Goal: Task Accomplishment & Management: Complete application form

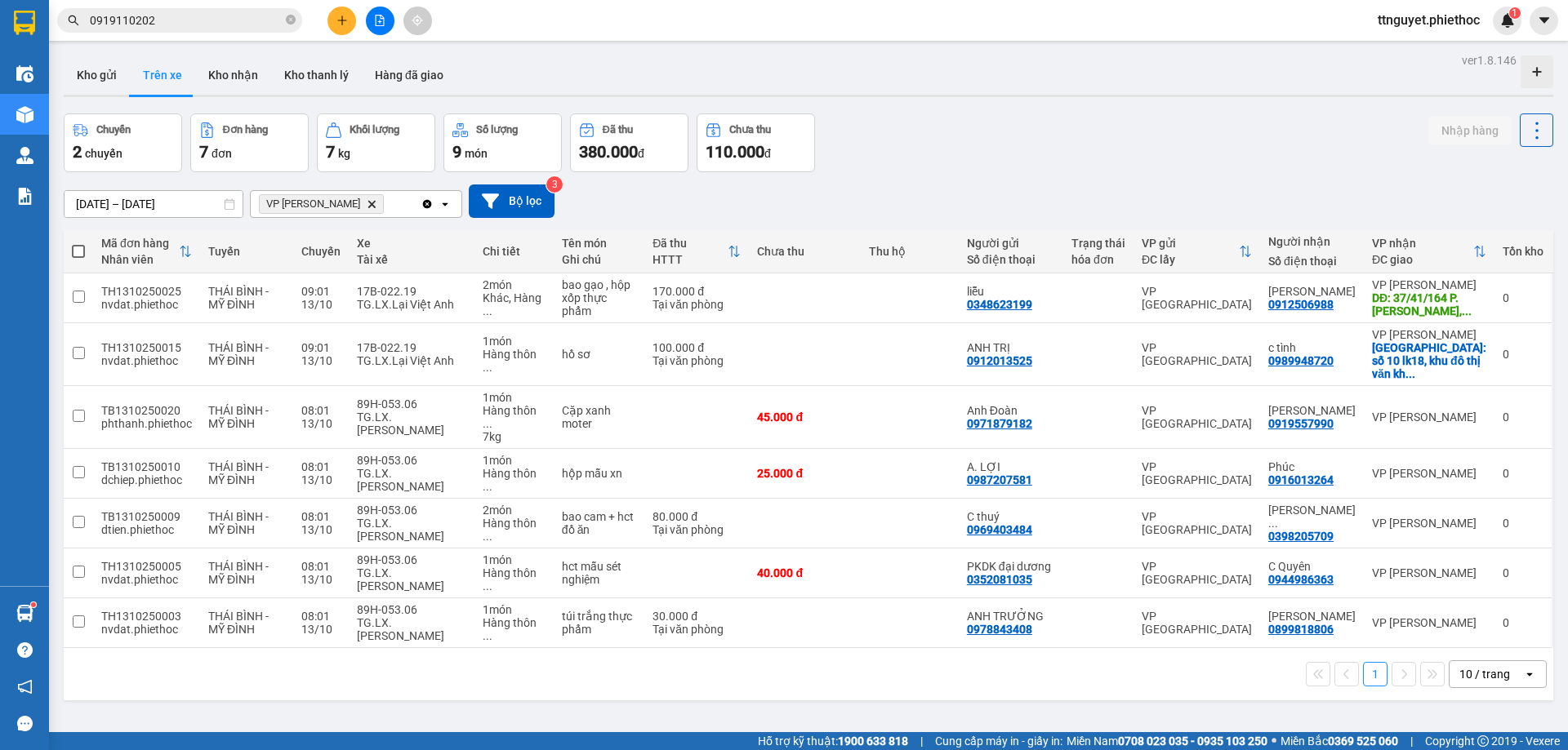
click at [347, 33] on button at bounding box center [341, 20] width 29 height 29
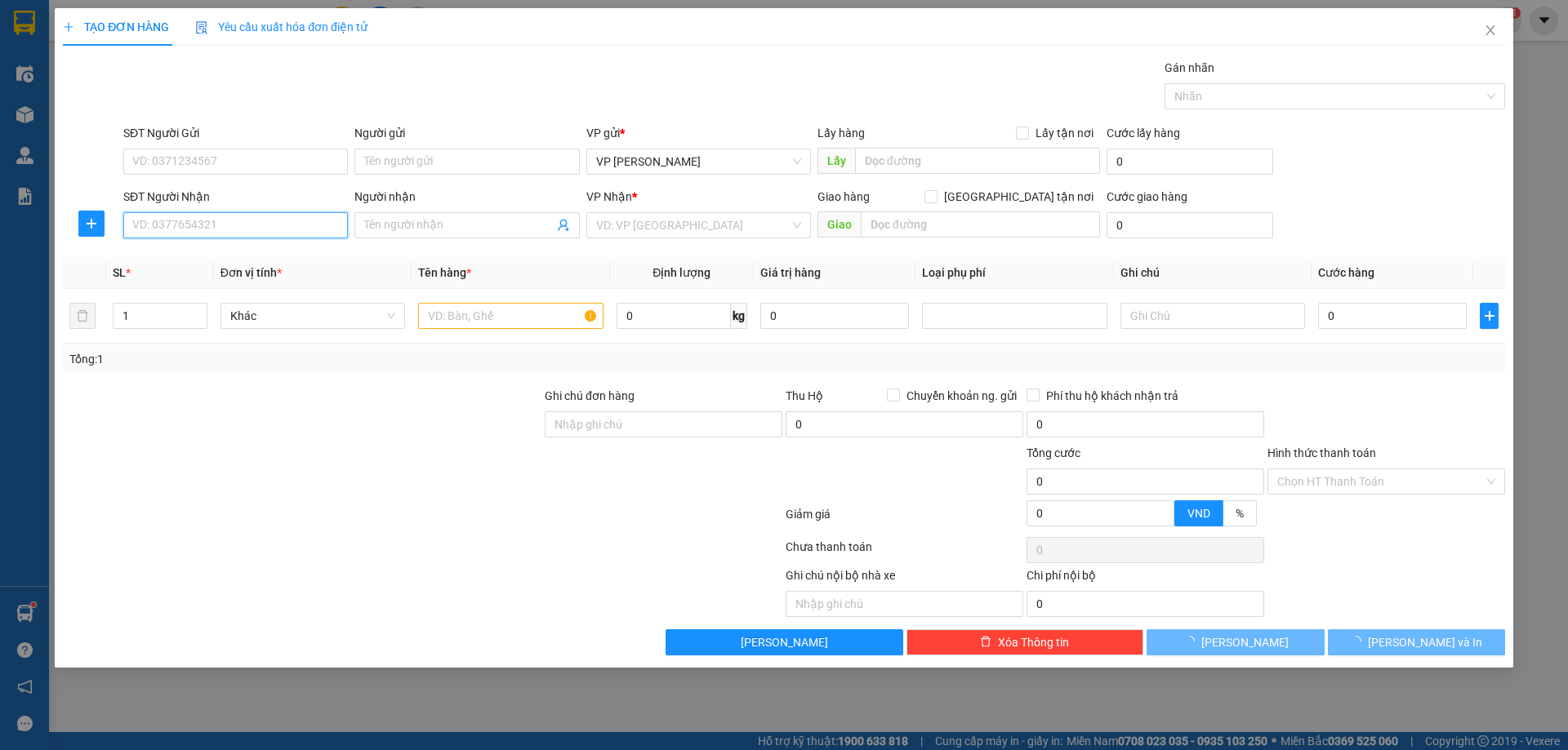
click at [230, 235] on input "SĐT Người Nhận" at bounding box center [235, 225] width 225 height 26
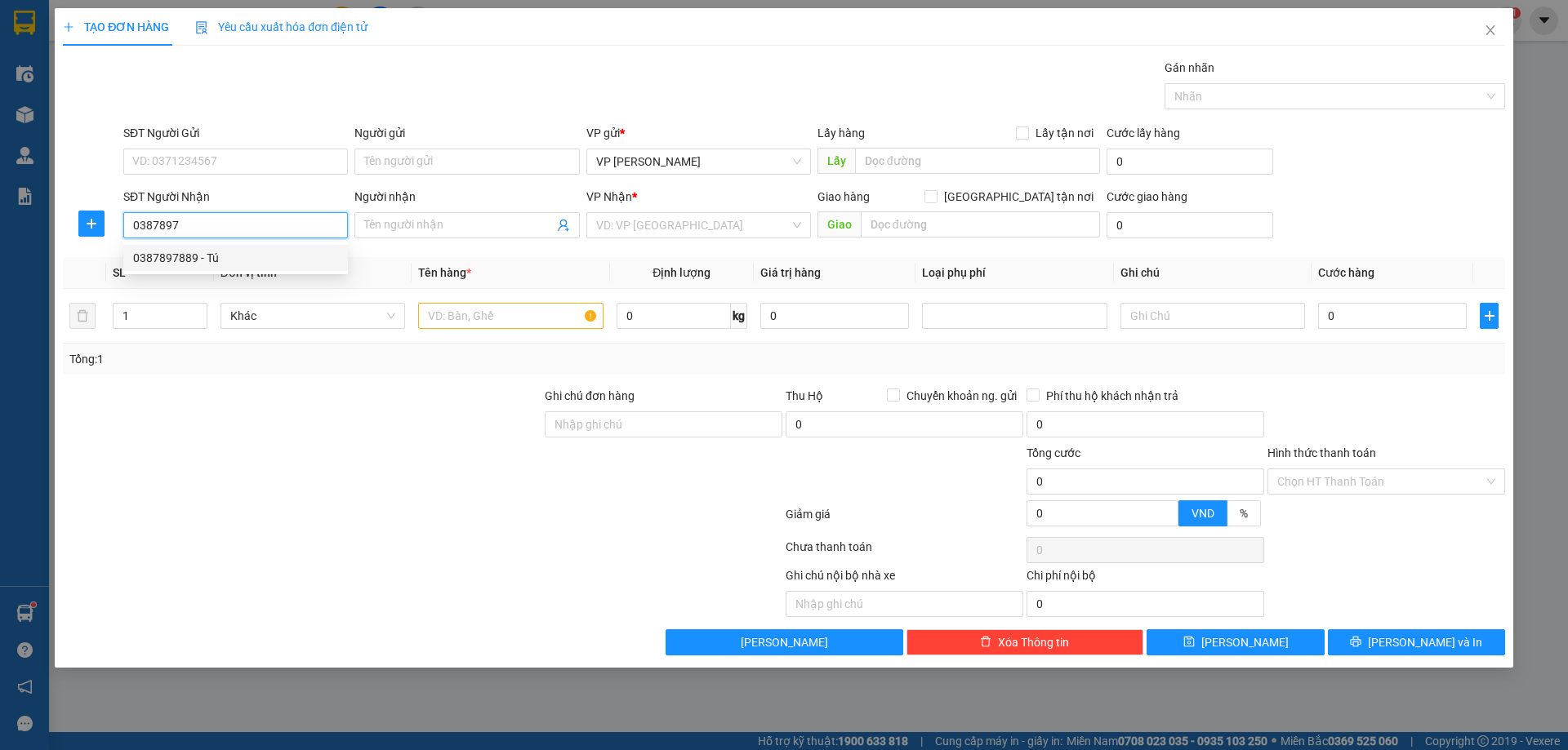
click at [227, 252] on div "0387897889 - Tú" at bounding box center [235, 258] width 205 height 18
type input "0387897889"
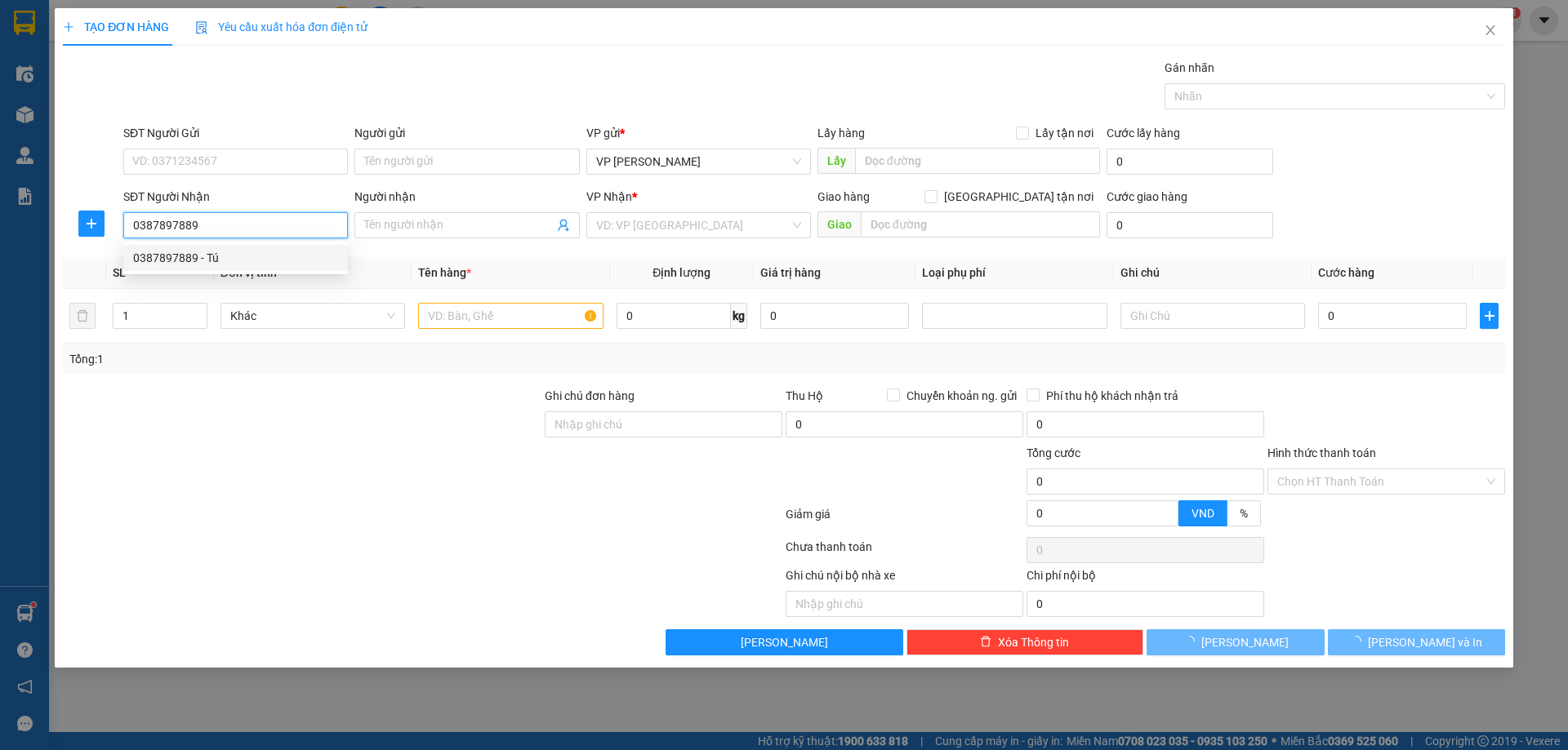
type input "Tú"
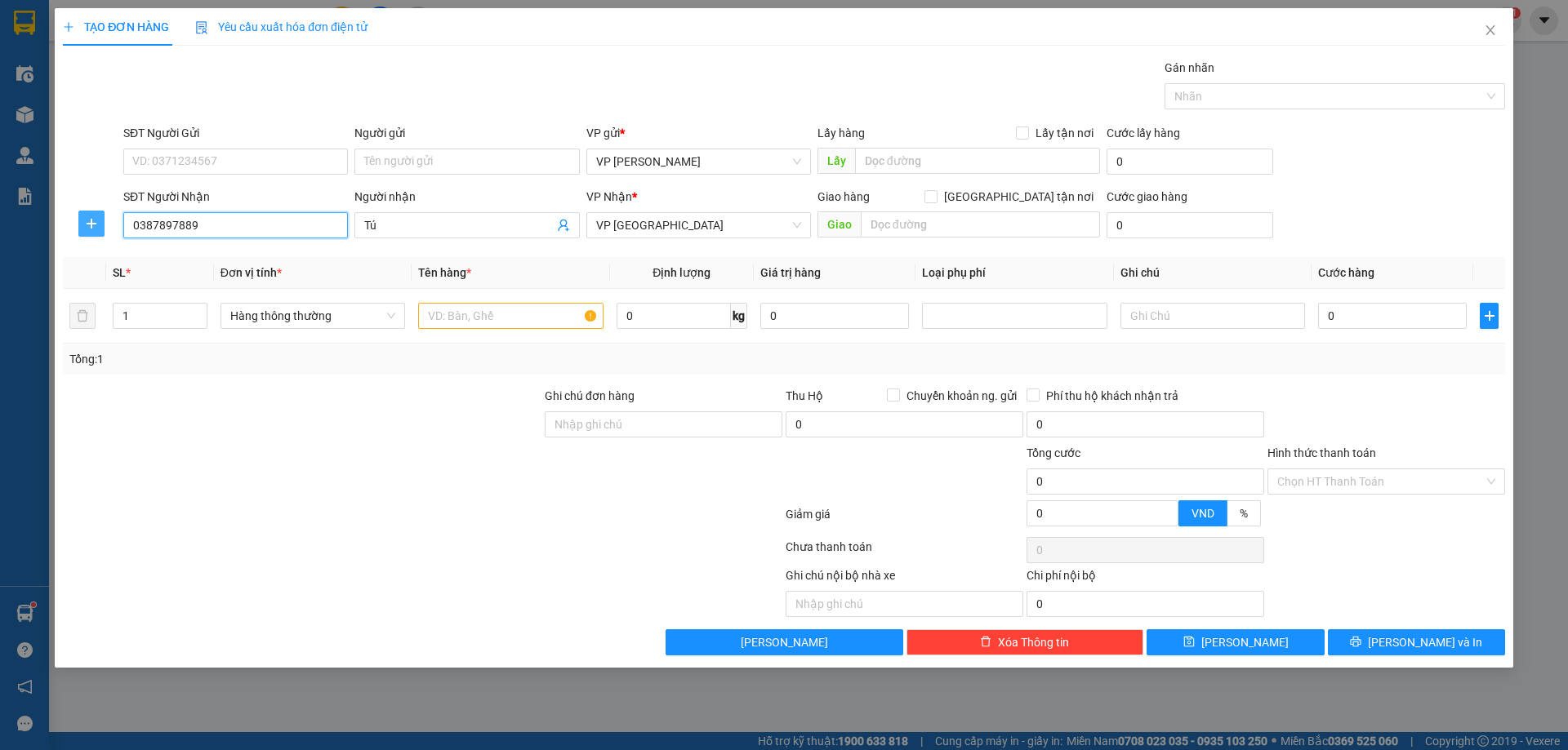
type input "0387897889"
click at [88, 218] on icon "plus" at bounding box center [92, 224] width 13 height 13
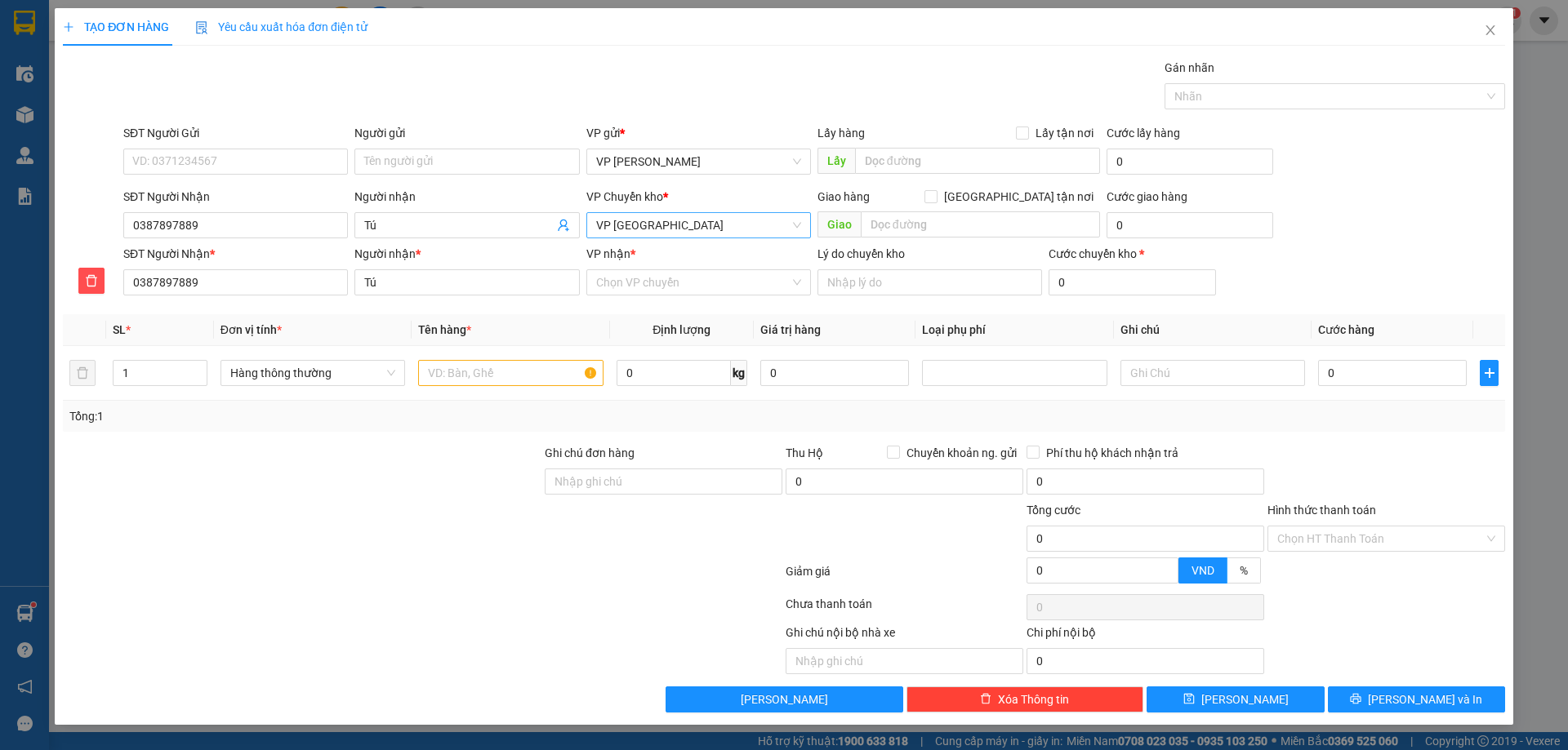
click at [643, 233] on span "VP [GEOGRAPHIC_DATA]" at bounding box center [698, 225] width 205 height 25
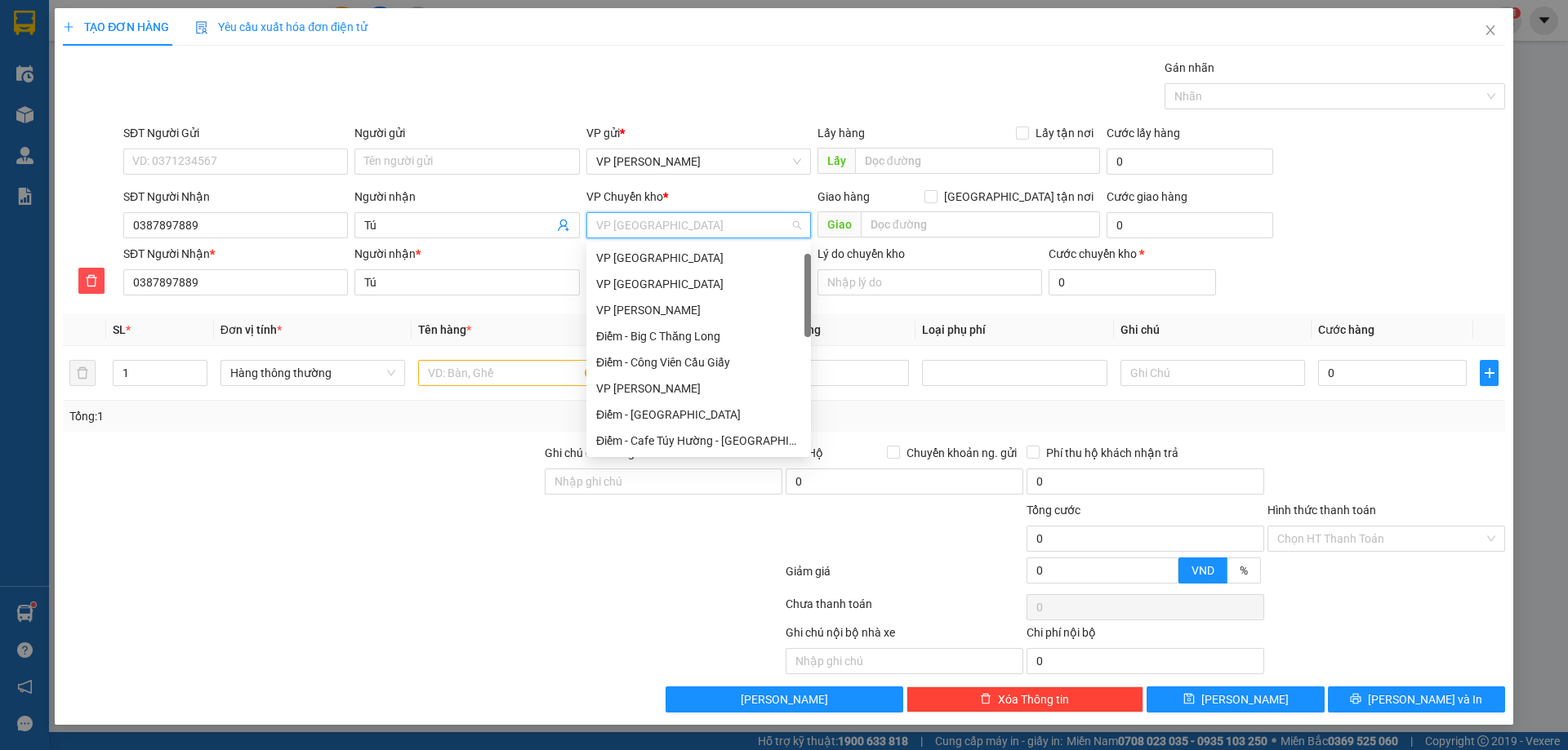
scroll to position [26, 0]
click at [639, 261] on div "VP [GEOGRAPHIC_DATA]" at bounding box center [698, 258] width 205 height 18
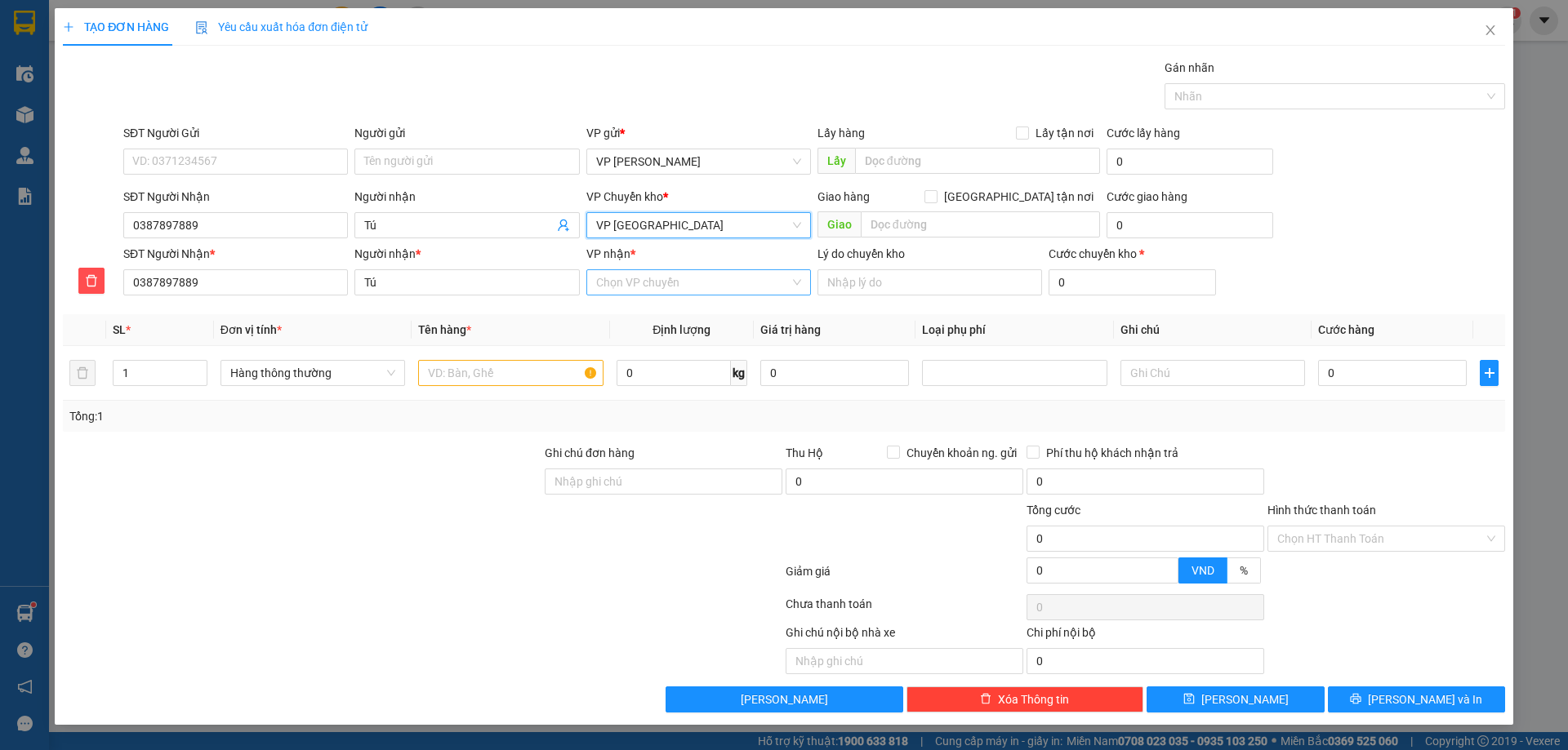
click at [632, 295] on div "Chọn VP chuyển" at bounding box center [698, 283] width 225 height 26
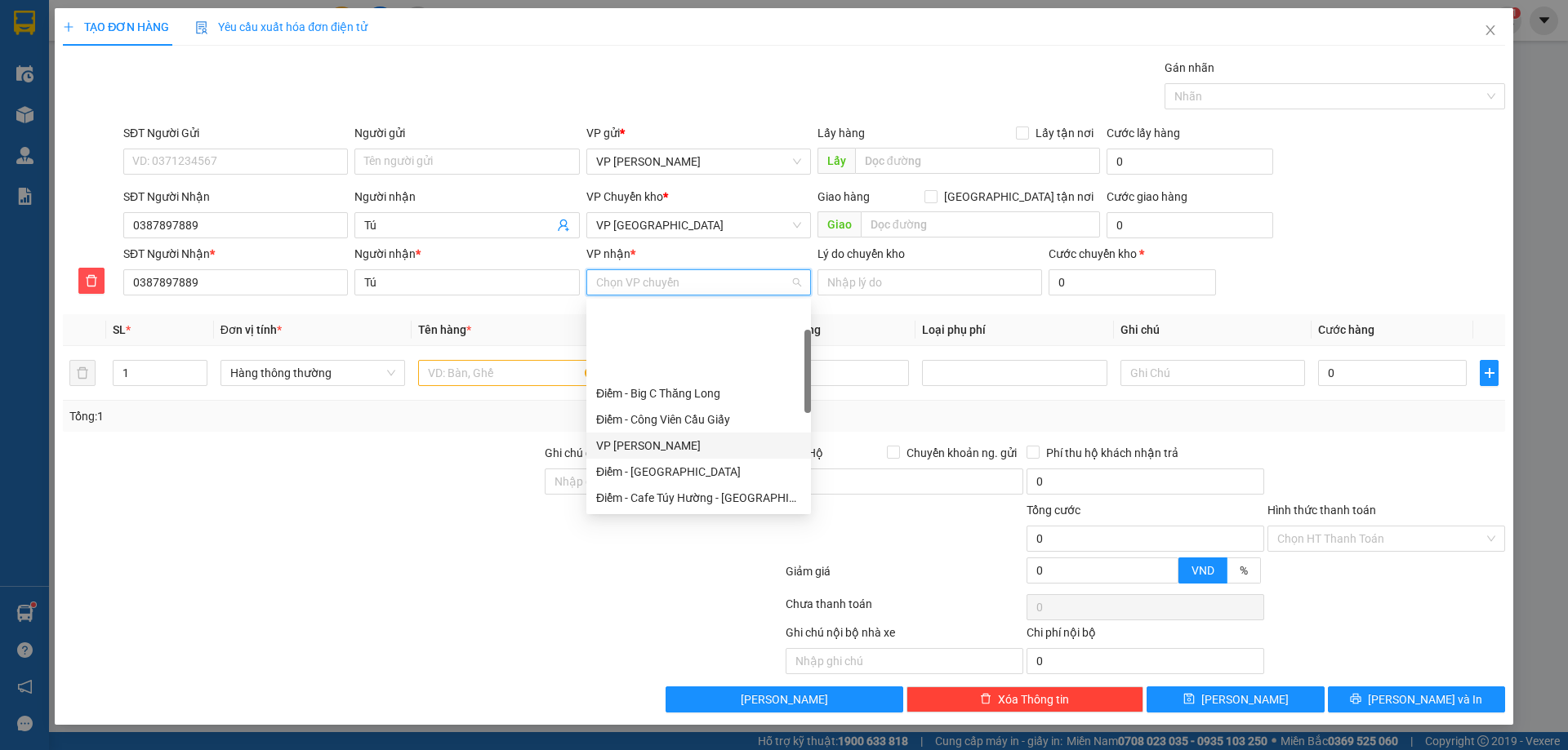
scroll to position [82, 0]
click at [640, 446] on div "VP [GEOGRAPHIC_DATA]" at bounding box center [698, 443] width 205 height 18
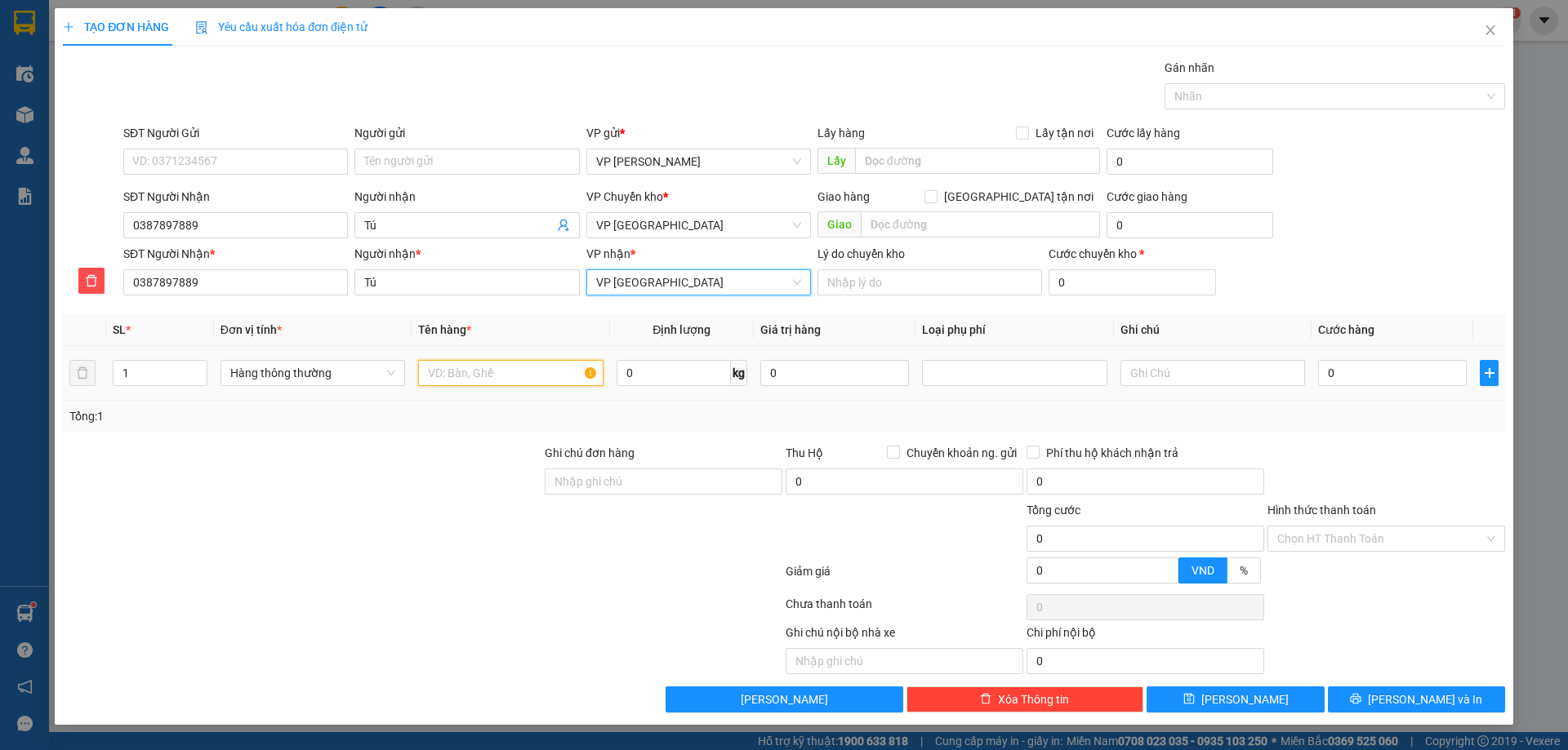
click at [504, 370] on input "text" at bounding box center [510, 373] width 184 height 26
type input "hct"
click at [1405, 367] on input "0" at bounding box center [1392, 373] width 148 height 26
type input "03"
type input "3"
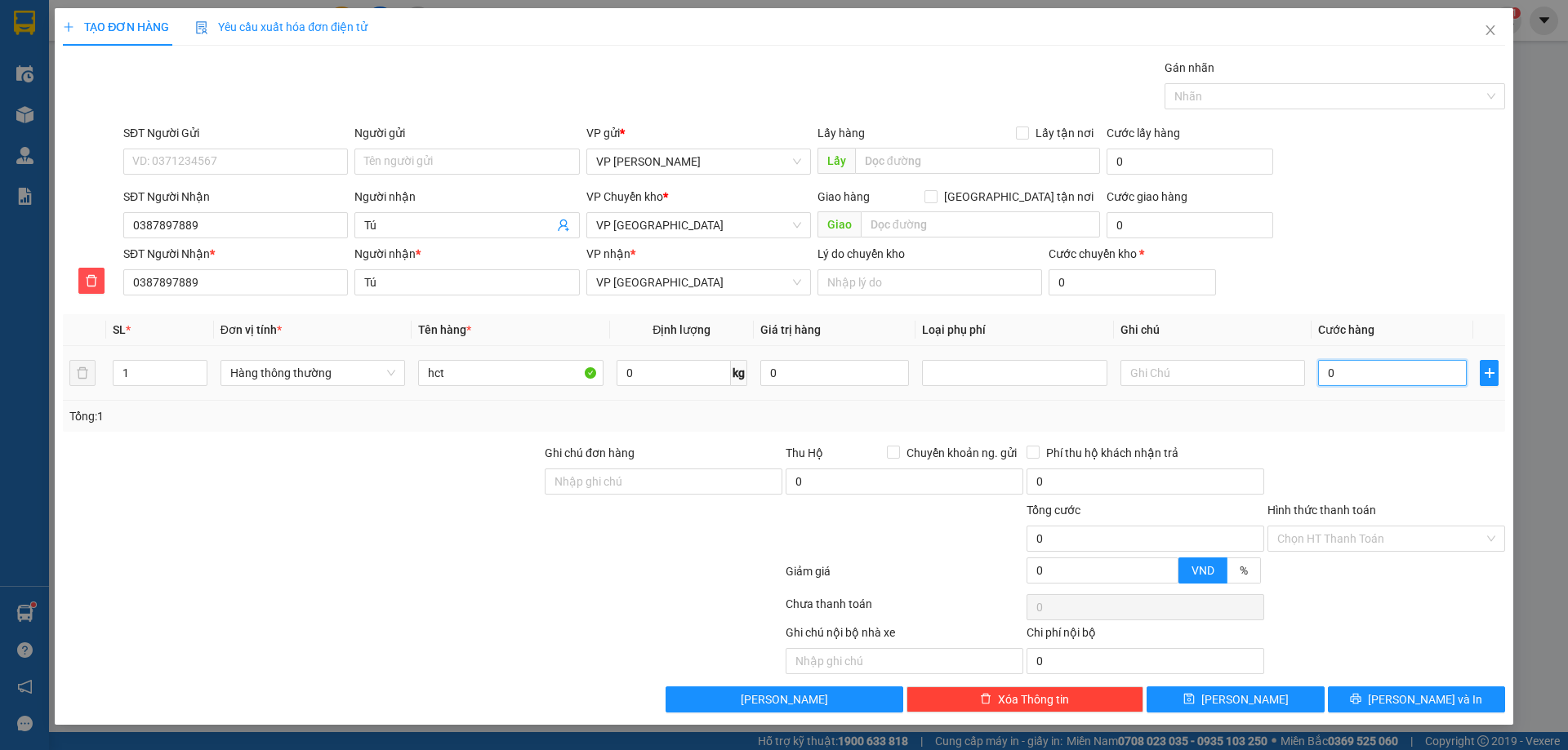
type input "3"
type input "030"
type input "30"
type input "30.000"
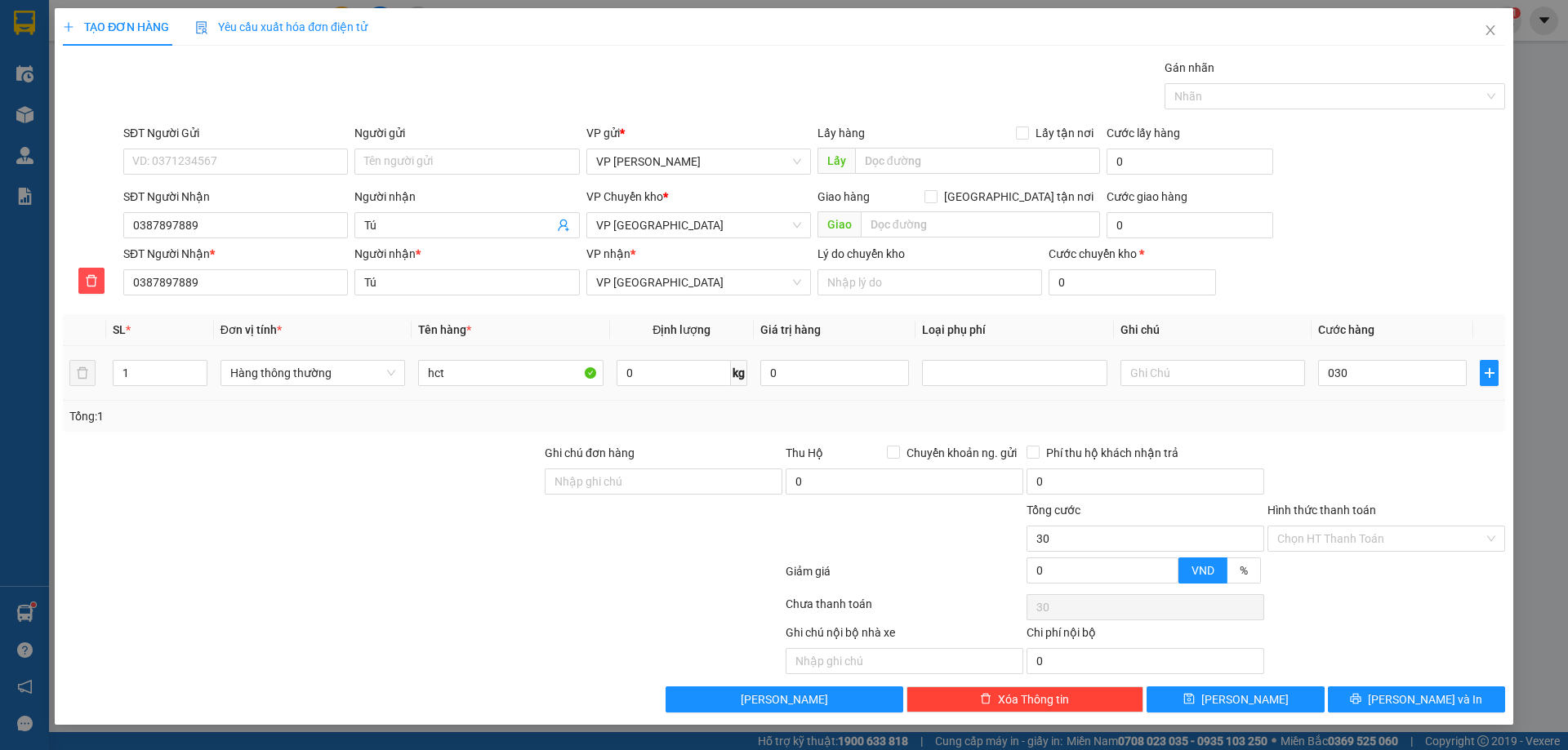
type input "30.000"
click at [1407, 400] on td "30.000" at bounding box center [1392, 373] width 161 height 55
click at [1410, 703] on span "[PERSON_NAME] và In" at bounding box center [1425, 700] width 114 height 18
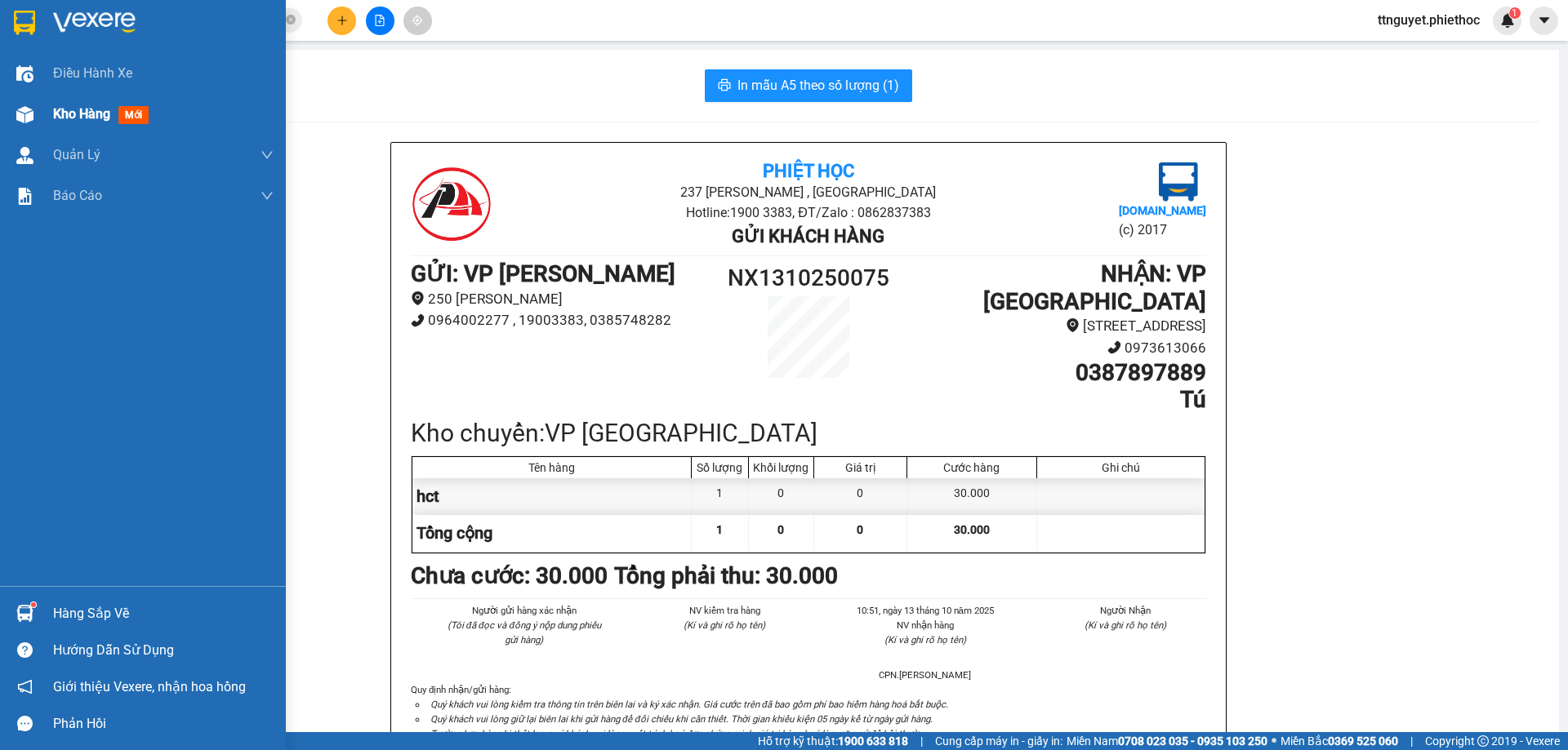
click at [43, 116] on div "Kho hàng mới" at bounding box center [143, 115] width 286 height 41
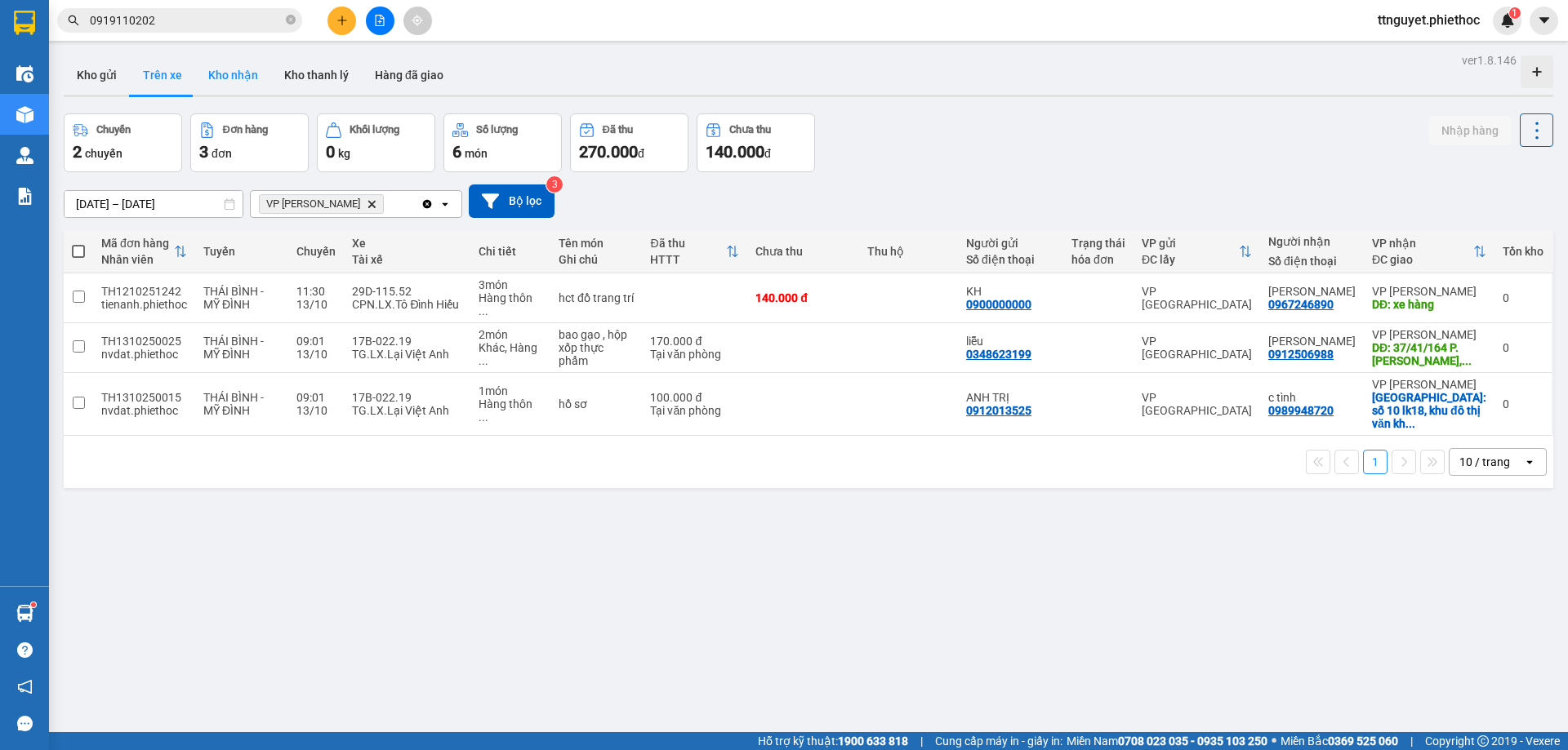
click at [244, 75] on button "Kho nhận" at bounding box center [233, 75] width 76 height 39
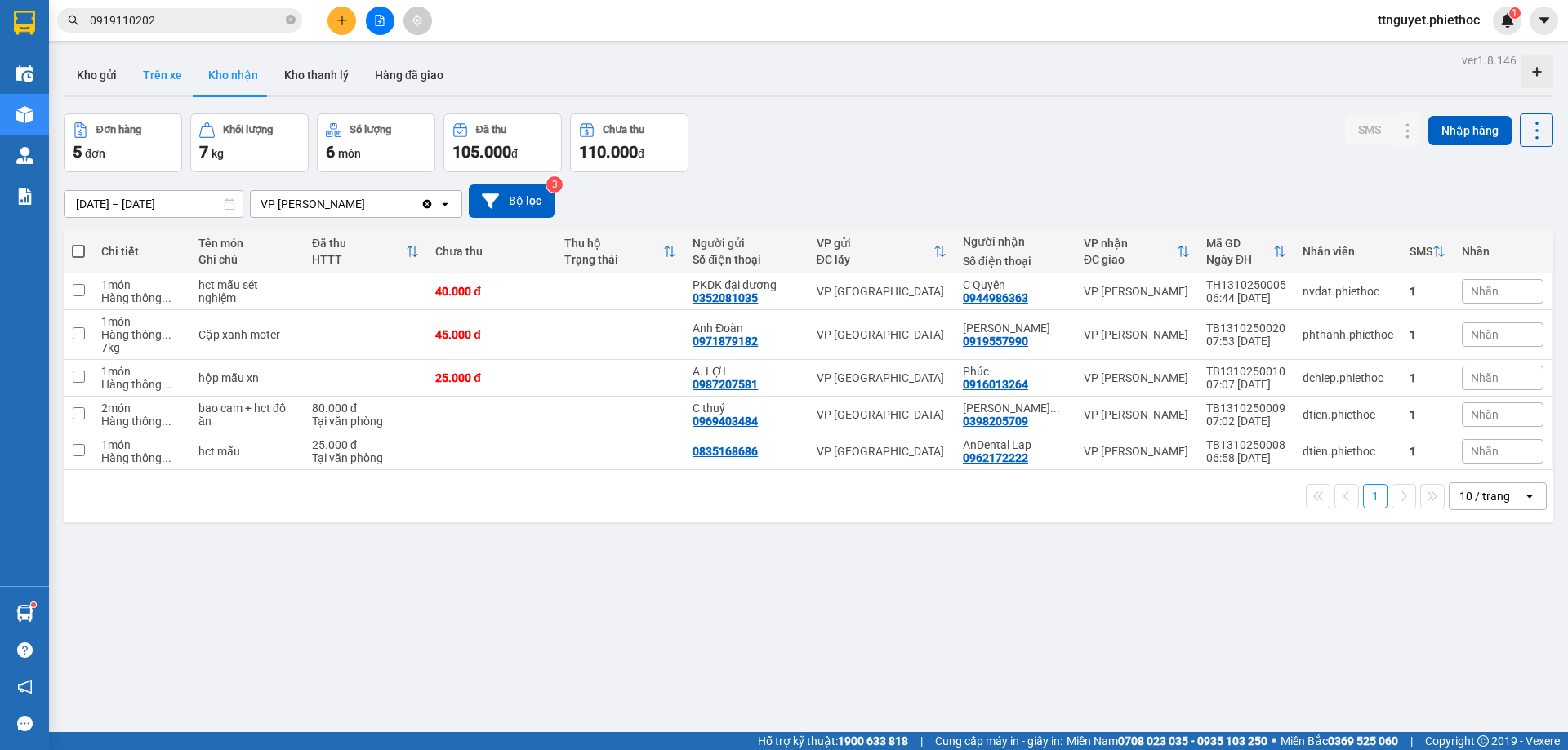
click at [164, 81] on button "Trên xe" at bounding box center [162, 75] width 66 height 39
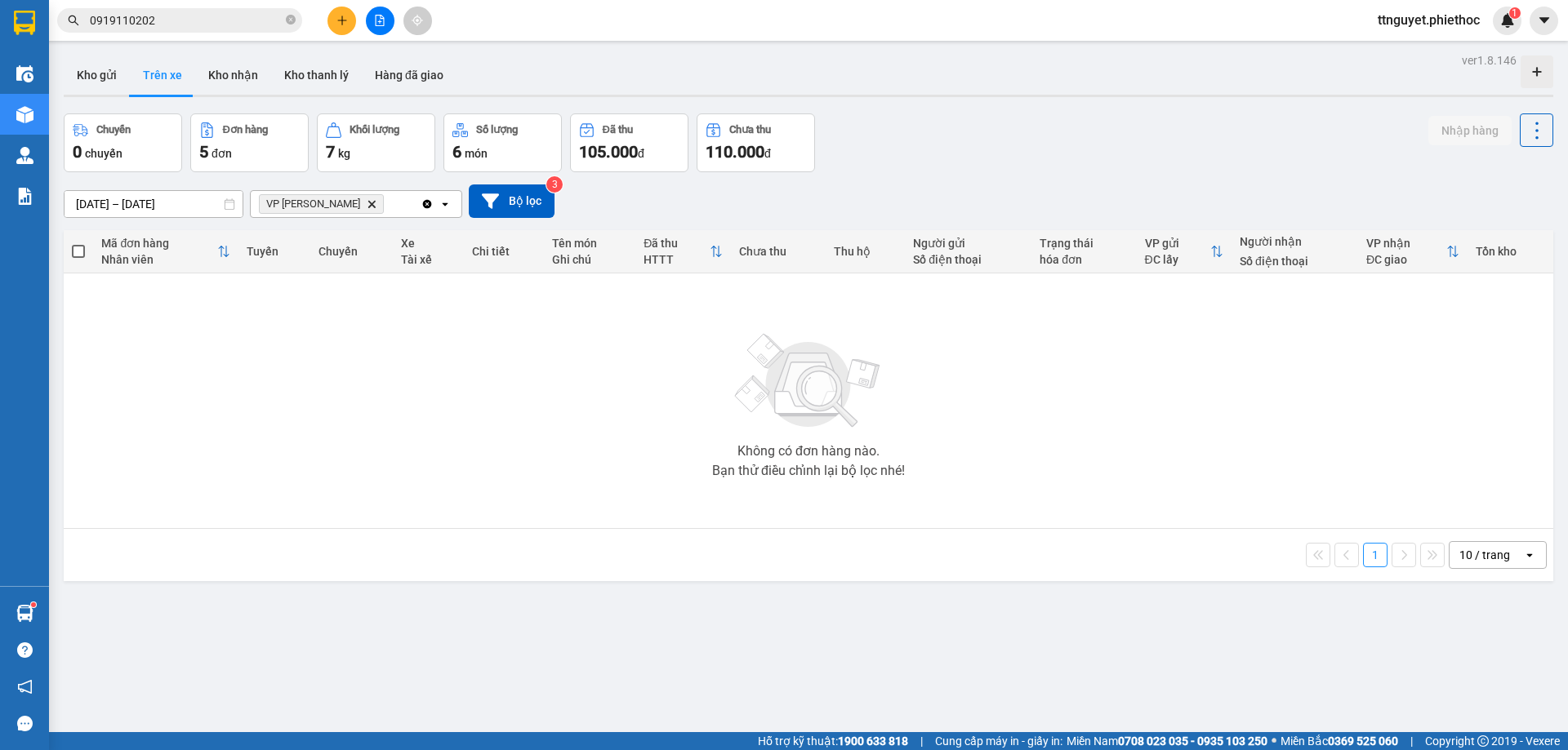
click at [164, 79] on button "Trên xe" at bounding box center [162, 75] width 66 height 39
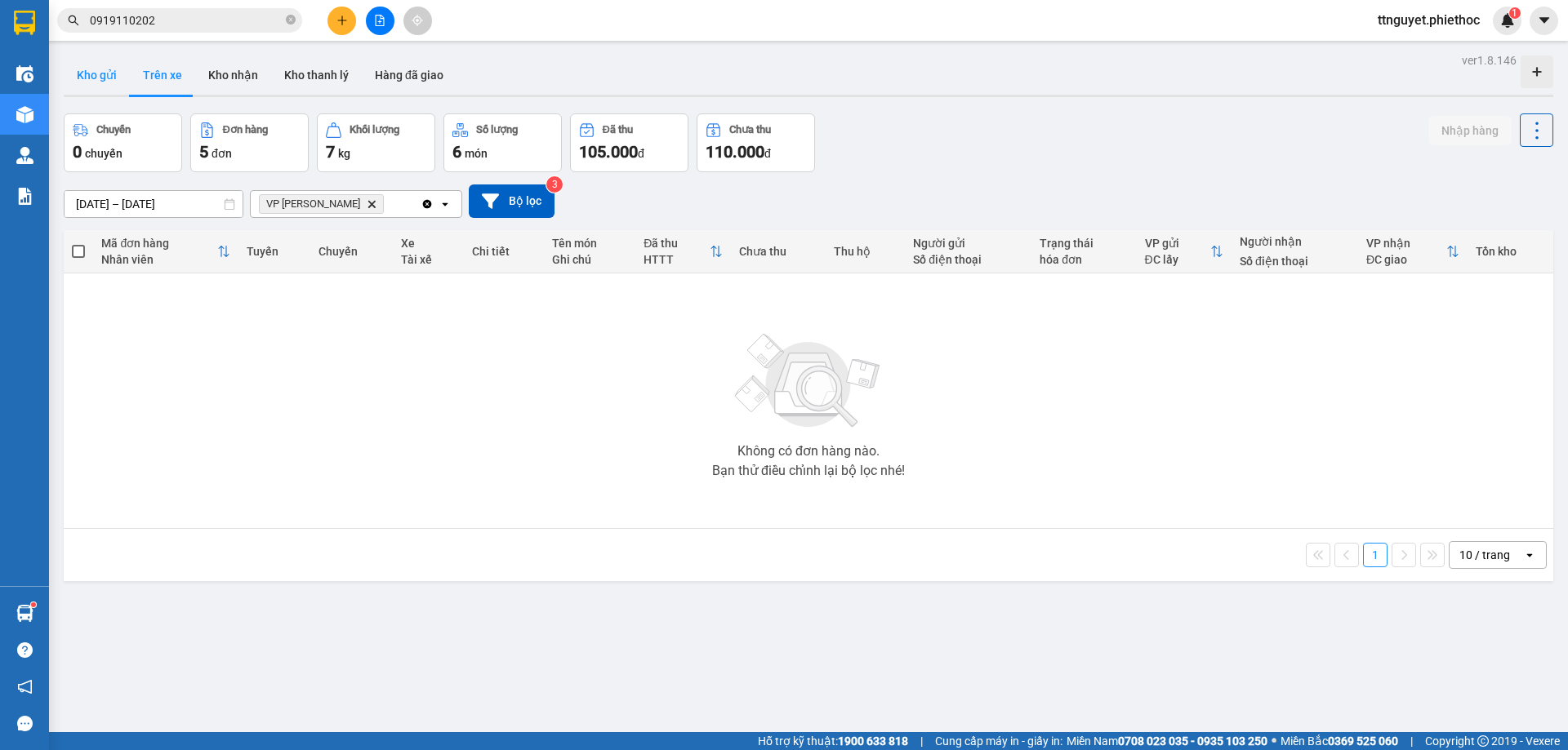
click at [90, 65] on button "Kho gửi" at bounding box center [97, 75] width 66 height 39
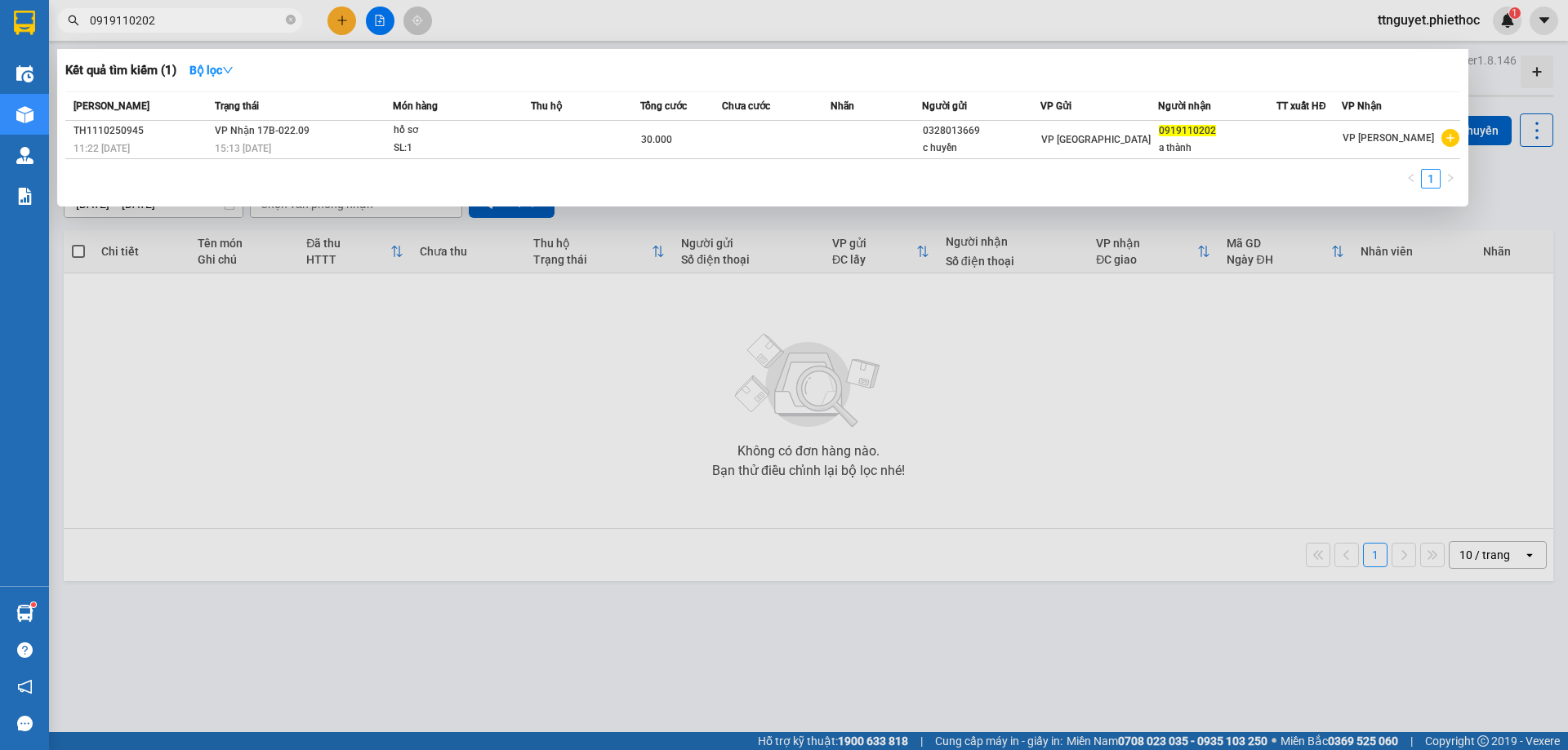
click at [297, 20] on span "0919110202" at bounding box center [180, 20] width 245 height 25
click at [602, 630] on div at bounding box center [784, 375] width 1568 height 750
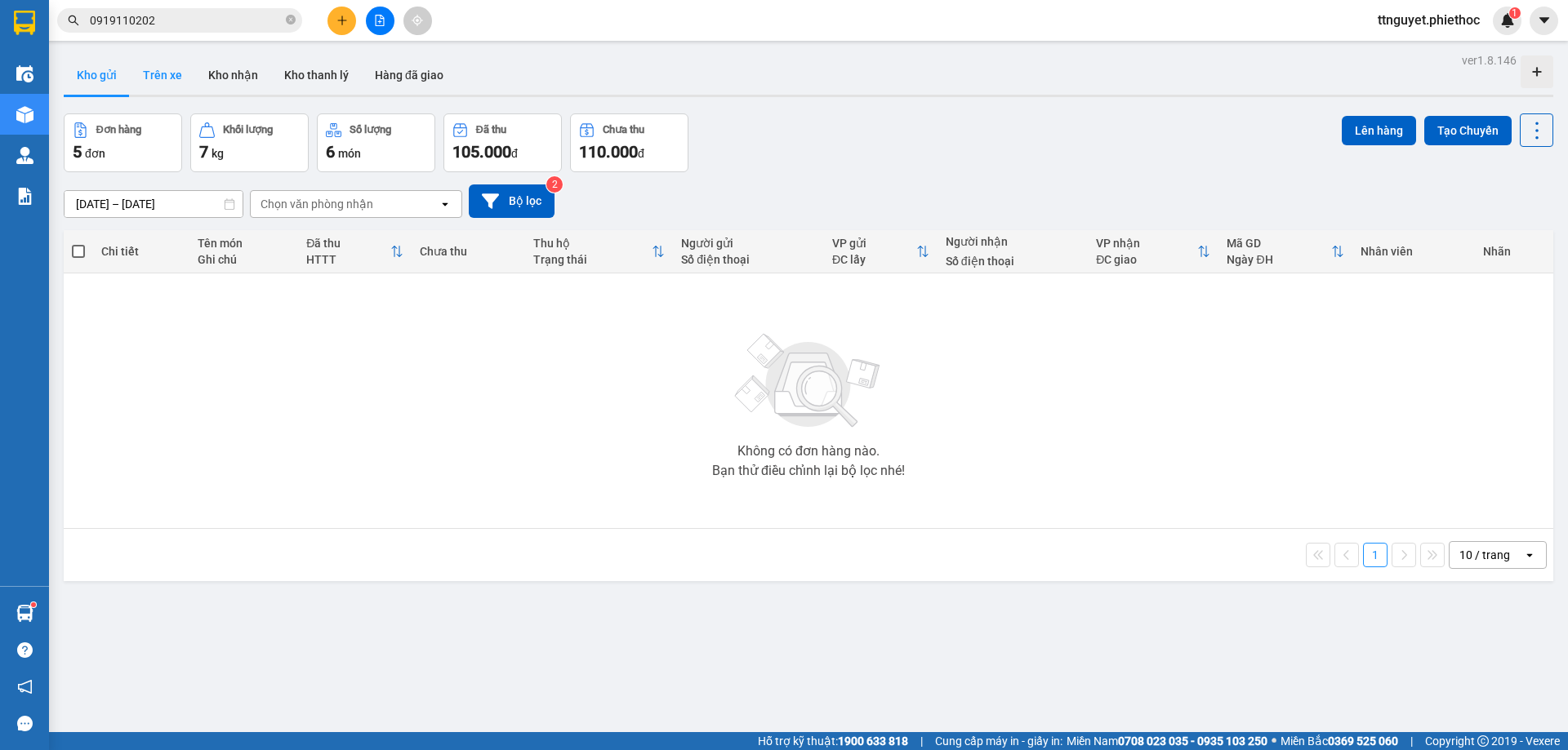
click at [157, 72] on button "Trên xe" at bounding box center [162, 75] width 66 height 39
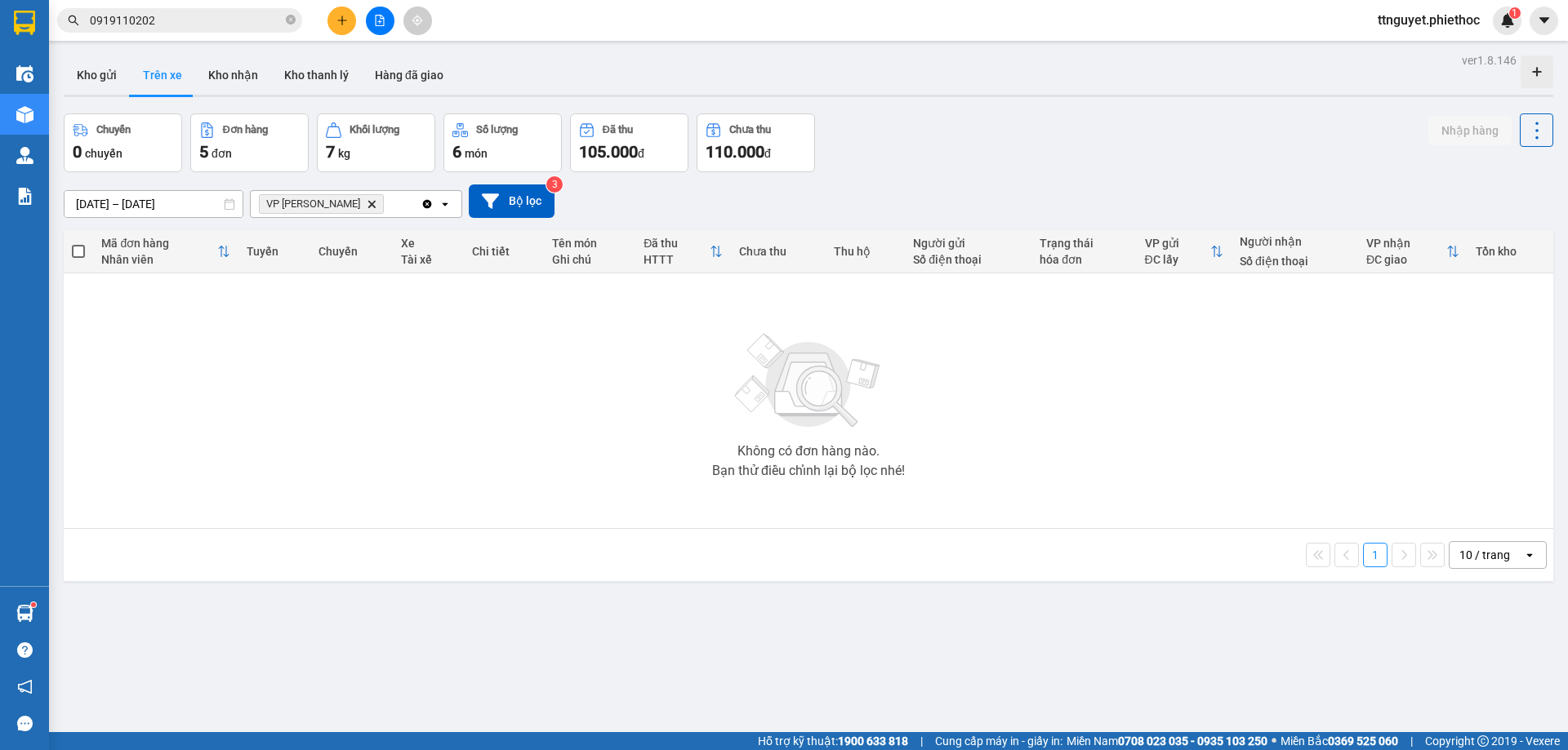
click at [366, 207] on icon "Delete" at bounding box center [371, 204] width 10 height 10
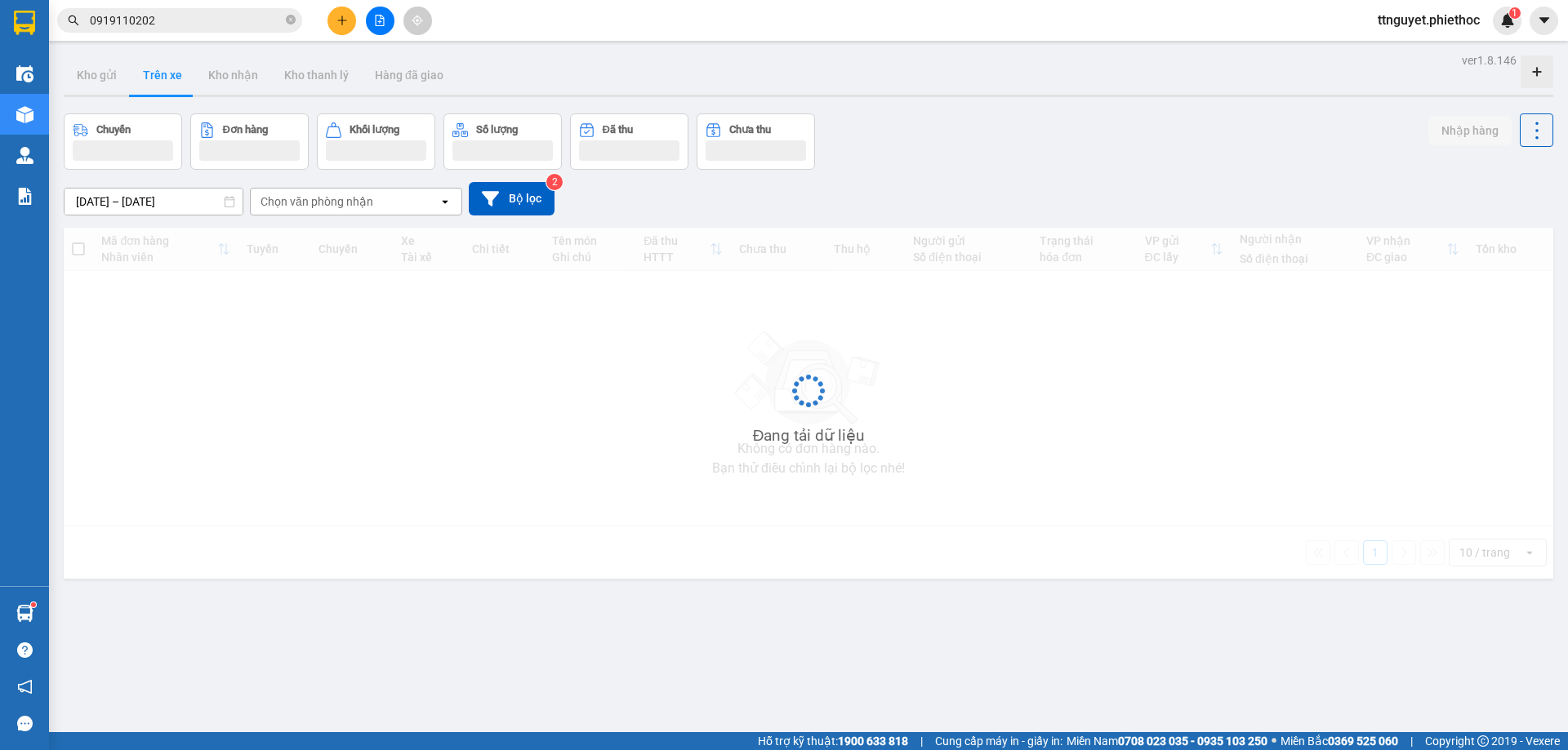
click at [302, 203] on div "Chọn văn phòng nhận" at bounding box center [316, 202] width 112 height 16
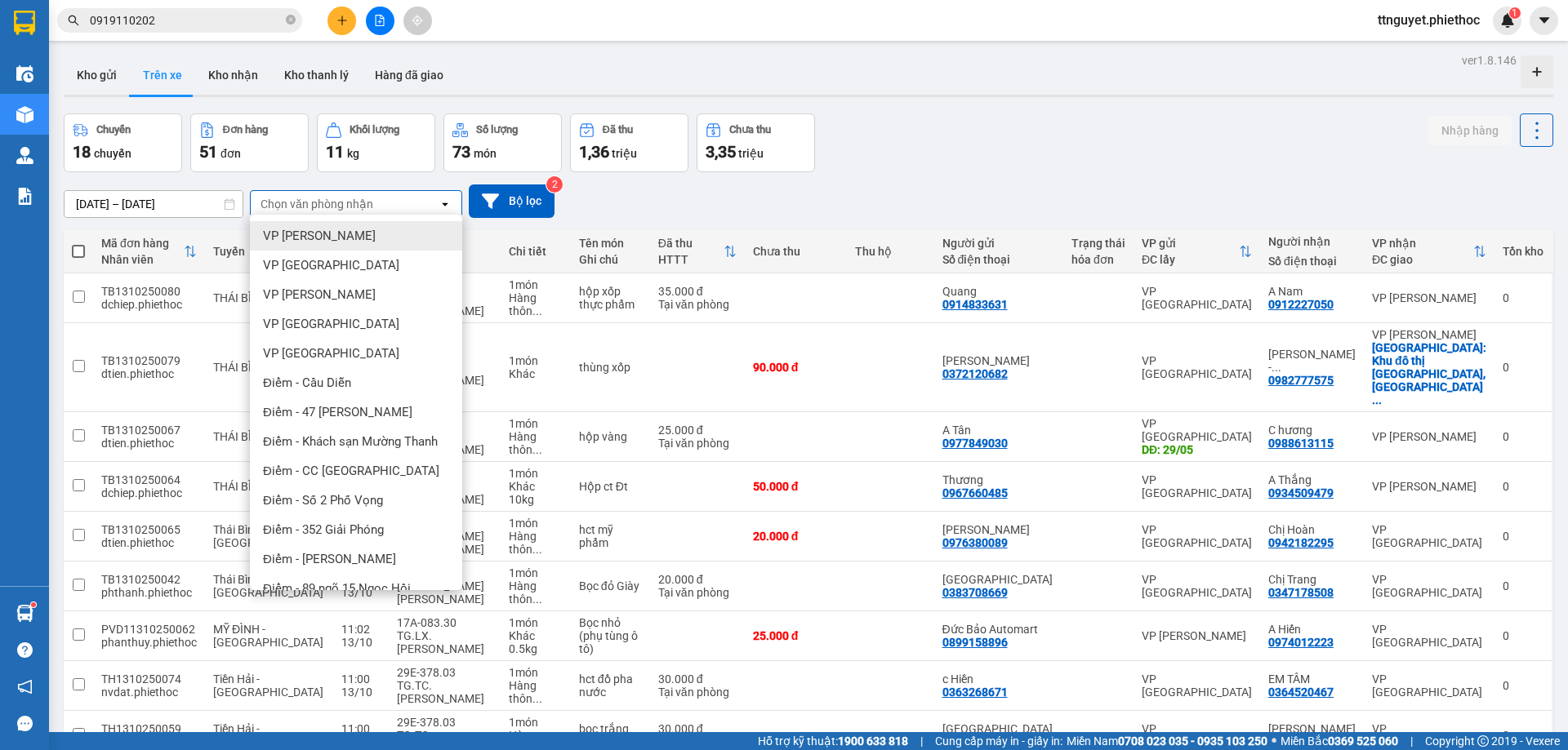
click at [323, 232] on span "VP [PERSON_NAME]" at bounding box center [319, 236] width 112 height 16
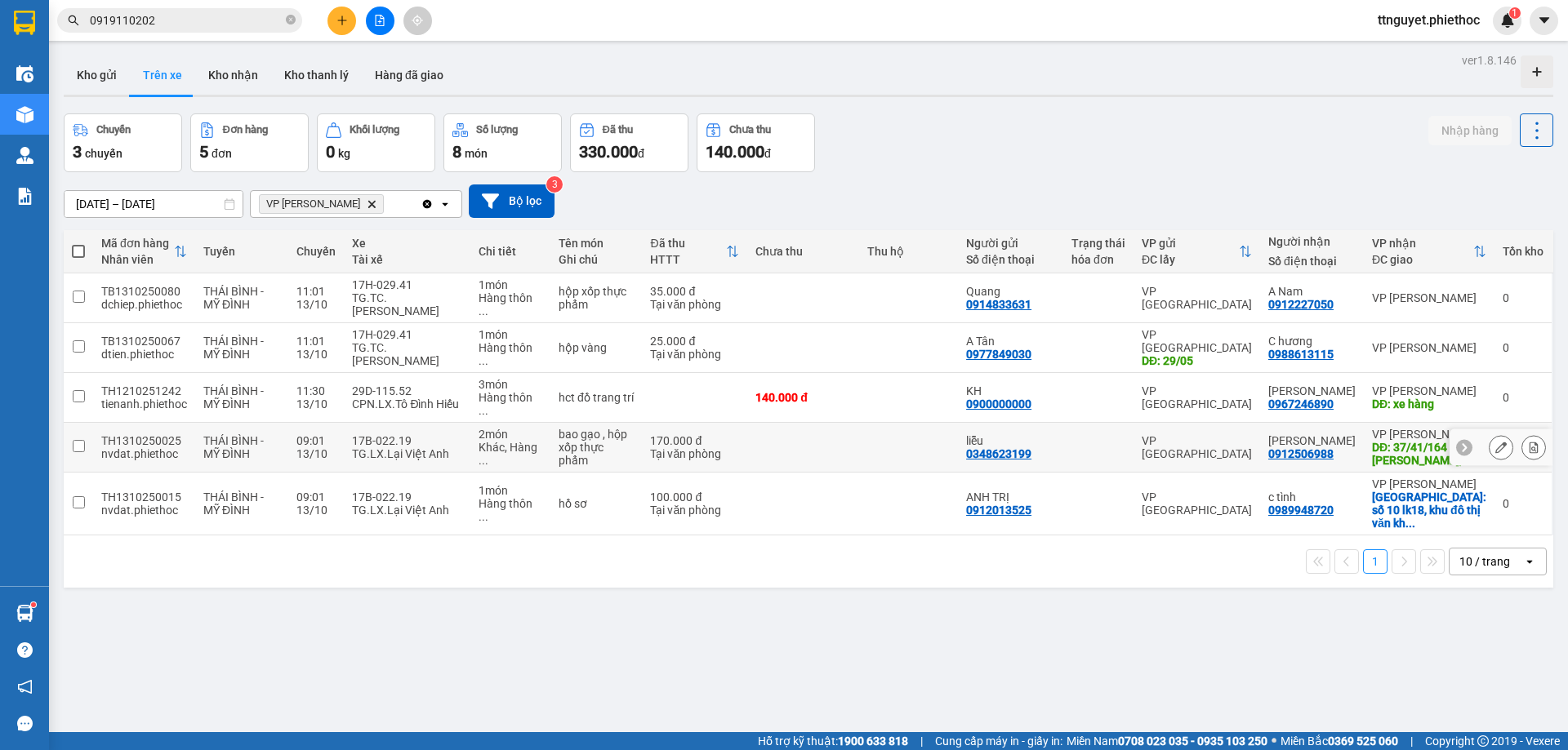
click at [425, 448] on div "TG.LX.Lại Việt Anh" at bounding box center [407, 454] width 110 height 13
checkbox input "true"
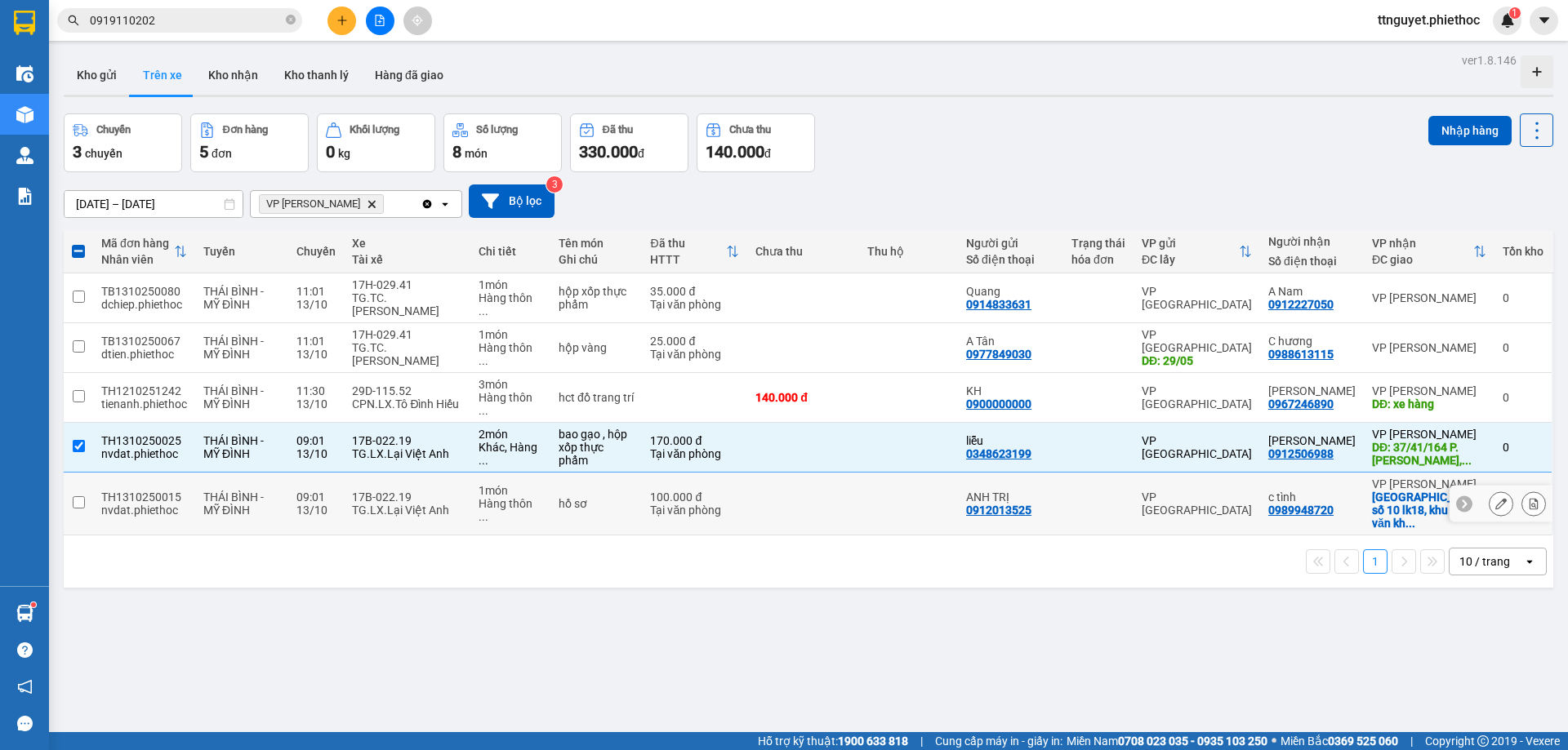
click at [434, 504] on div "TG.LX.Lại Việt Anh" at bounding box center [407, 511] width 110 height 13
checkbox input "true"
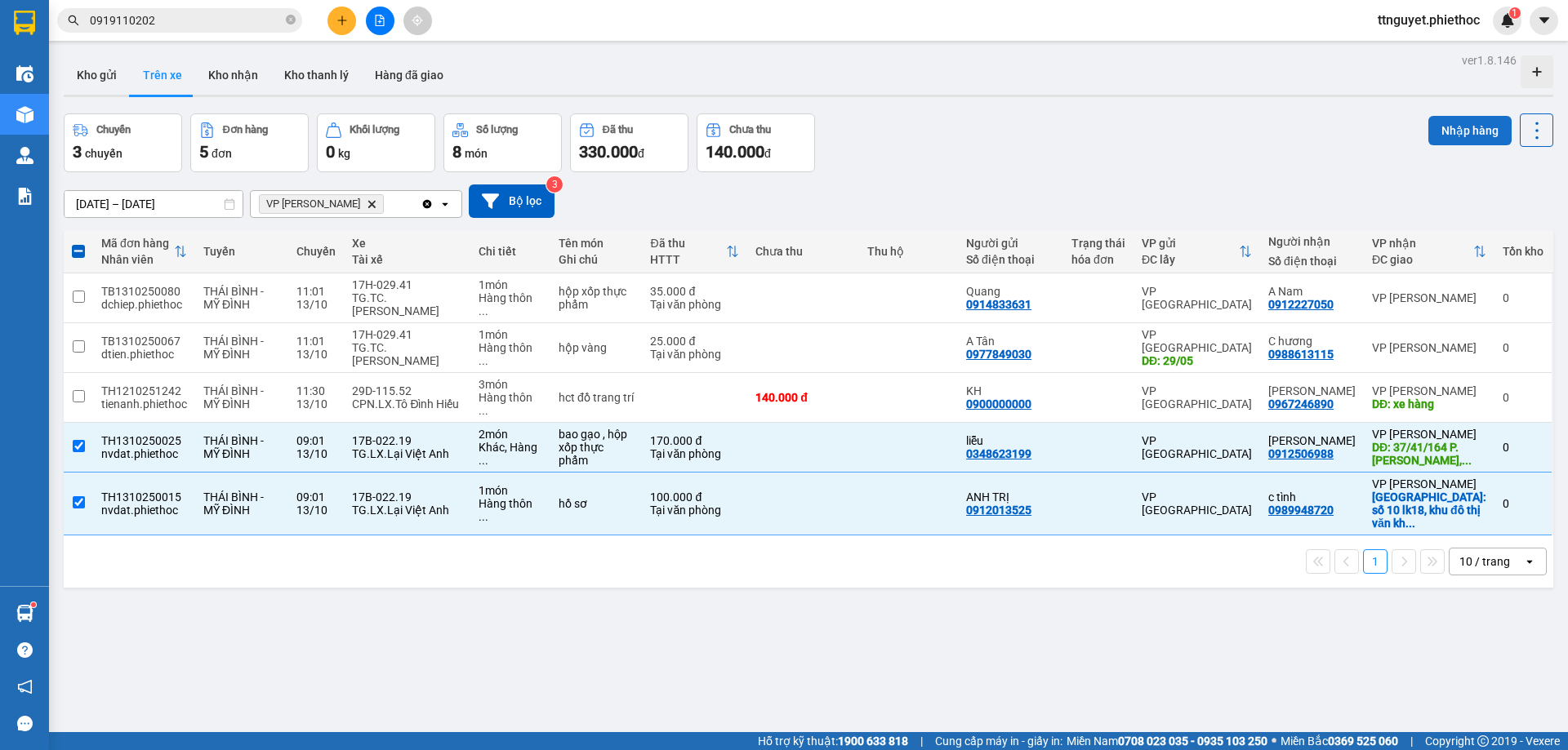
click at [1468, 123] on button "Nhập hàng" at bounding box center [1470, 130] width 84 height 30
checkbox input "false"
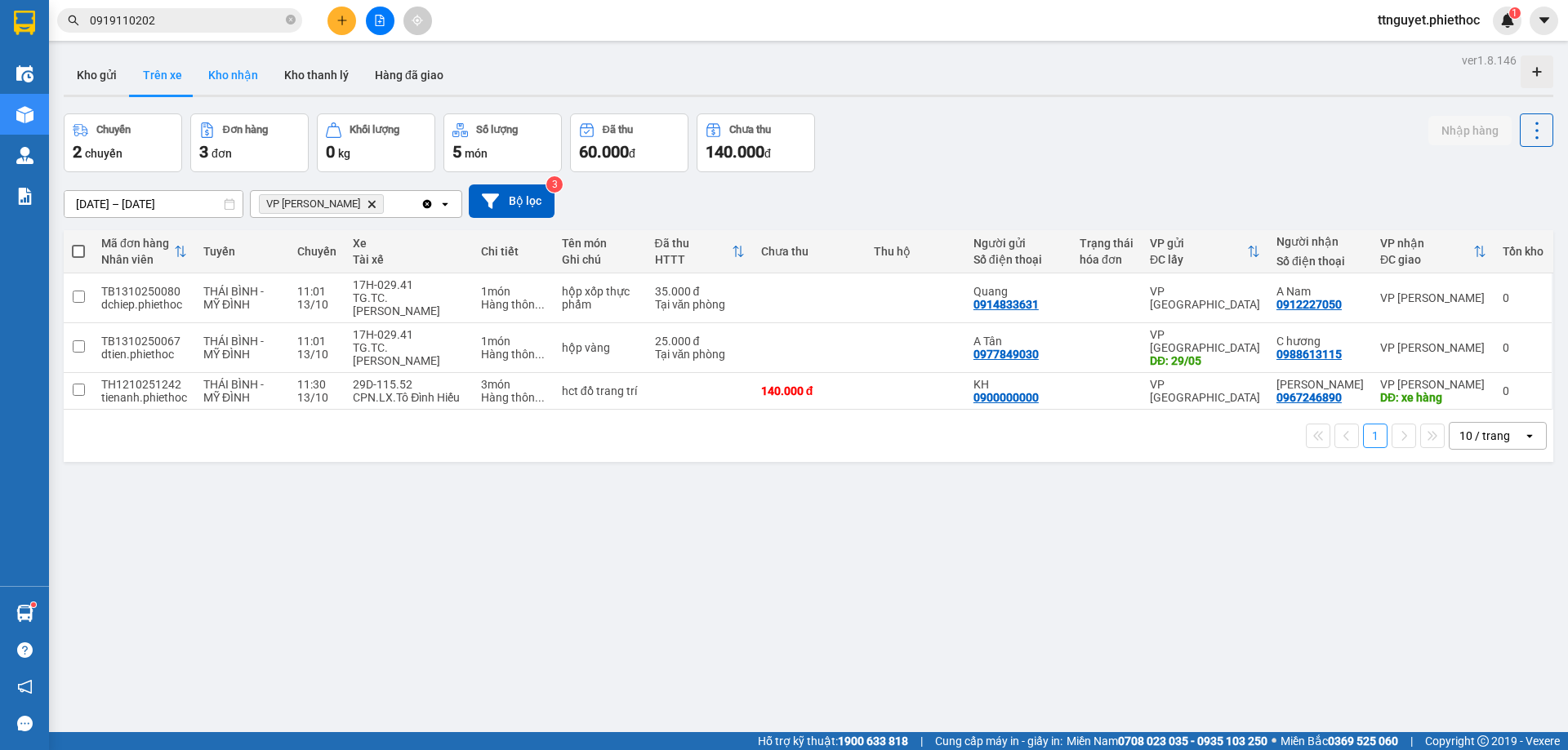
click at [240, 78] on button "Kho nhận" at bounding box center [233, 75] width 76 height 39
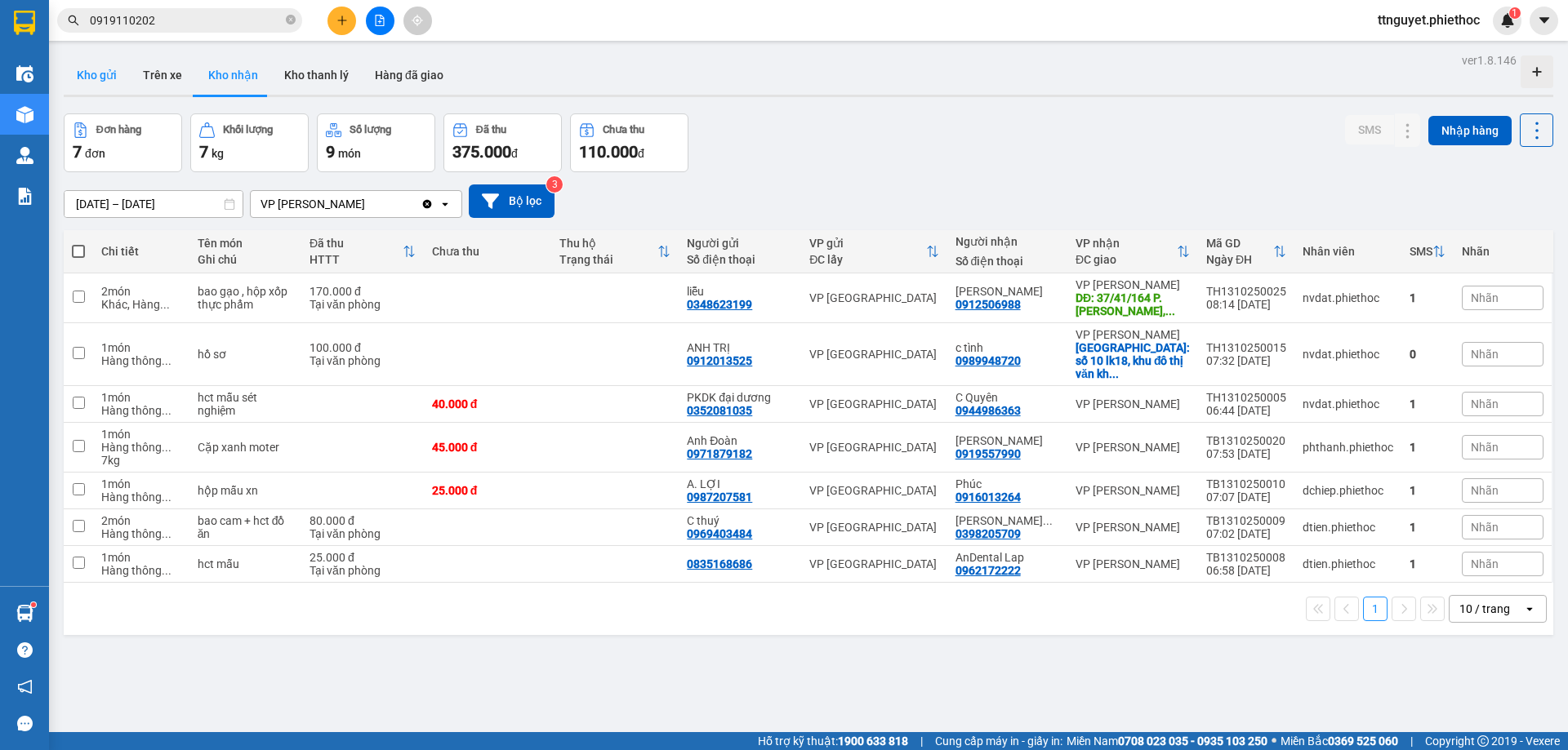
click at [101, 75] on button "Kho gửi" at bounding box center [97, 75] width 66 height 39
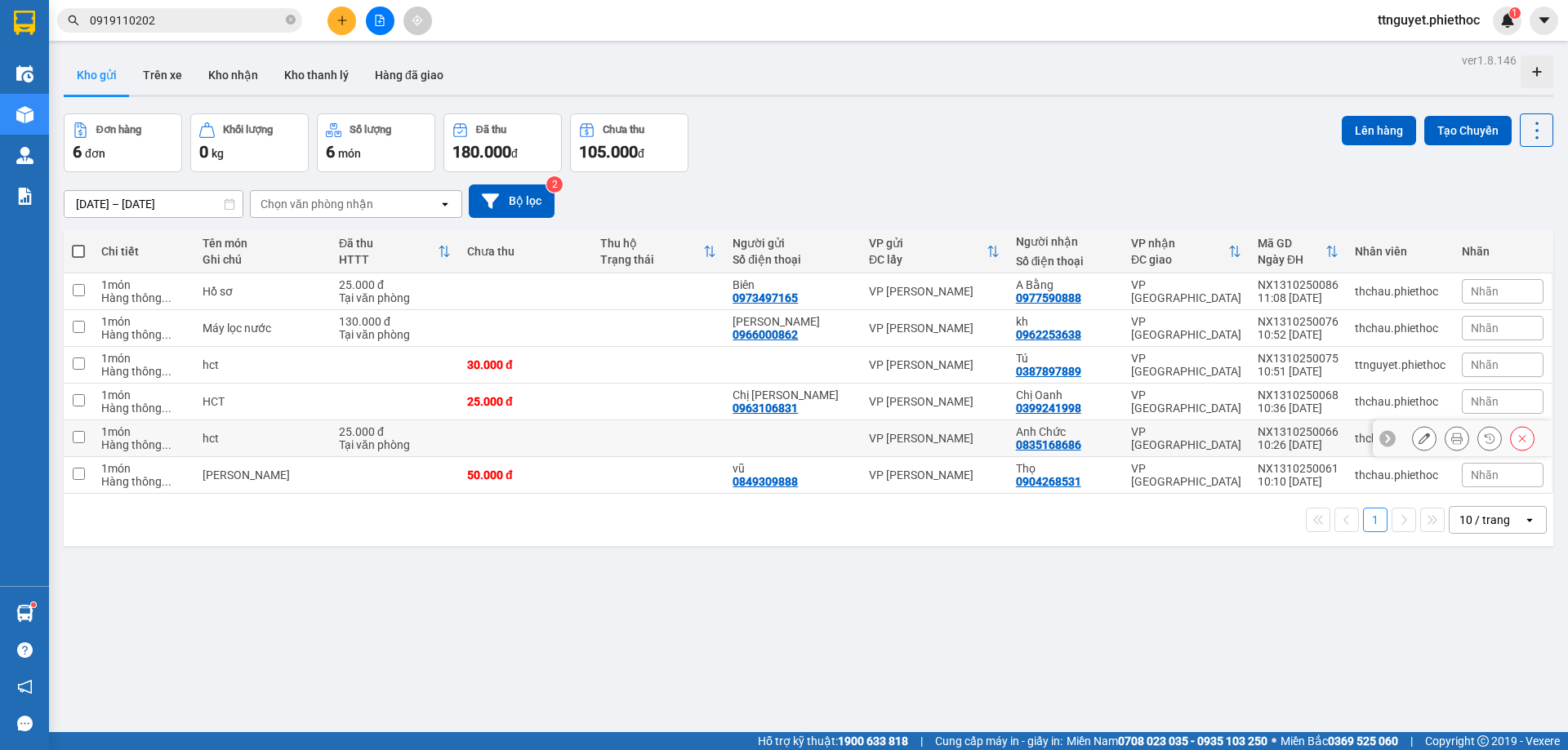
click at [232, 442] on div "hct" at bounding box center [262, 439] width 120 height 13
checkbox input "true"
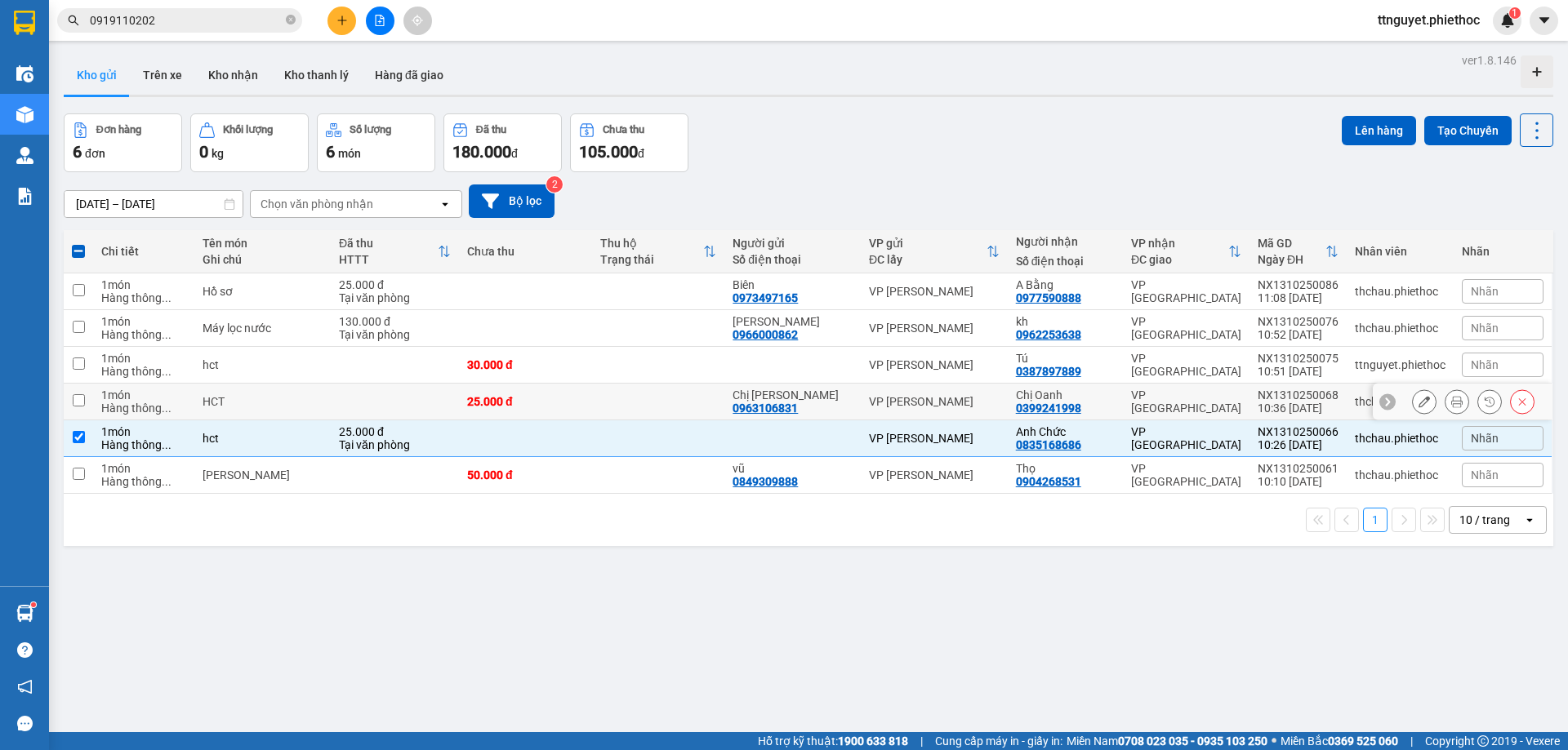
click at [228, 411] on td "HCT" at bounding box center [262, 402] width 136 height 37
checkbox input "true"
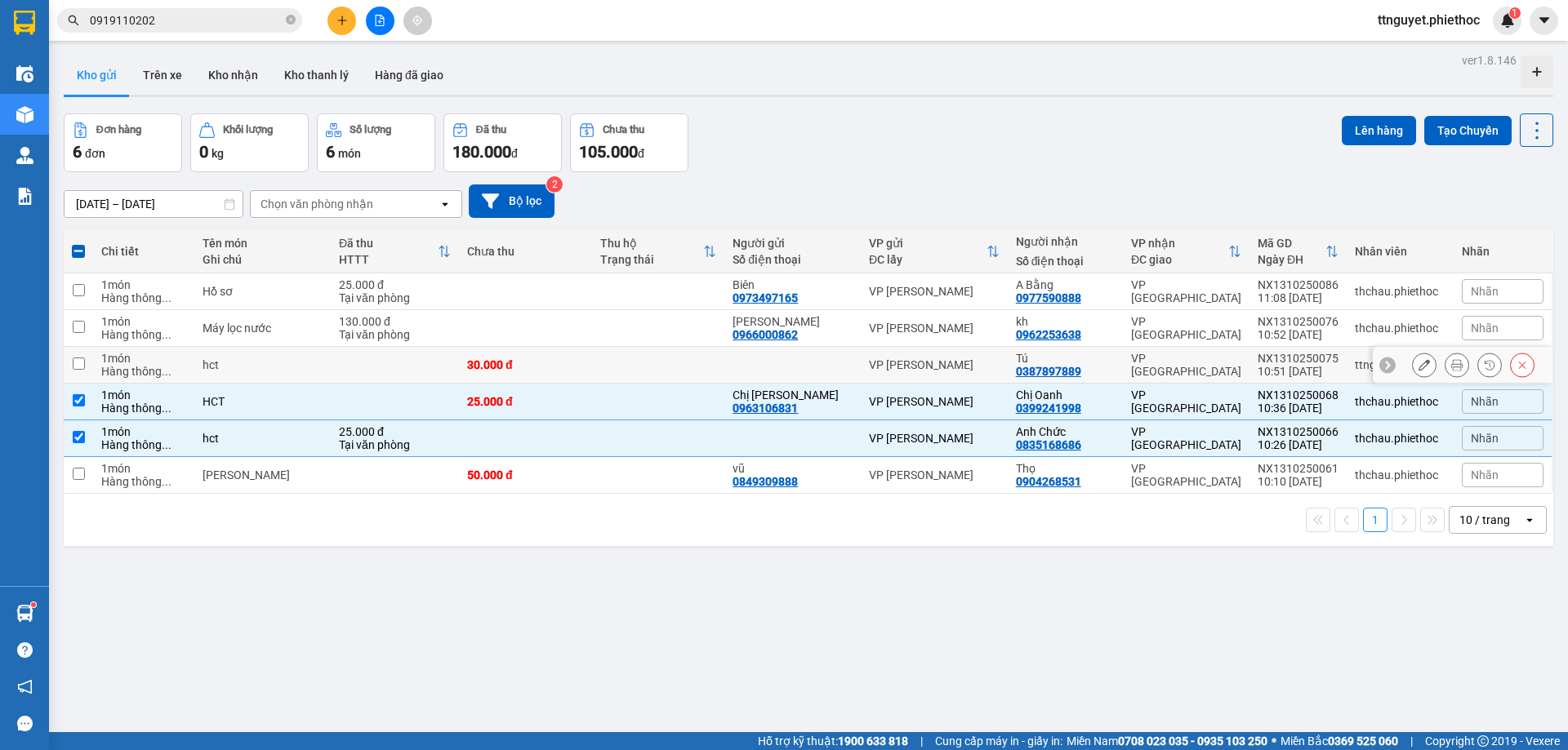
click at [227, 367] on div "hct" at bounding box center [262, 365] width 120 height 13
checkbox input "true"
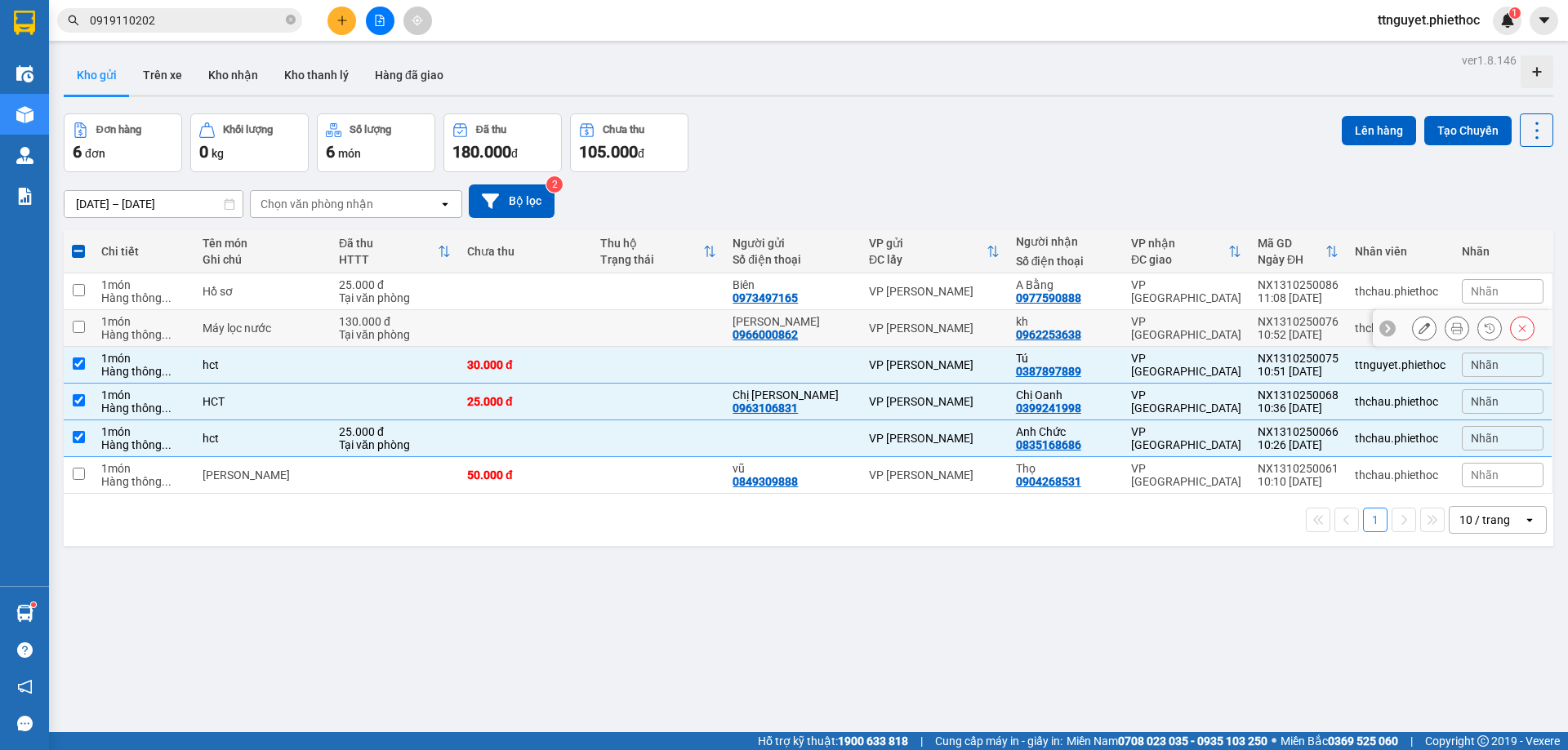
click at [224, 333] on div "Máy lọc nước" at bounding box center [262, 328] width 120 height 13
checkbox input "true"
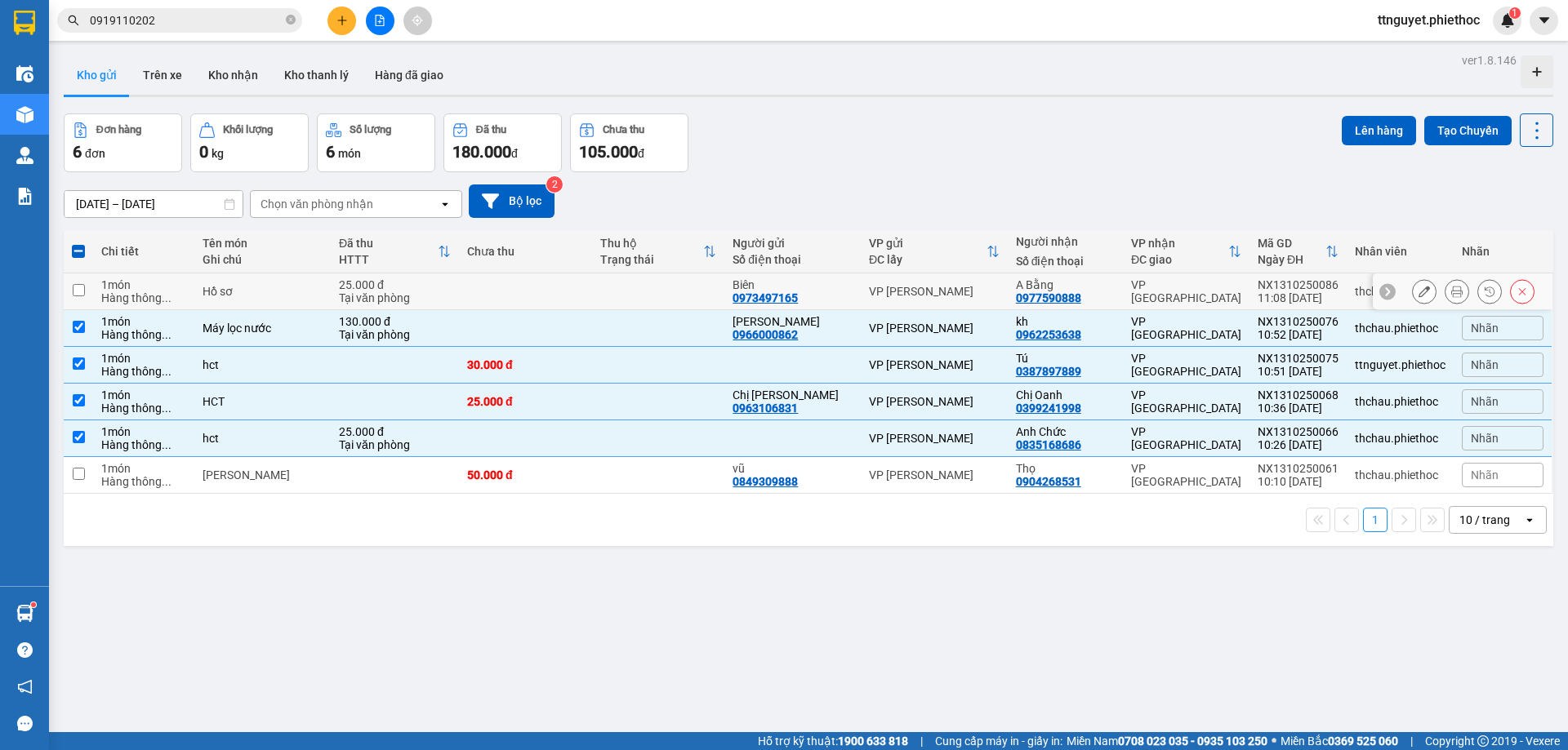
click at [232, 293] on div "Hồ sơ" at bounding box center [262, 292] width 120 height 13
checkbox input "true"
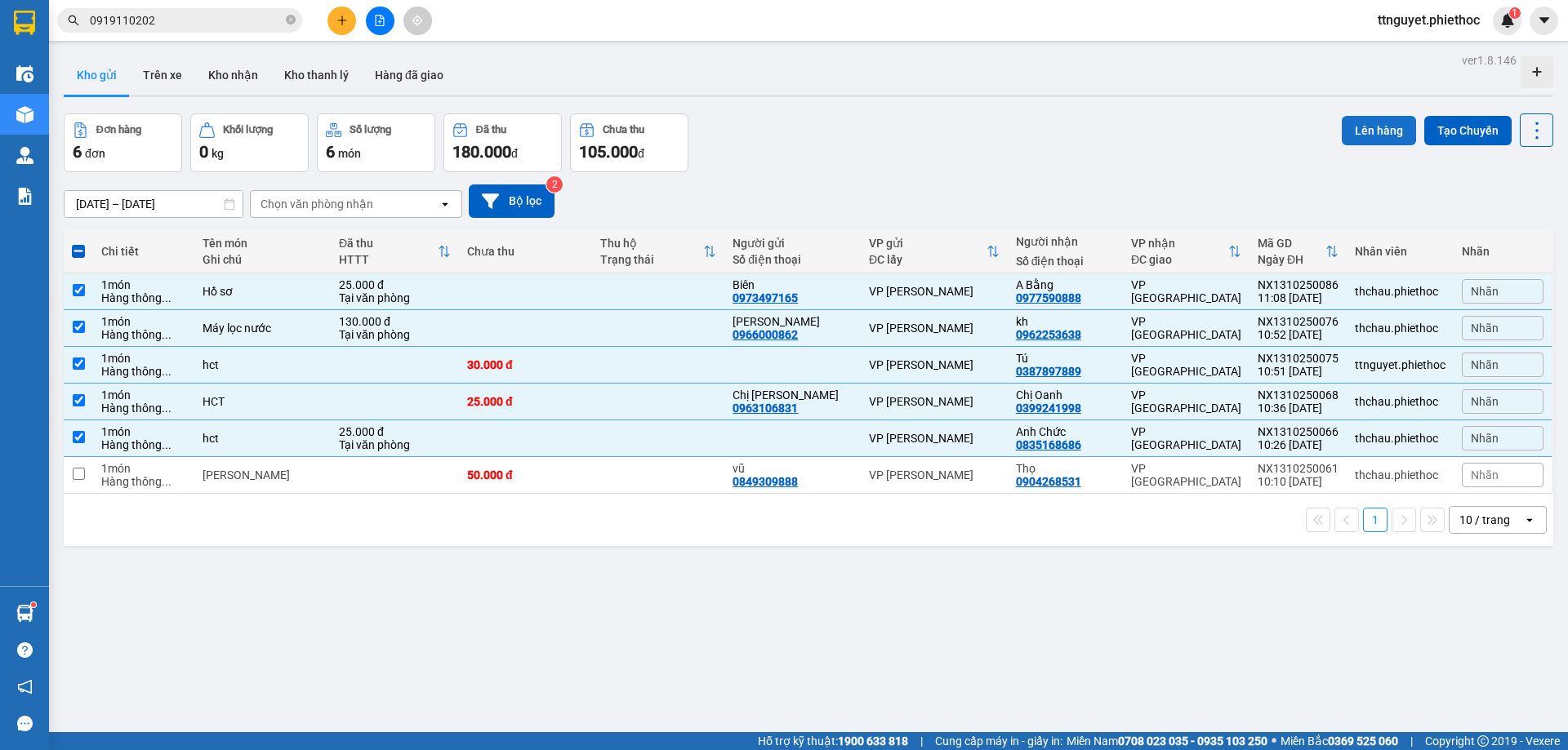
click at [1360, 121] on button "Lên hàng" at bounding box center [1379, 130] width 75 height 30
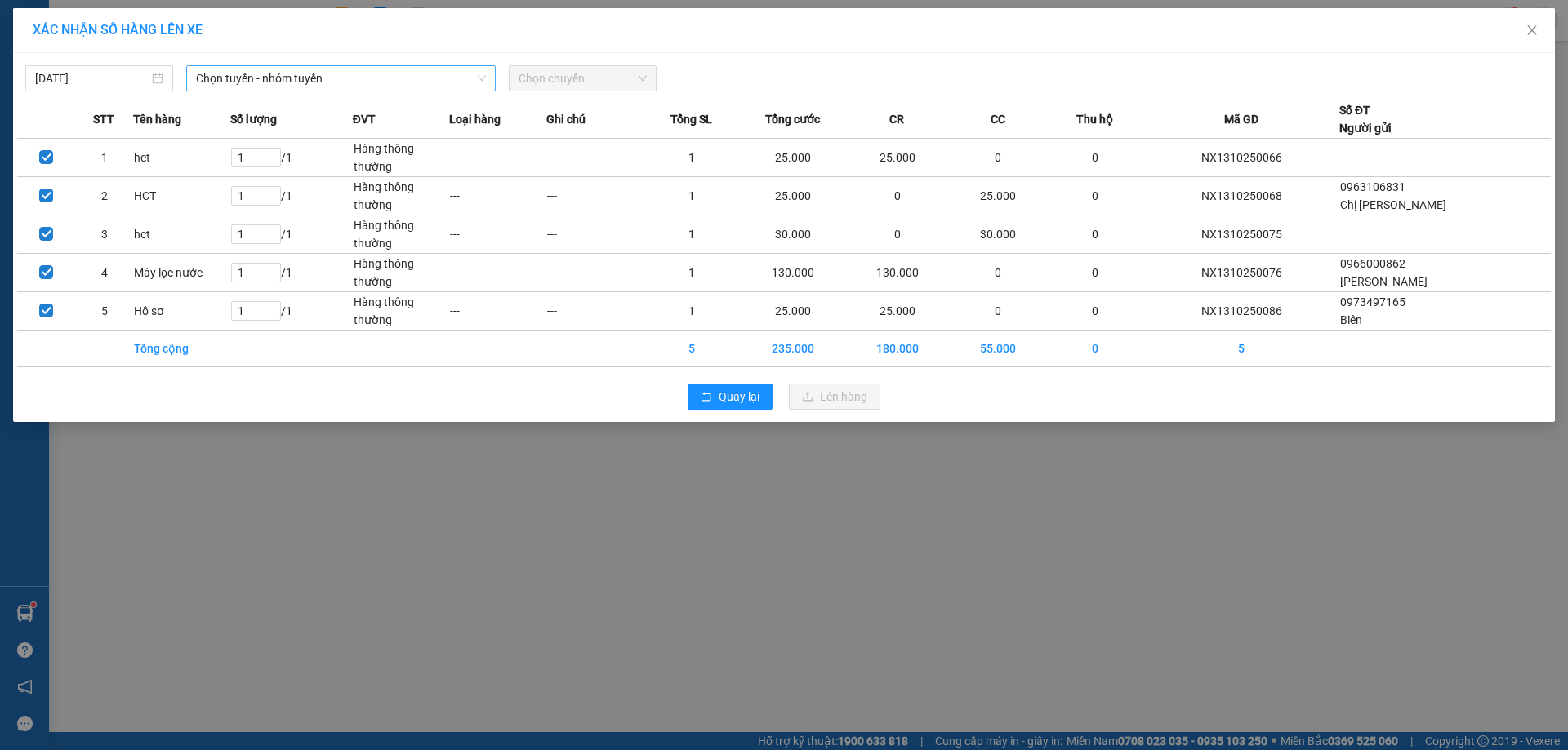
click at [252, 76] on span "Chọn tuyến - nhóm tuyến" at bounding box center [341, 79] width 290 height 25
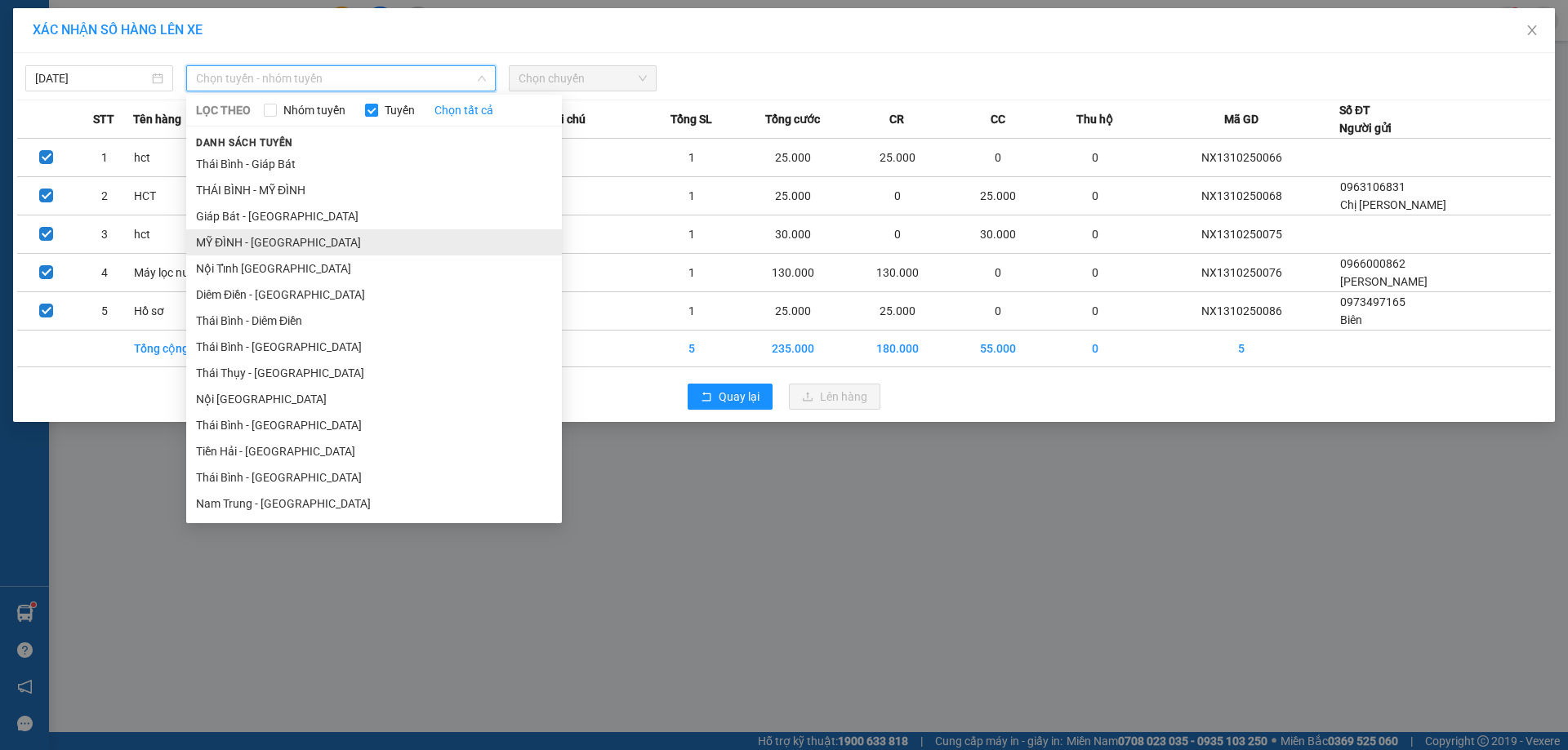
click at [216, 241] on li "MỸ ĐÌNH - [GEOGRAPHIC_DATA]" at bounding box center [374, 243] width 375 height 26
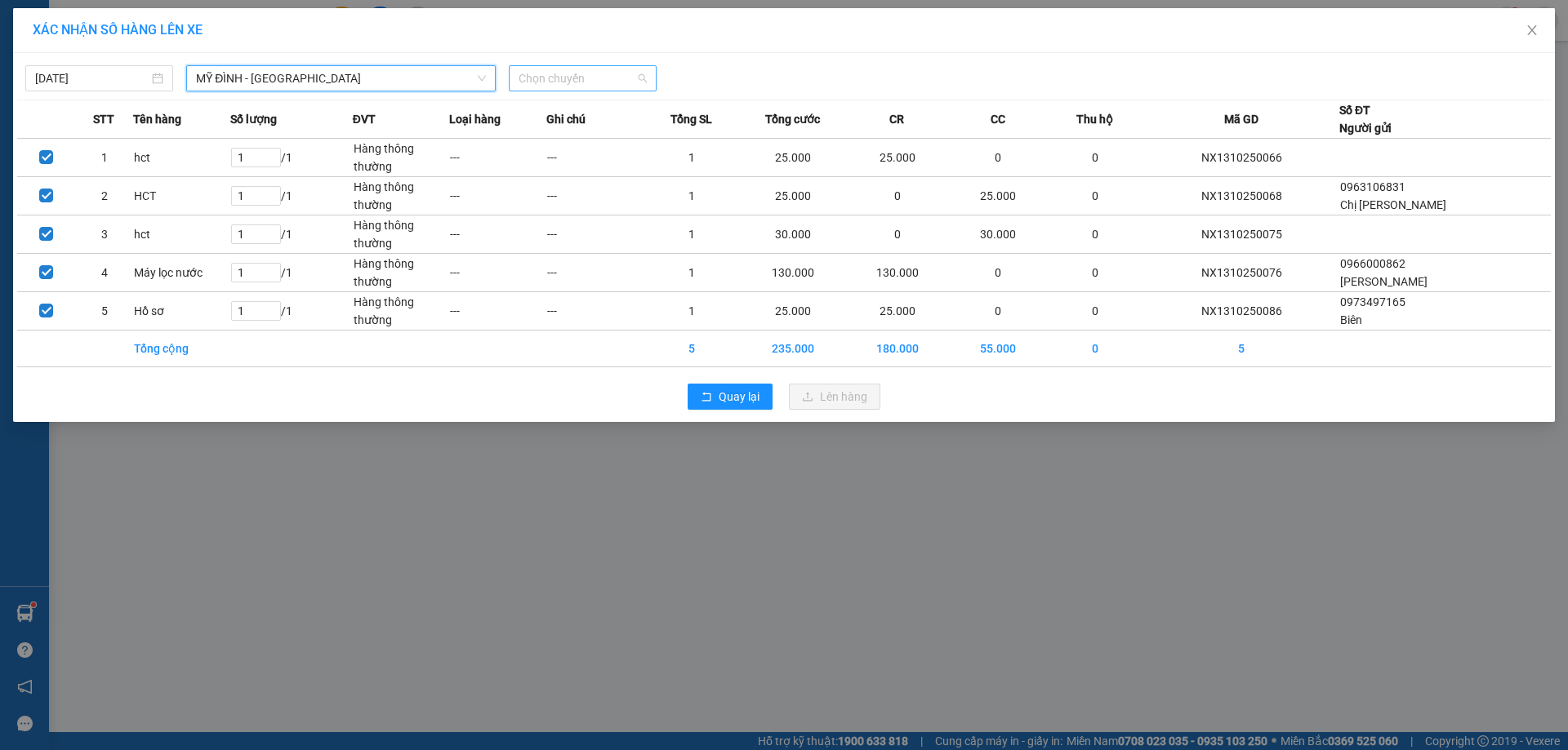
click at [553, 73] on span "Chọn chuyến" at bounding box center [583, 79] width 128 height 25
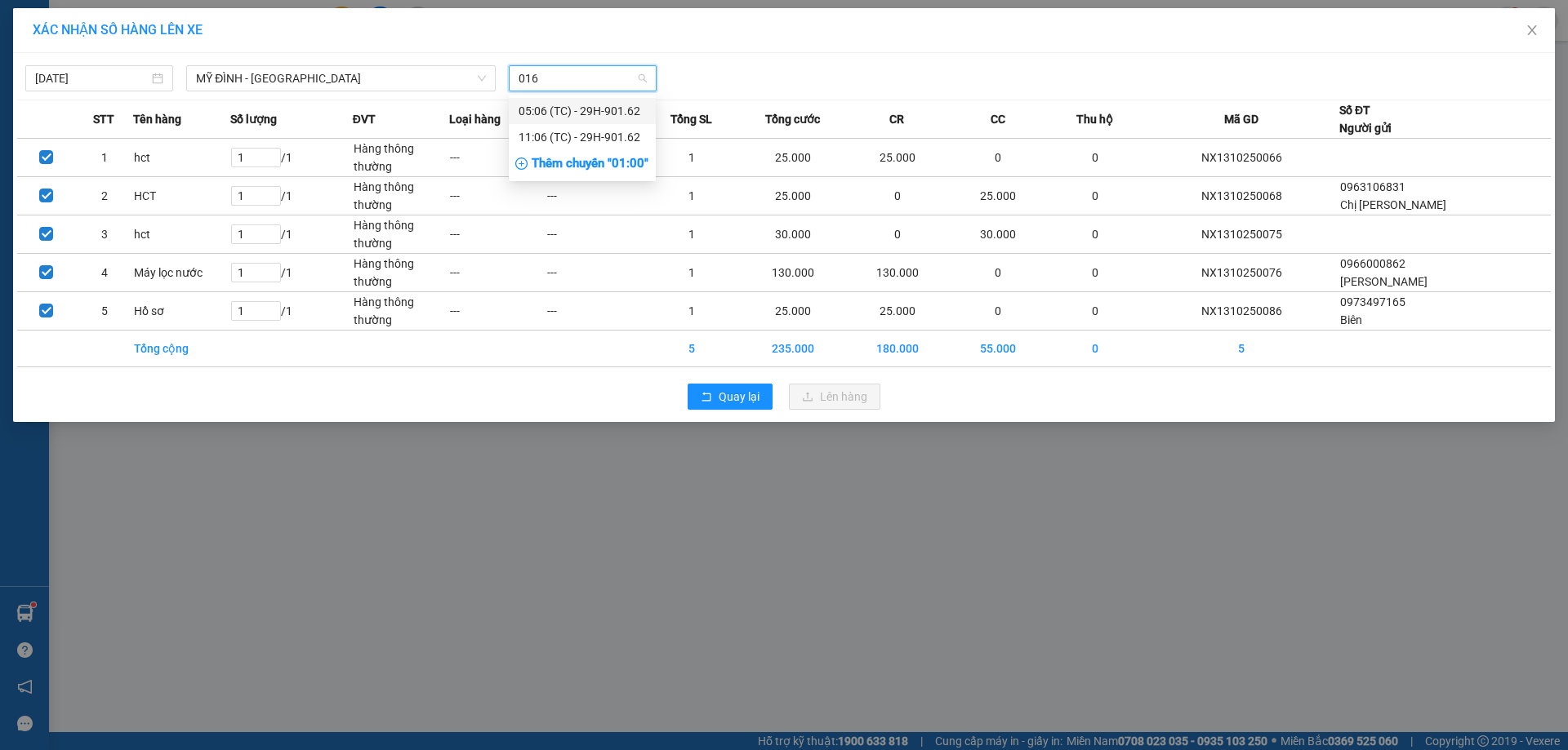
type input "0162"
click at [554, 130] on div "11:06 (TC) - 29H-901.62" at bounding box center [582, 137] width 127 height 18
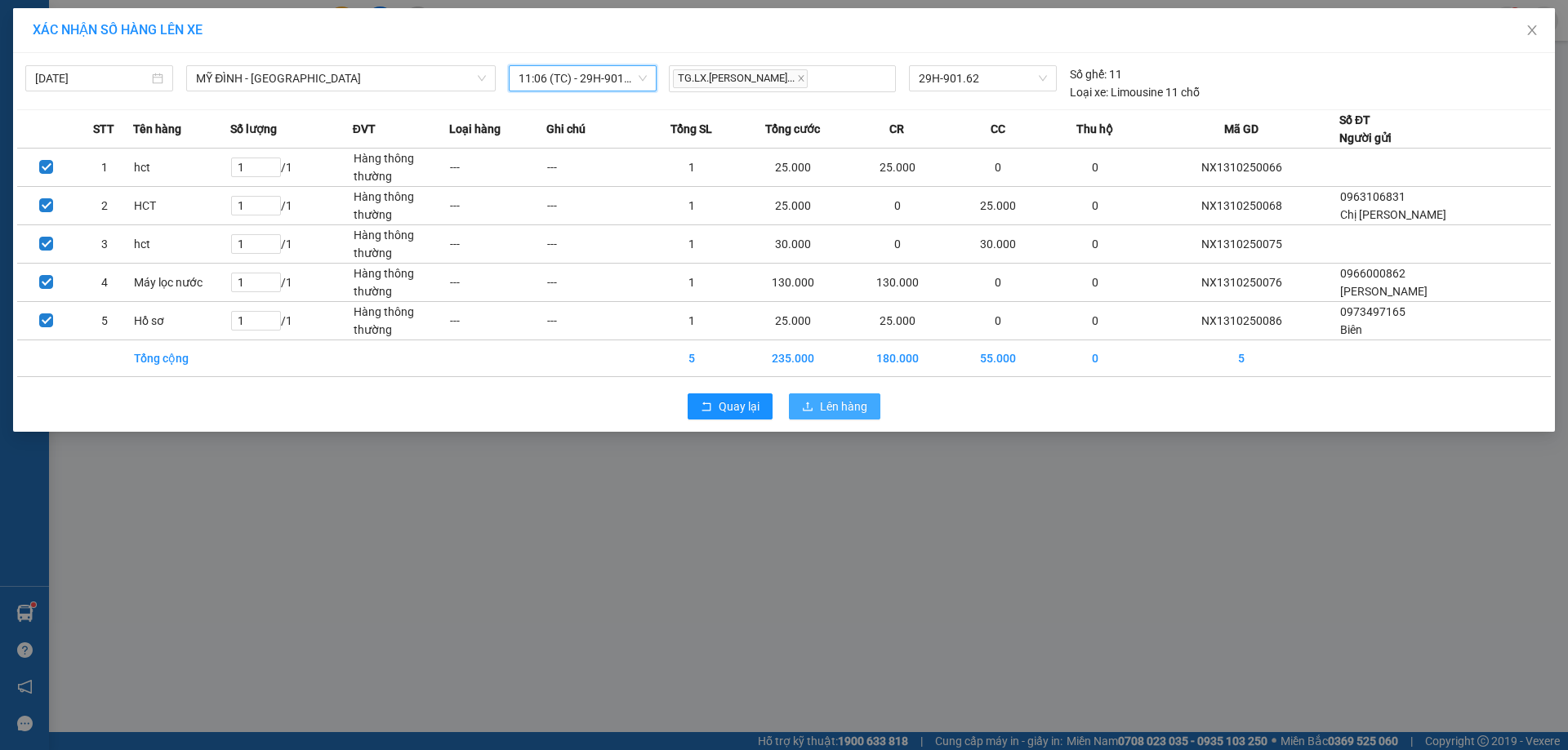
click at [839, 410] on span "Lên hàng" at bounding box center [843, 407] width 48 height 18
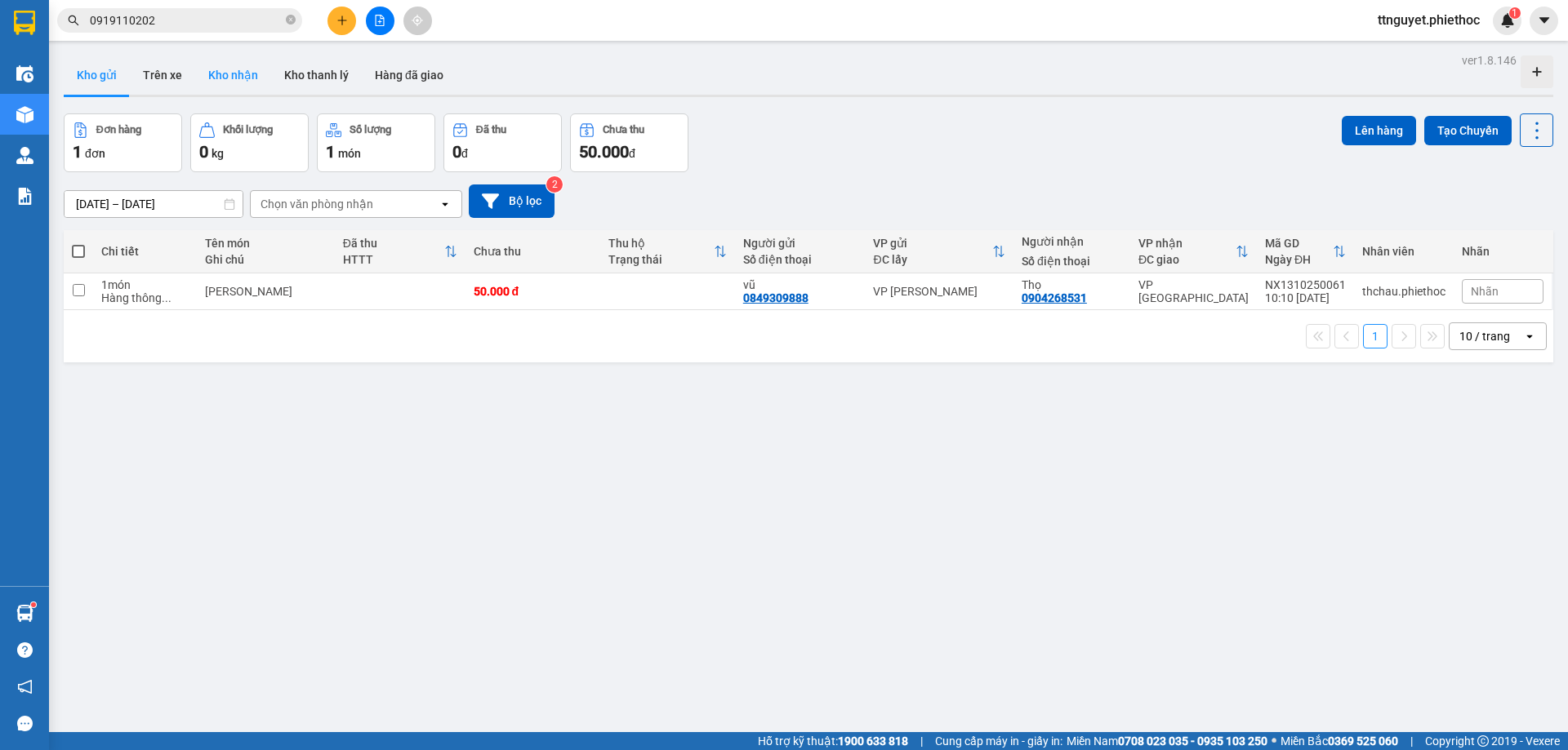
click at [245, 77] on button "Kho nhận" at bounding box center [233, 75] width 76 height 39
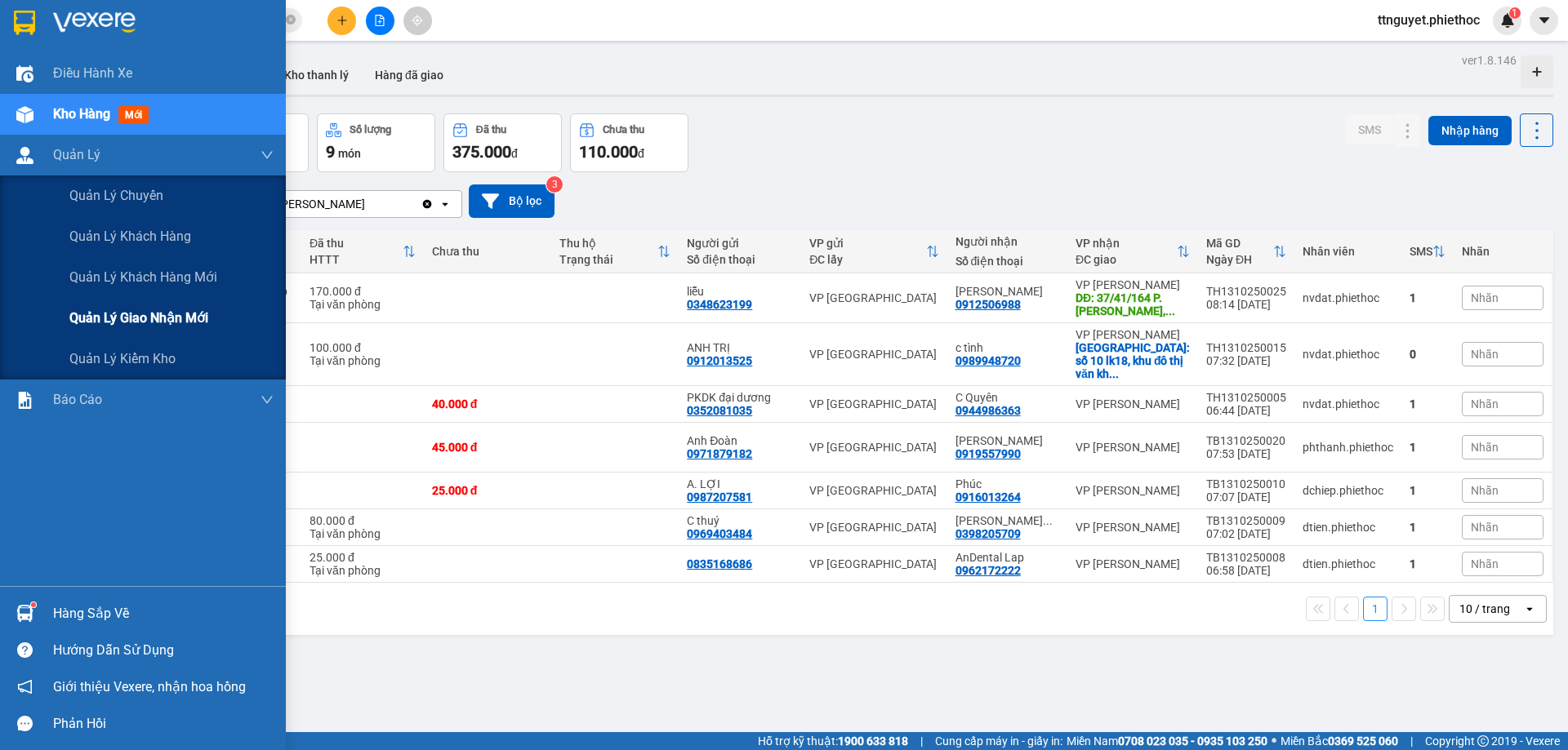
click at [75, 321] on span "Quản lý giao nhận mới" at bounding box center [139, 318] width 139 height 20
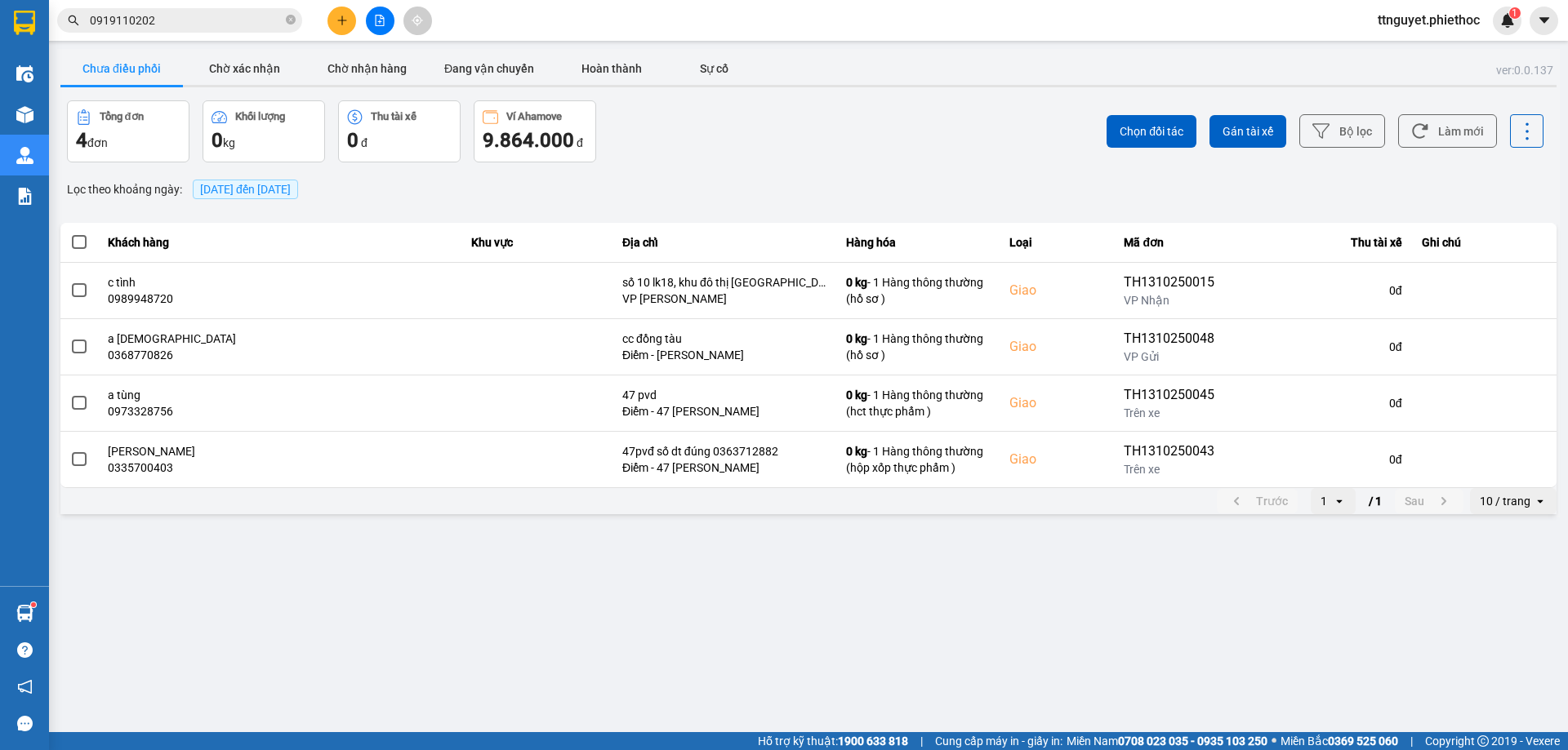
click at [542, 561] on main "ver: 0.0.137 Chưa điều phối Chờ xác nhận Chờ nhận hàng Đang vận chuyển Hoàn thà…" at bounding box center [784, 366] width 1568 height 733
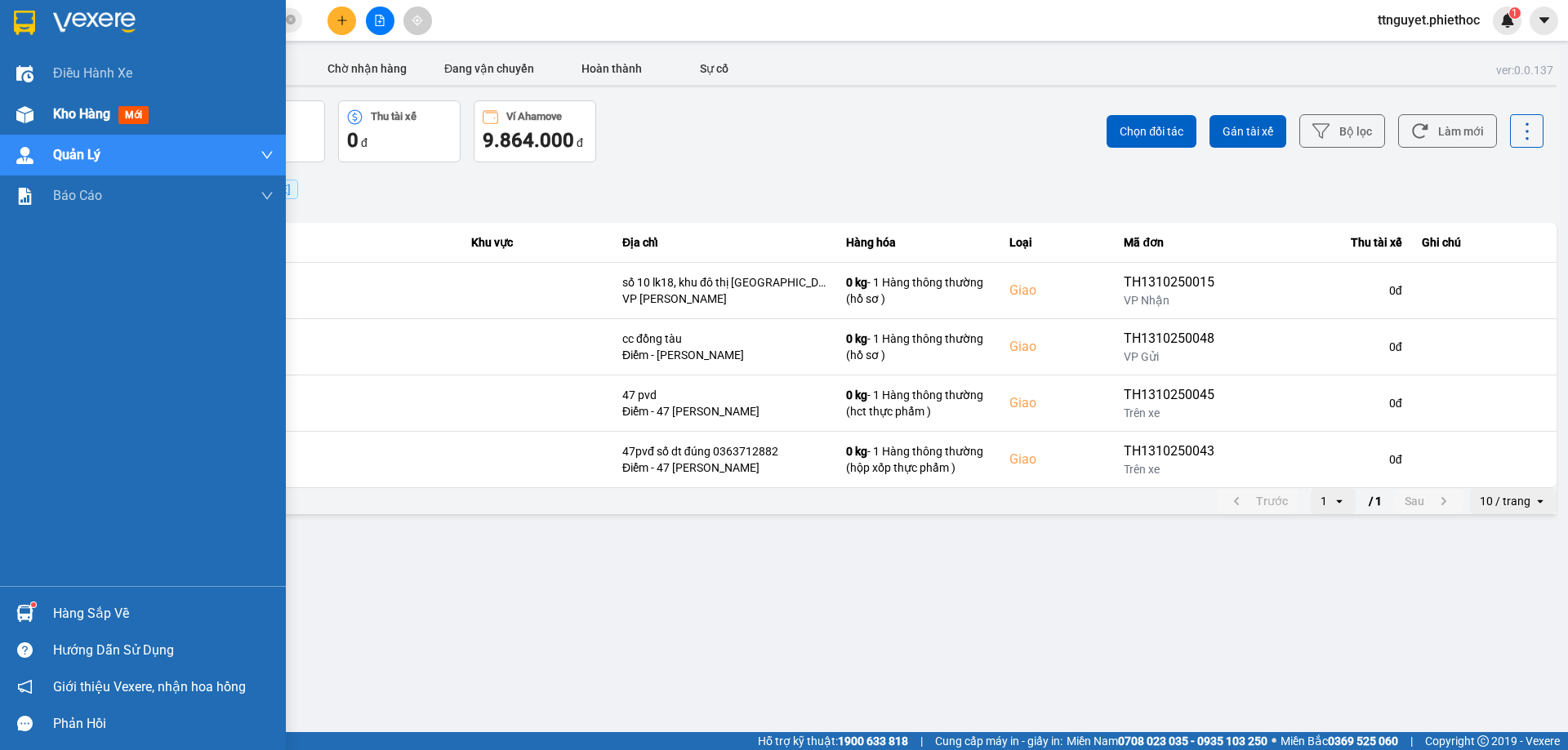
click at [9, 107] on div "Kho hàng mới" at bounding box center [143, 115] width 286 height 41
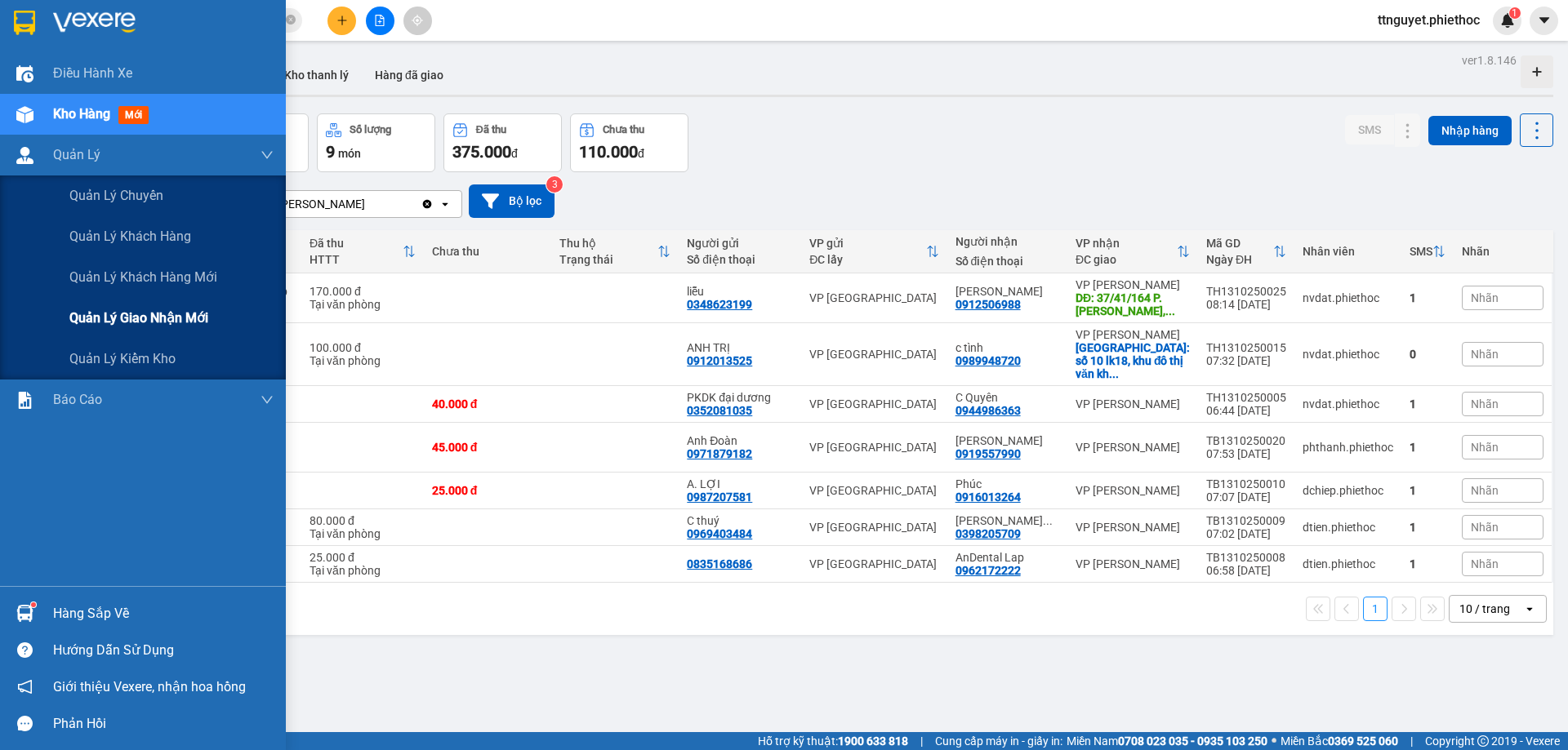
click at [67, 315] on div "Quản lý giao nhận mới" at bounding box center [143, 319] width 286 height 41
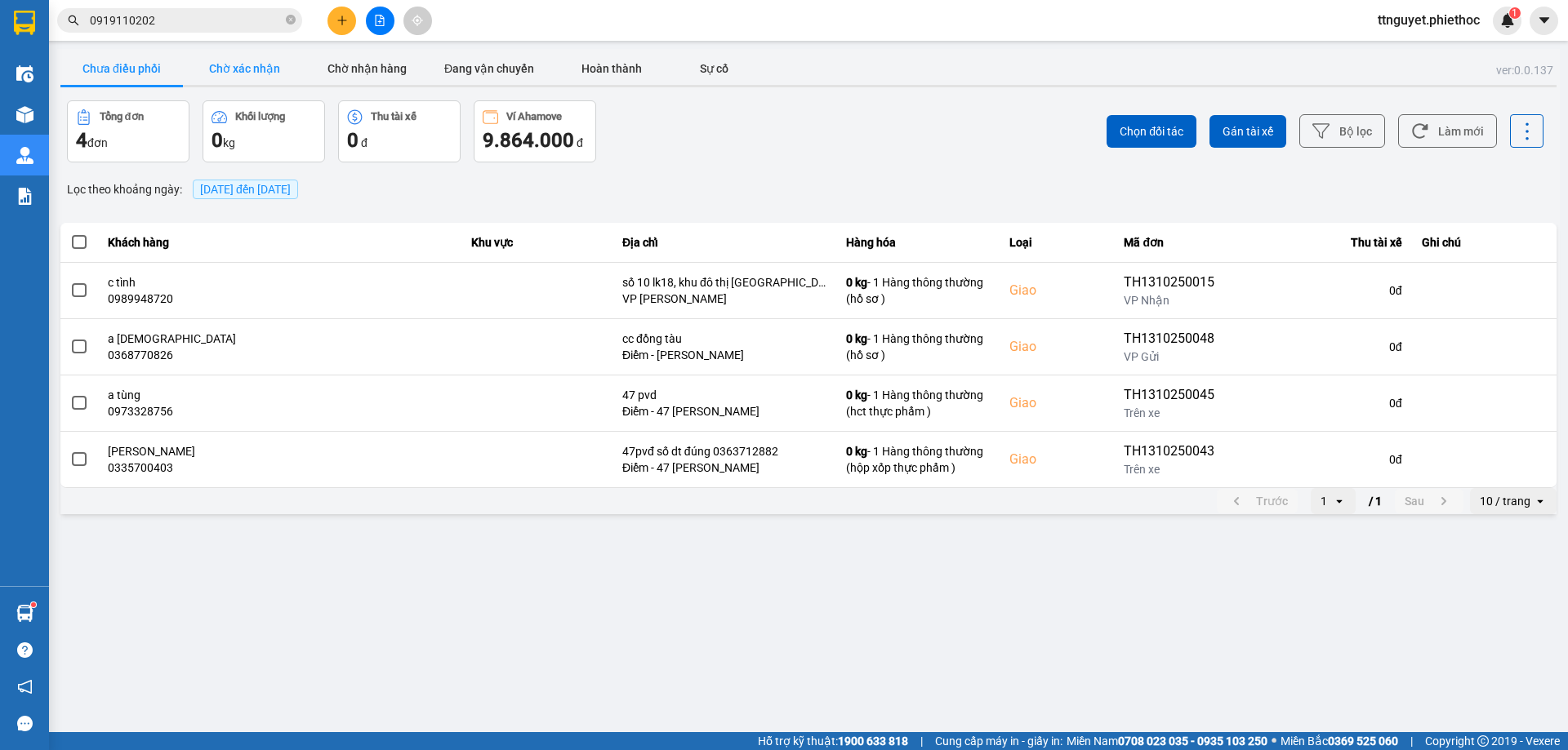
click at [217, 65] on button "Chờ xác nhận" at bounding box center [243, 69] width 122 height 33
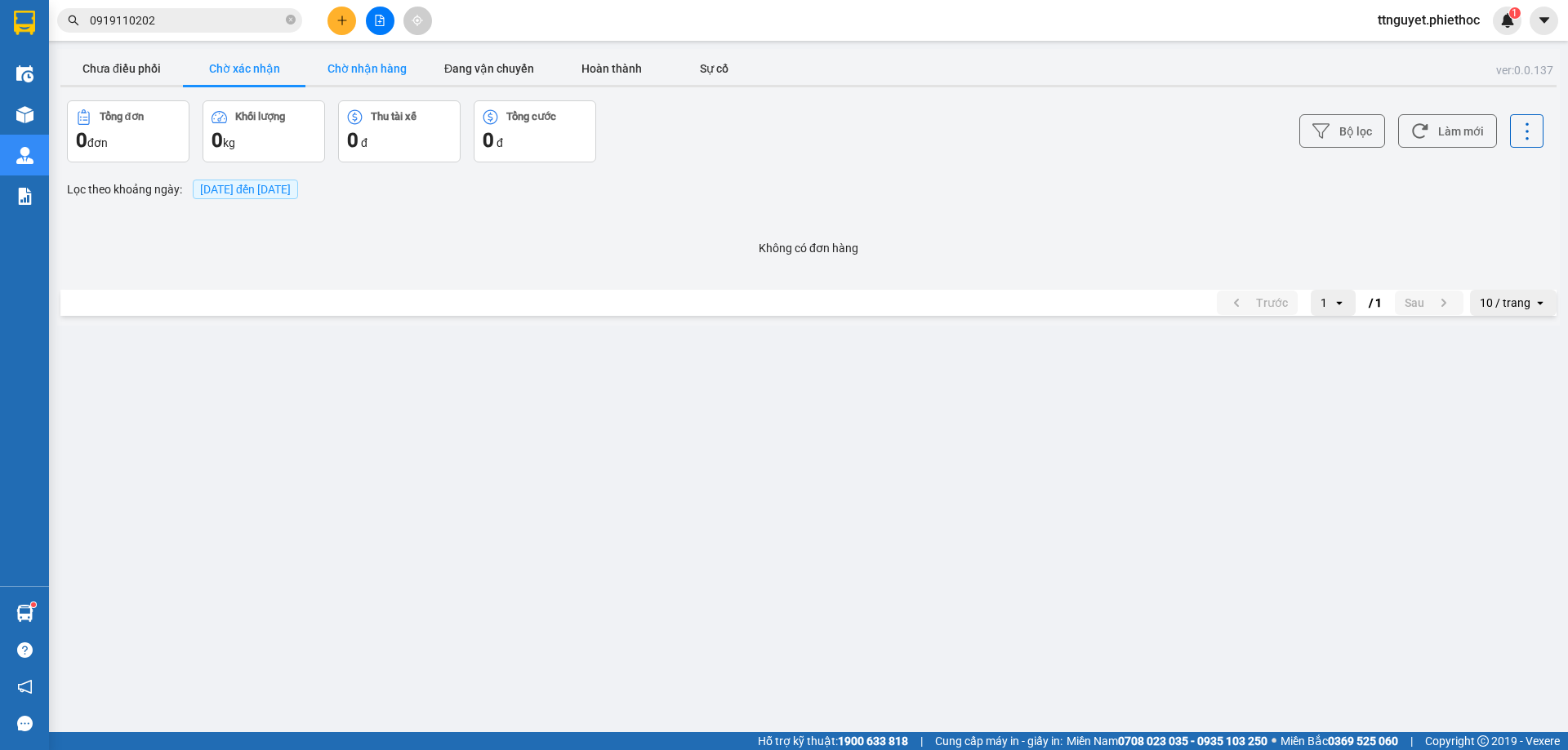
click at [355, 62] on button "Chờ nhận hàng" at bounding box center [366, 69] width 122 height 33
click at [113, 75] on button "Chưa điều phối" at bounding box center [121, 69] width 122 height 33
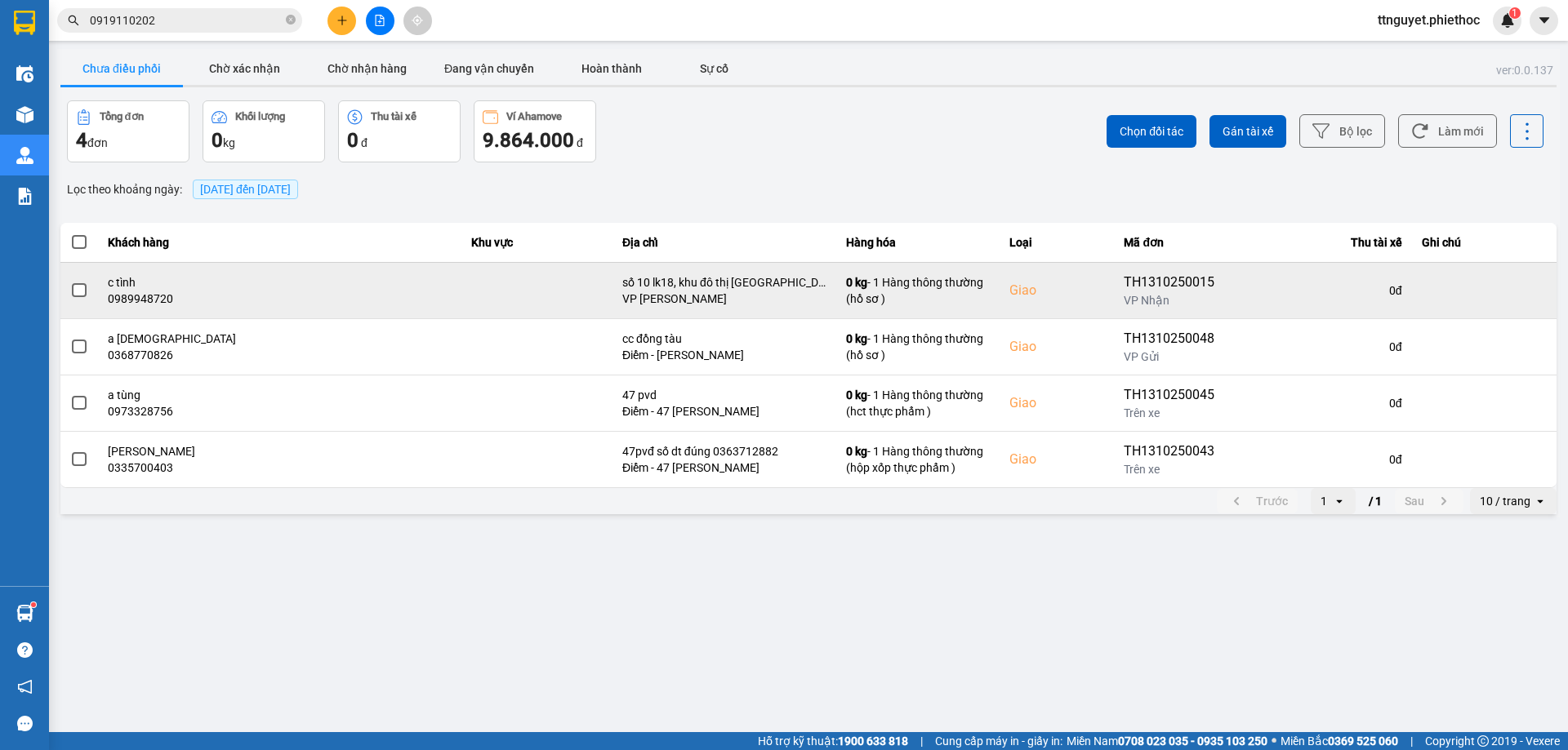
click at [75, 287] on span at bounding box center [80, 291] width 15 height 15
click at [70, 282] on input "checkbox" at bounding box center [70, 282] width 0 height 0
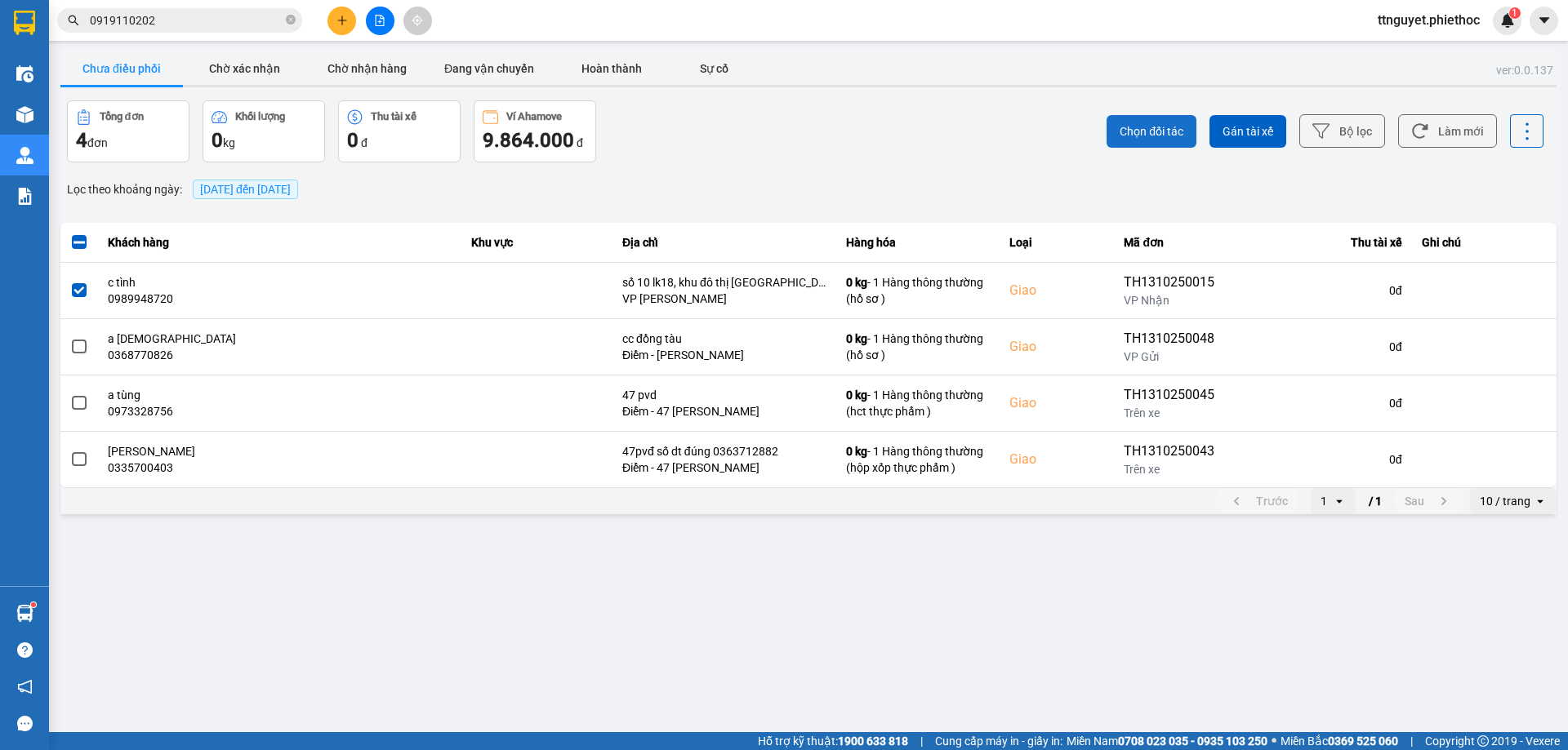
click at [1118, 130] on button "Chọn đối tác" at bounding box center [1152, 131] width 90 height 33
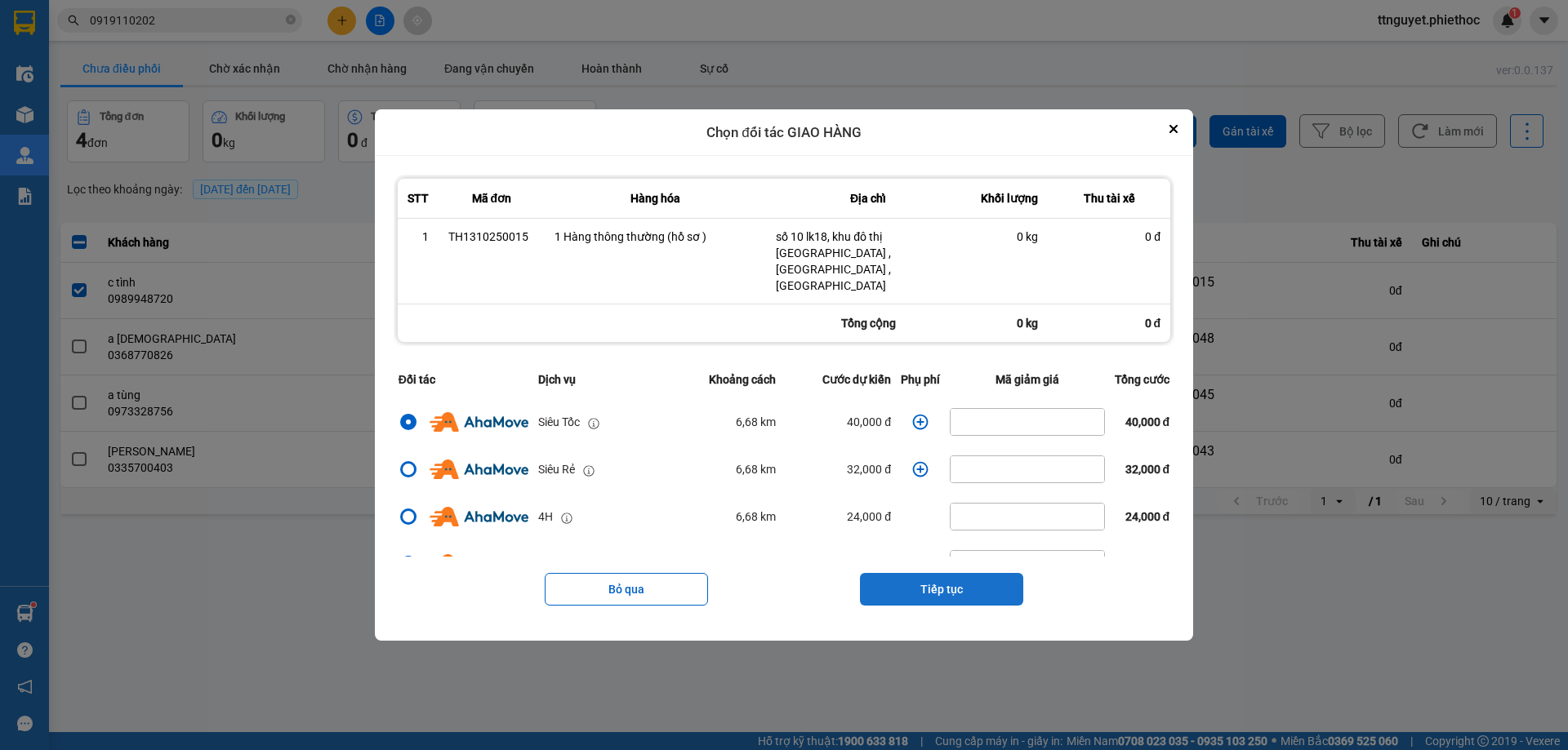
click at [940, 581] on button "Tiếp tục" at bounding box center [941, 589] width 163 height 33
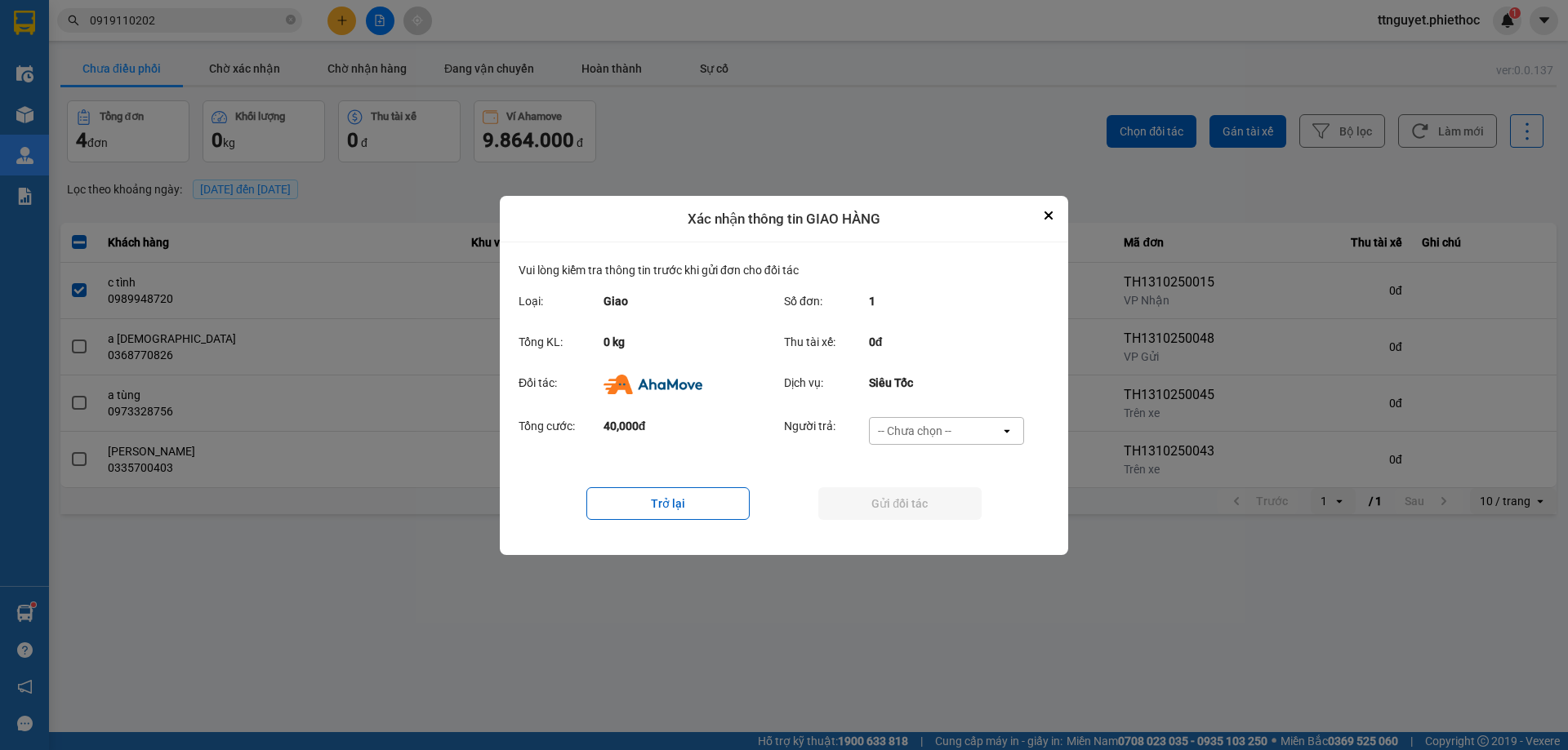
click at [938, 419] on div "-- Chưa chọn --" at bounding box center [934, 431] width 130 height 26
click at [925, 530] on span "Ví Ahamove" at bounding box center [914, 525] width 66 height 16
click at [924, 502] on button "Gửi đối tác" at bounding box center [899, 504] width 163 height 33
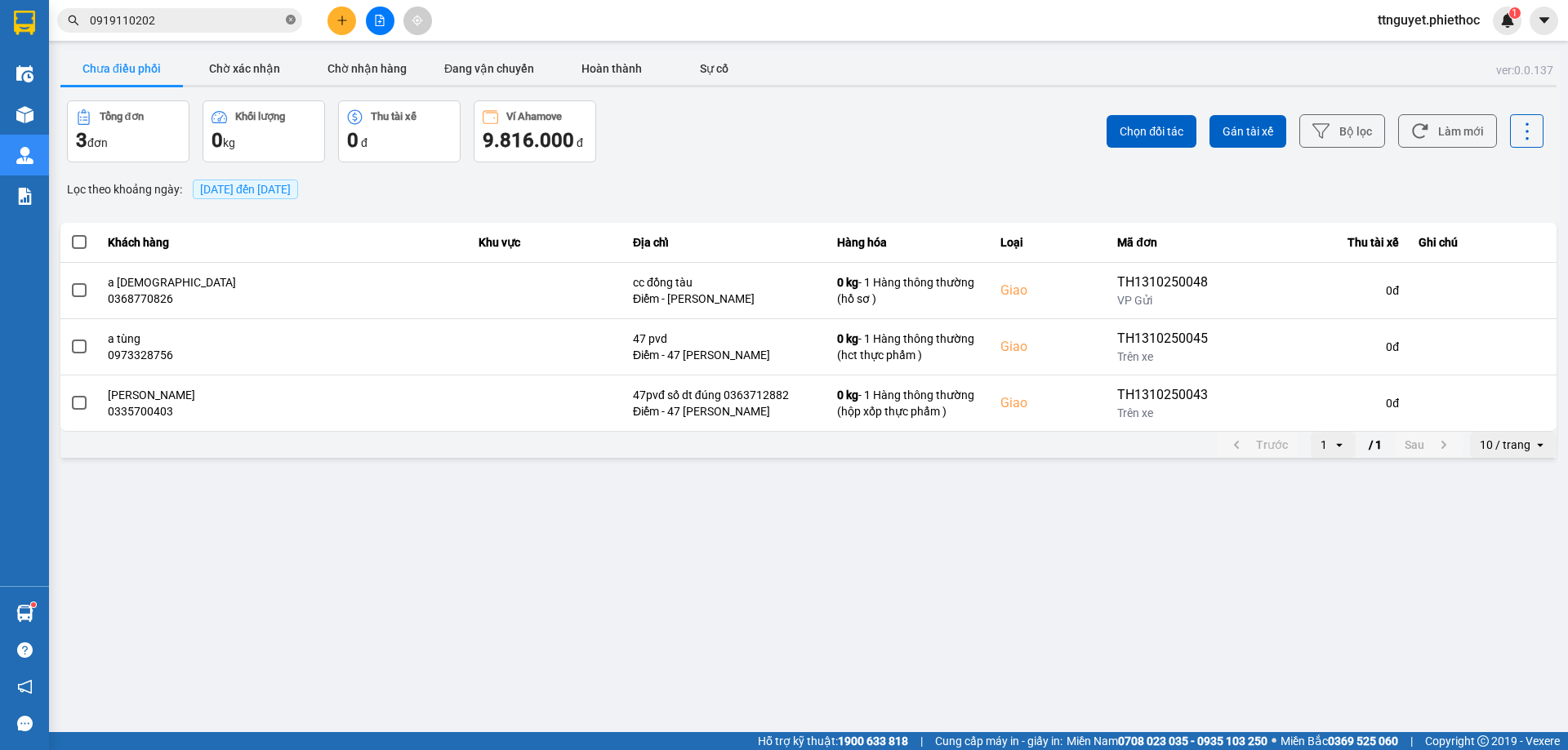
click at [289, 20] on icon "close-circle" at bounding box center [291, 20] width 10 height 10
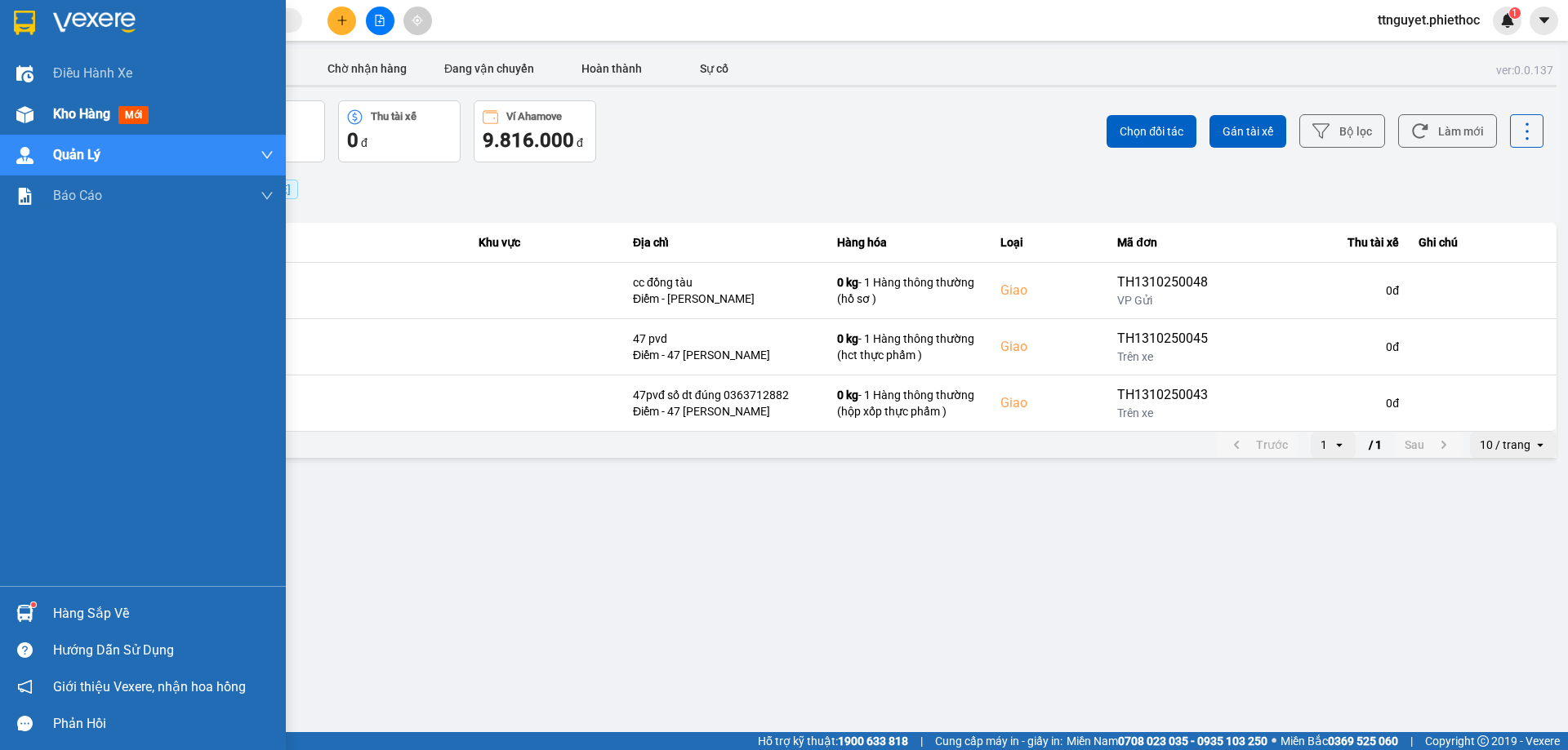
click at [20, 109] on img at bounding box center [25, 115] width 17 height 17
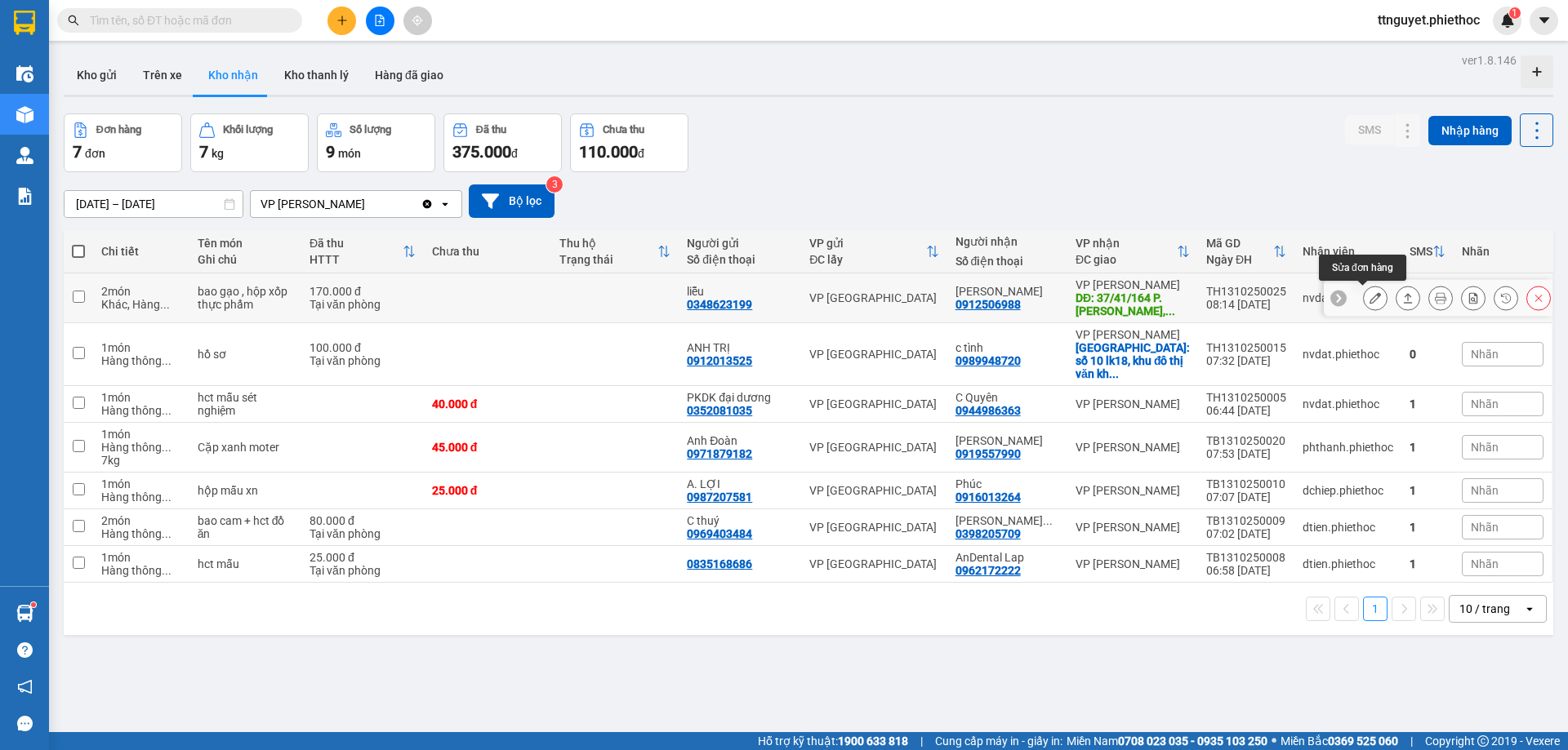
click at [1370, 302] on icon at bounding box center [1375, 298] width 11 height 11
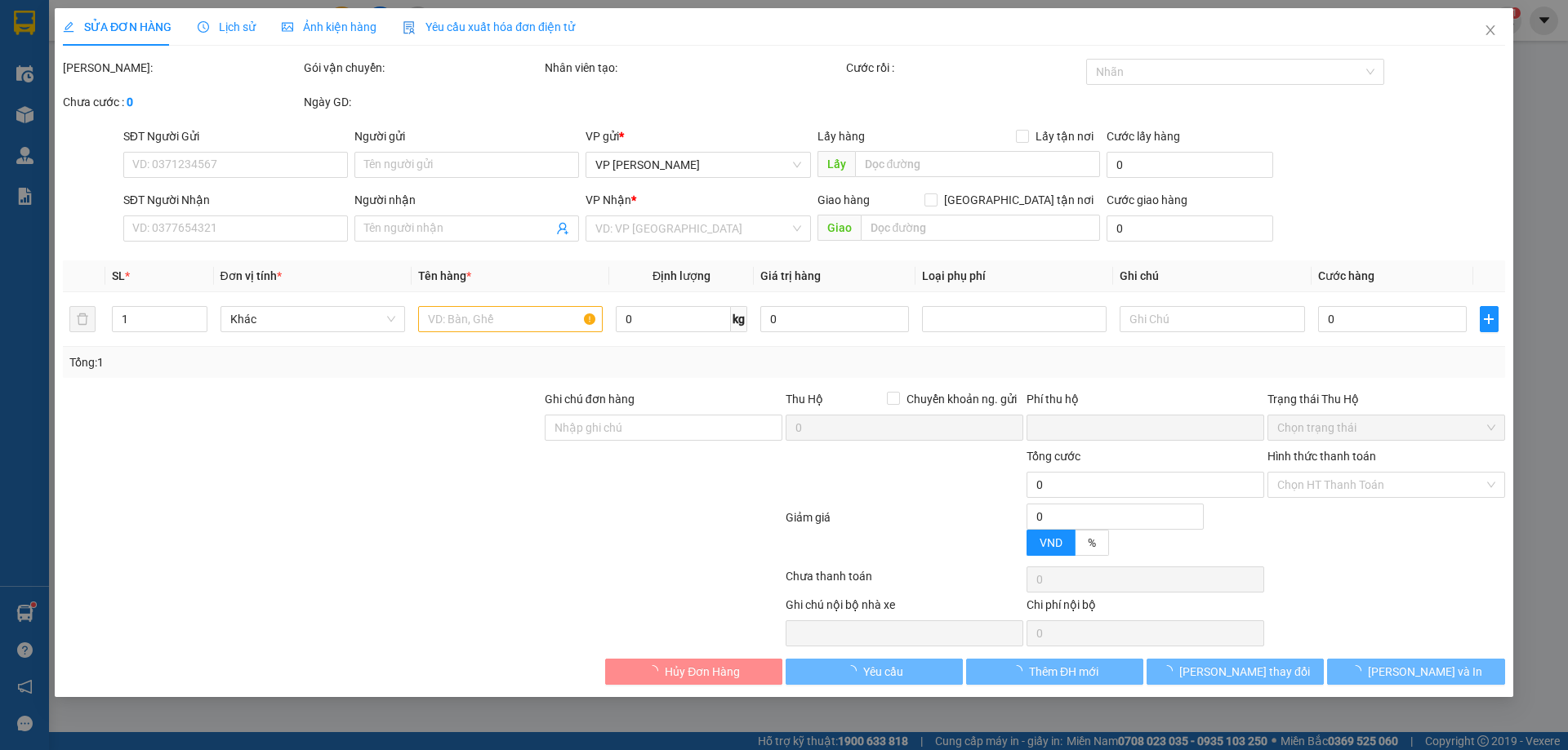
type input "0348623199"
type input "liễu"
type input "0912506988"
type input "[PERSON_NAME]"
type input "37/41/164 P. [PERSON_NAME], [STREET_ADDRESS] Nam"
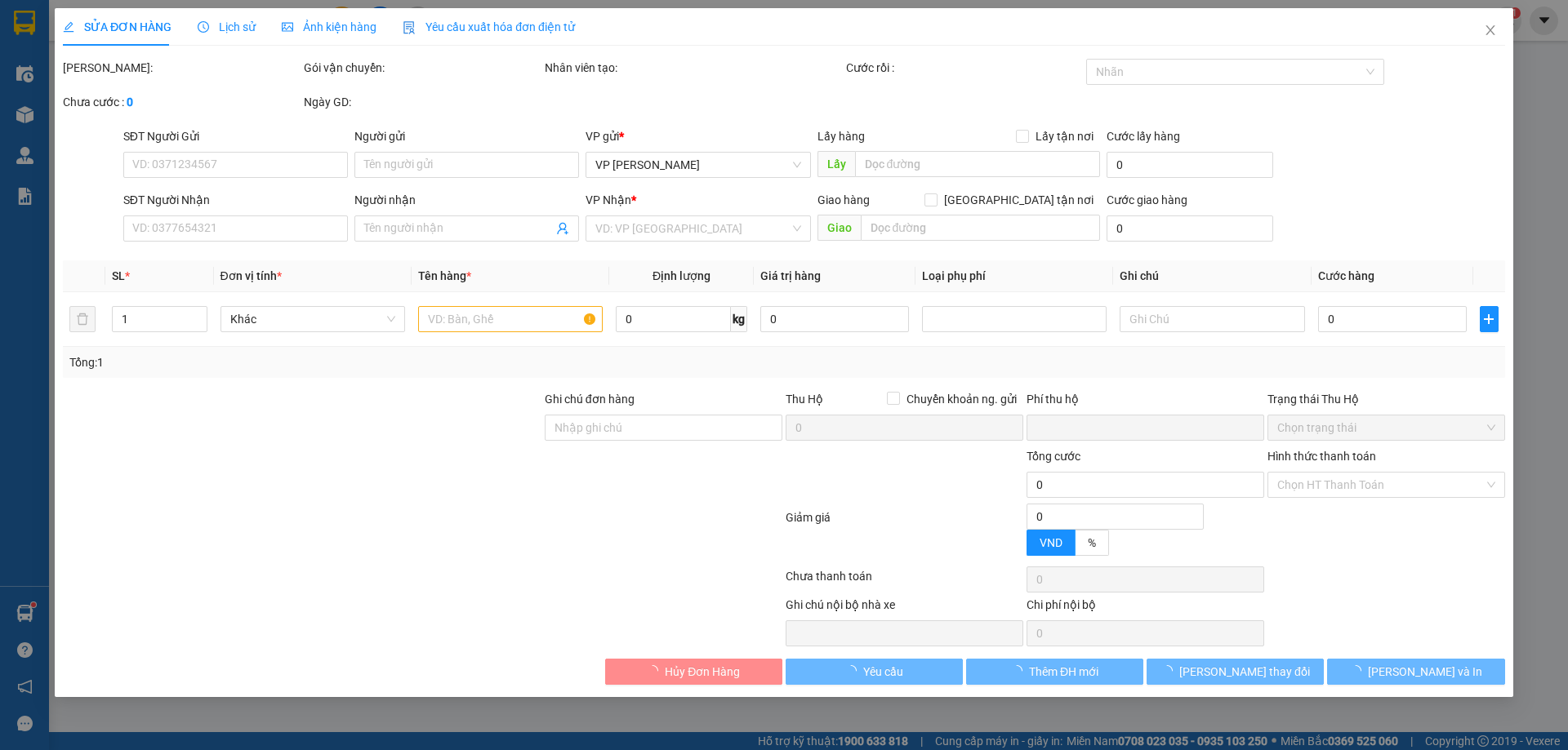
type input "80.000"
type input "0"
type input "170.000"
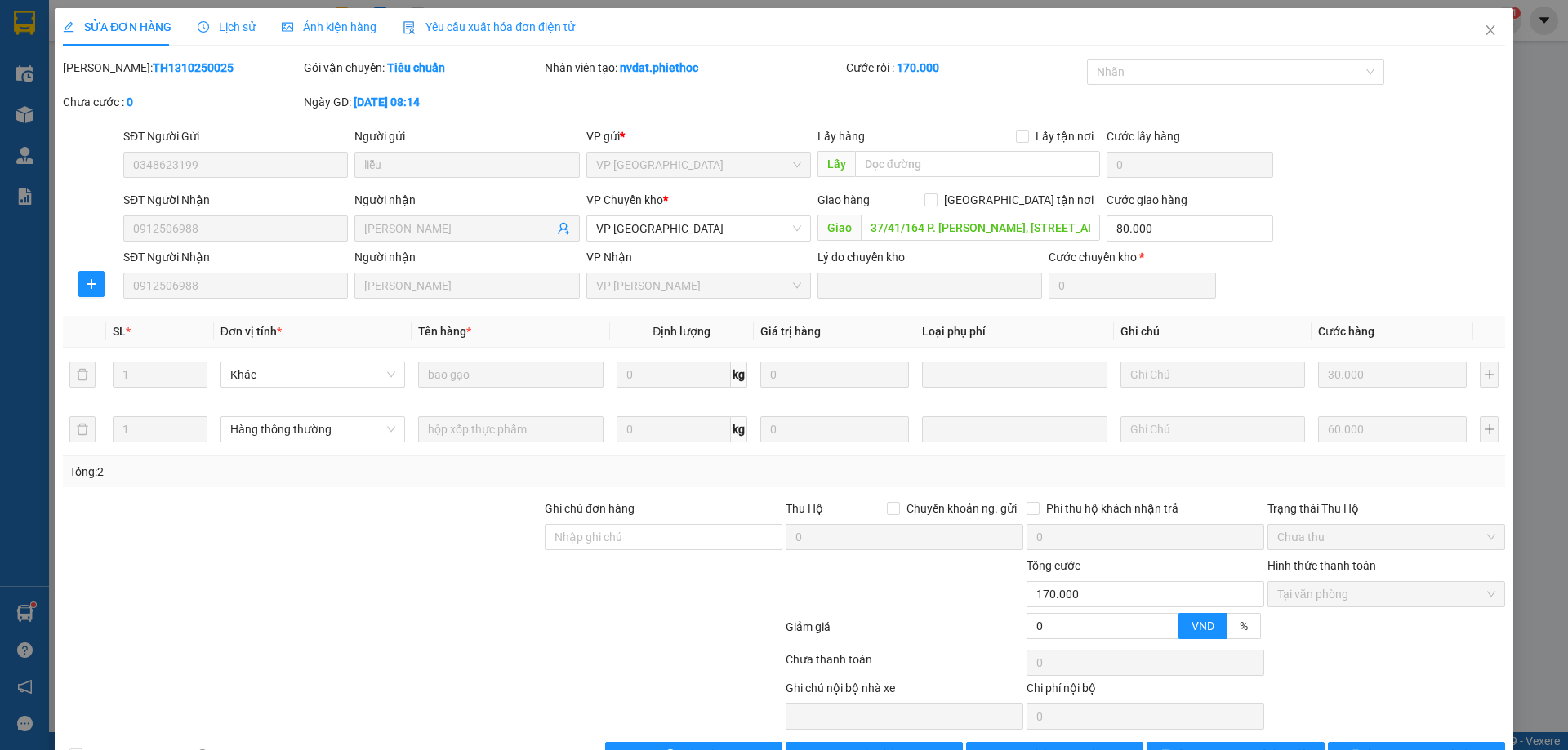
click at [1420, 154] on div "SĐT Người Gửi 0348623199 Người gửi liễu VP gửi * VP Tiền Hải Lấy hàng Lấy tận n…" at bounding box center [814, 156] width 1388 height 57
click at [1484, 25] on icon "close" at bounding box center [1490, 30] width 13 height 13
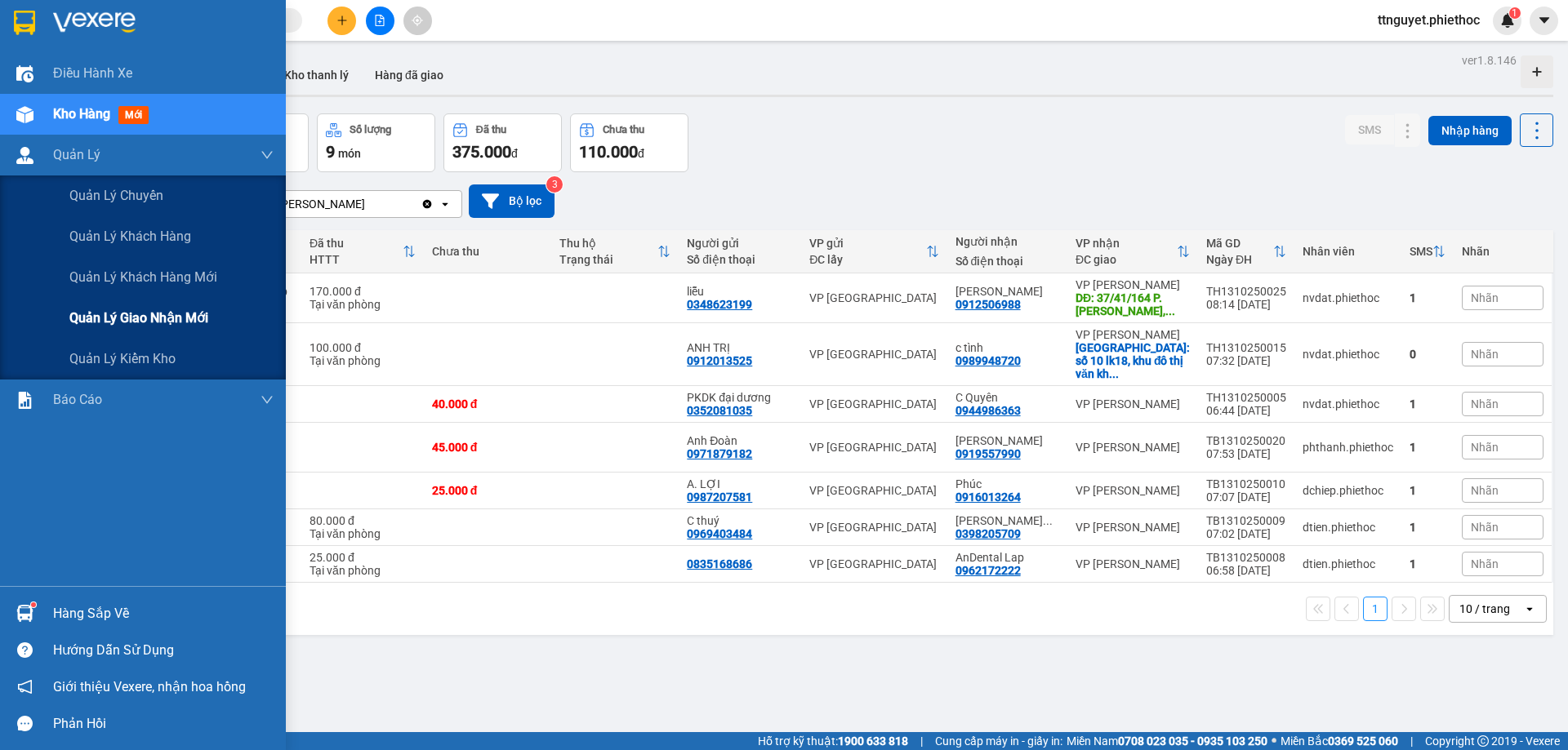
click at [59, 310] on div "Quản lý giao nhận mới" at bounding box center [143, 319] width 286 height 41
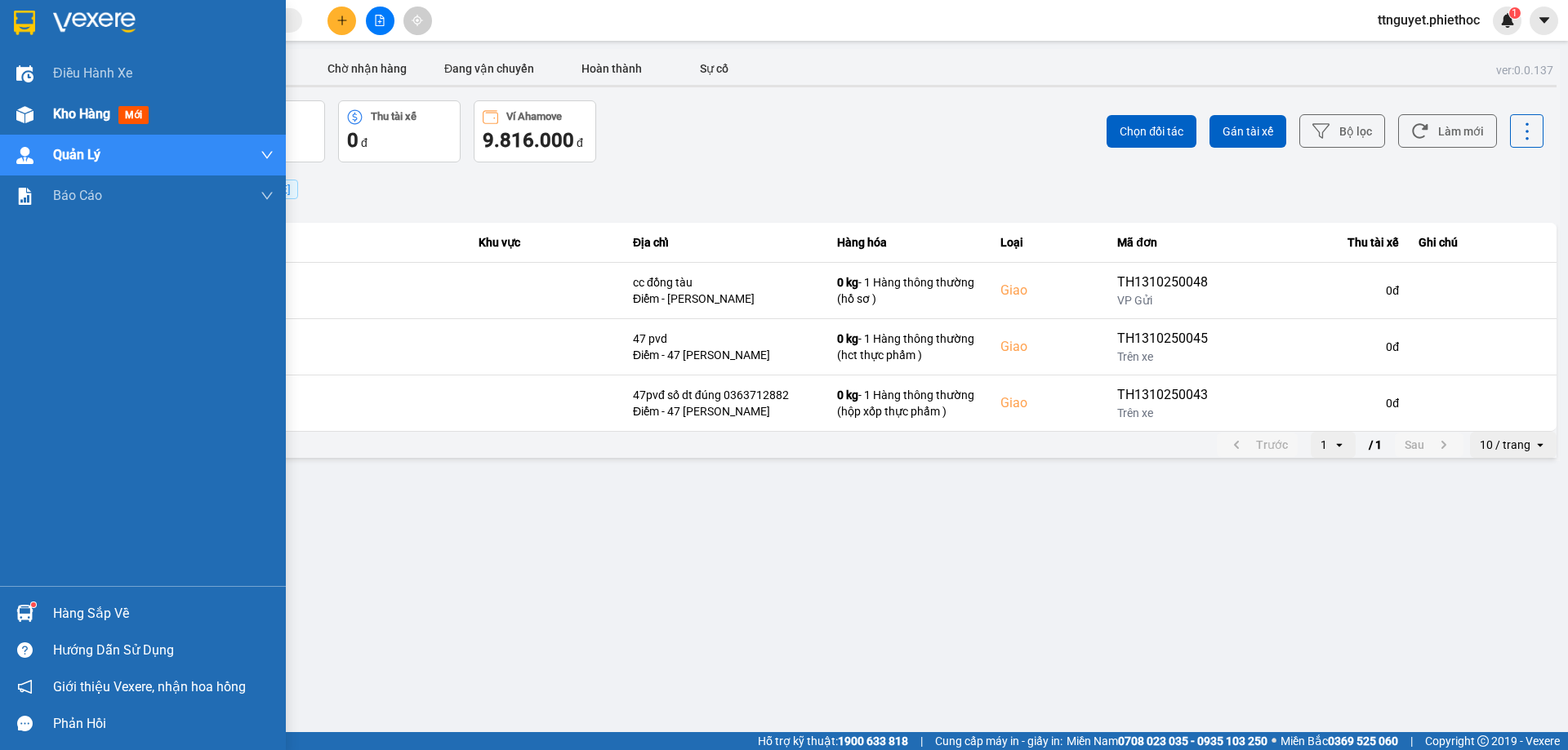
click at [30, 104] on div at bounding box center [25, 115] width 29 height 29
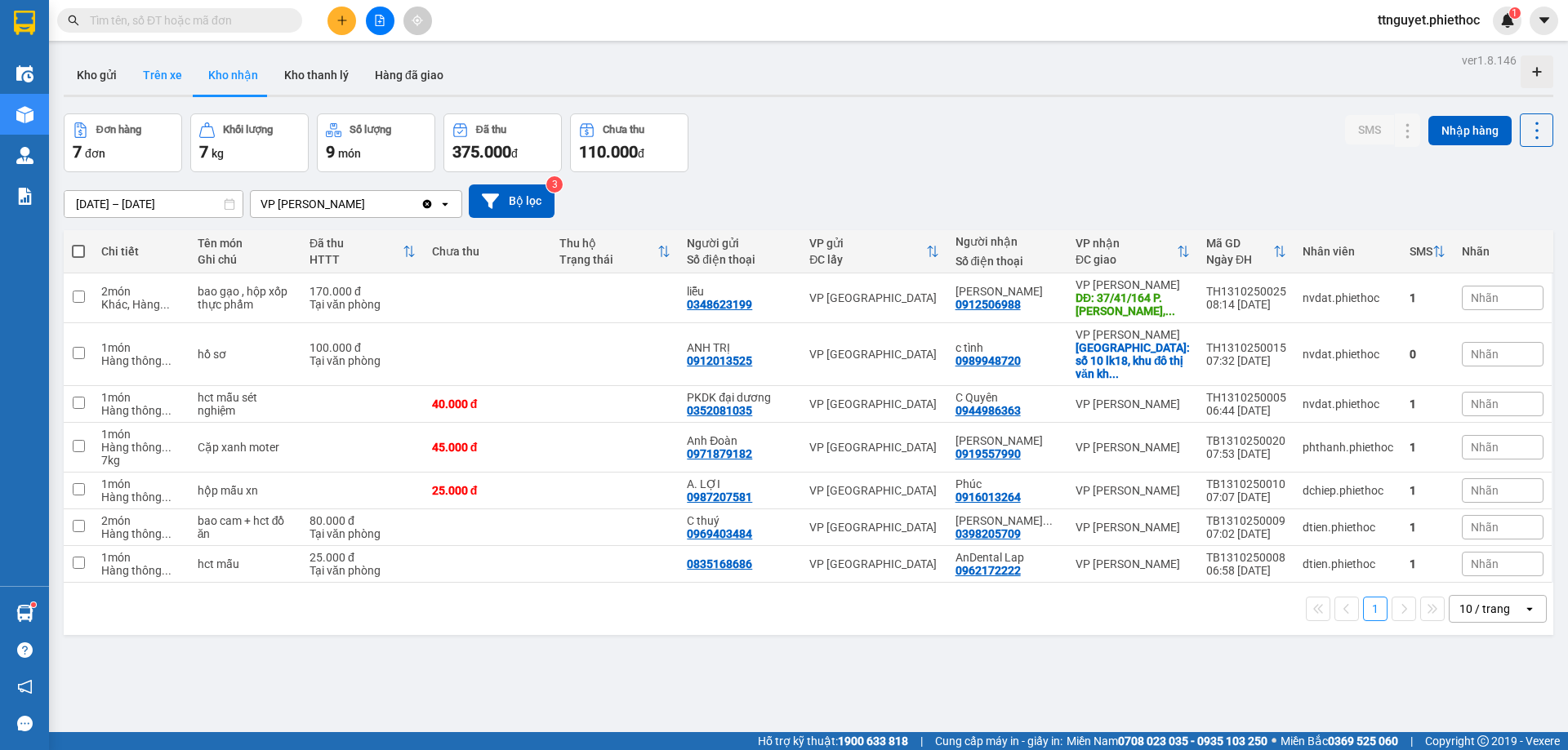
click at [175, 71] on button "Trên xe" at bounding box center [162, 75] width 66 height 39
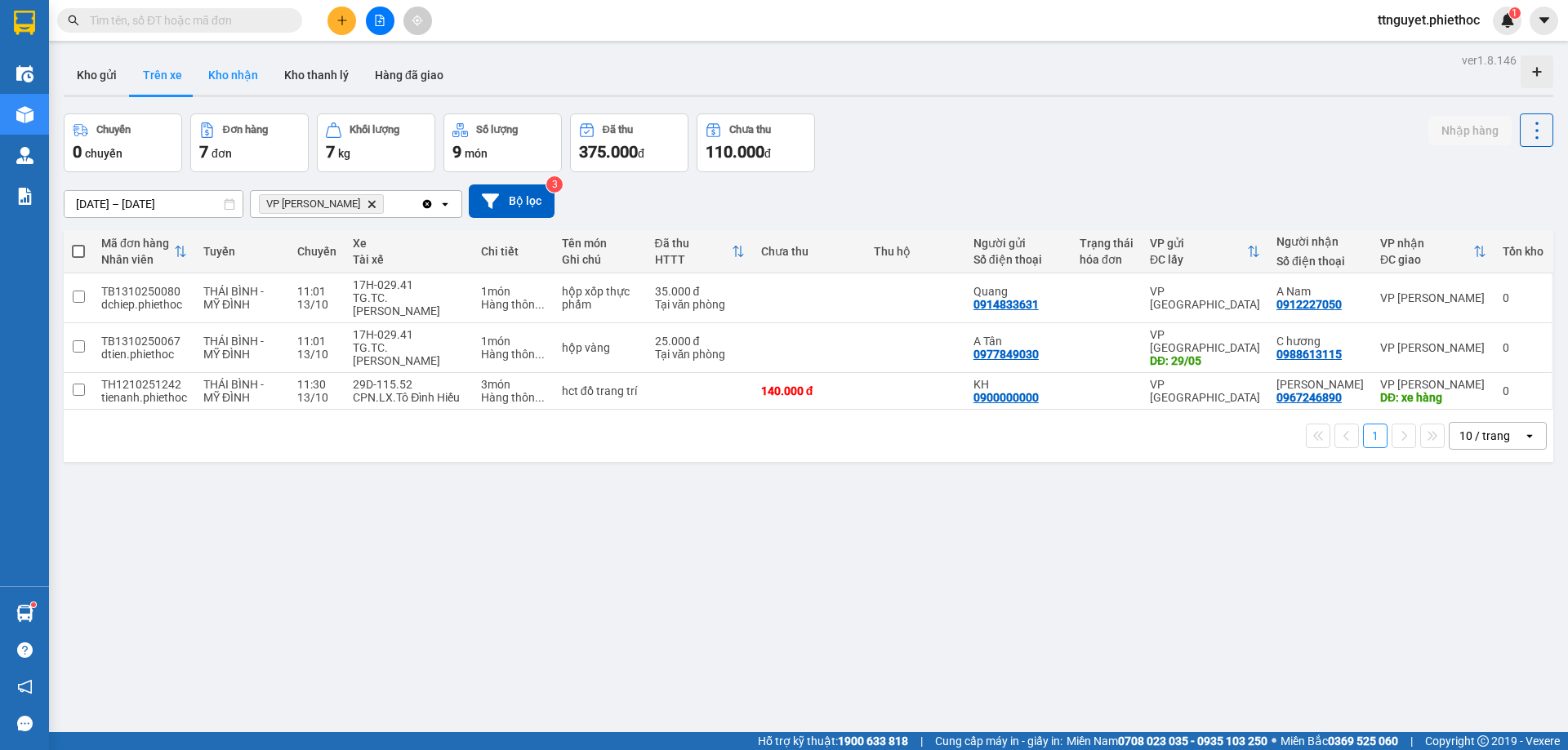
click at [236, 74] on button "Kho nhận" at bounding box center [233, 75] width 76 height 39
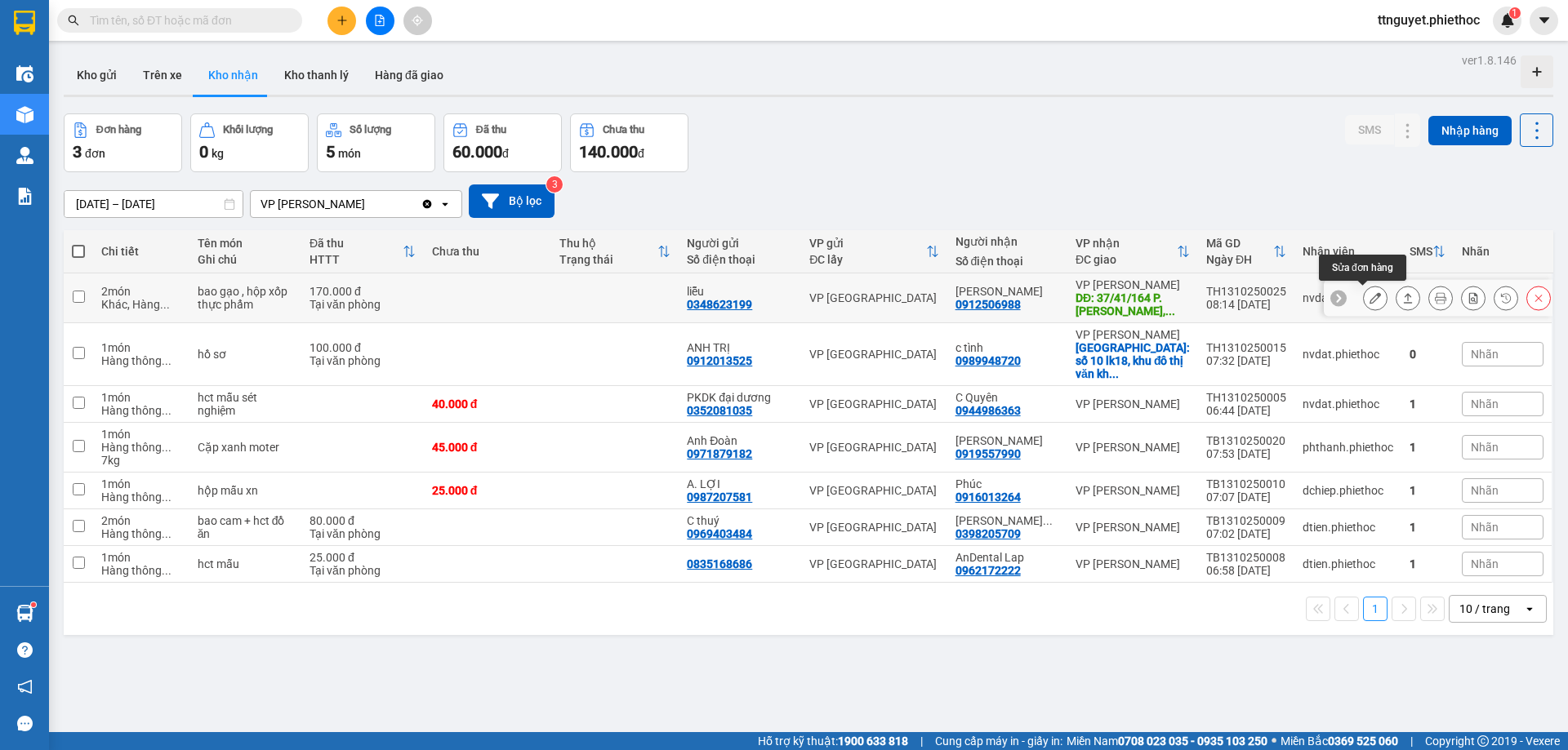
click at [1370, 301] on icon at bounding box center [1375, 298] width 11 height 11
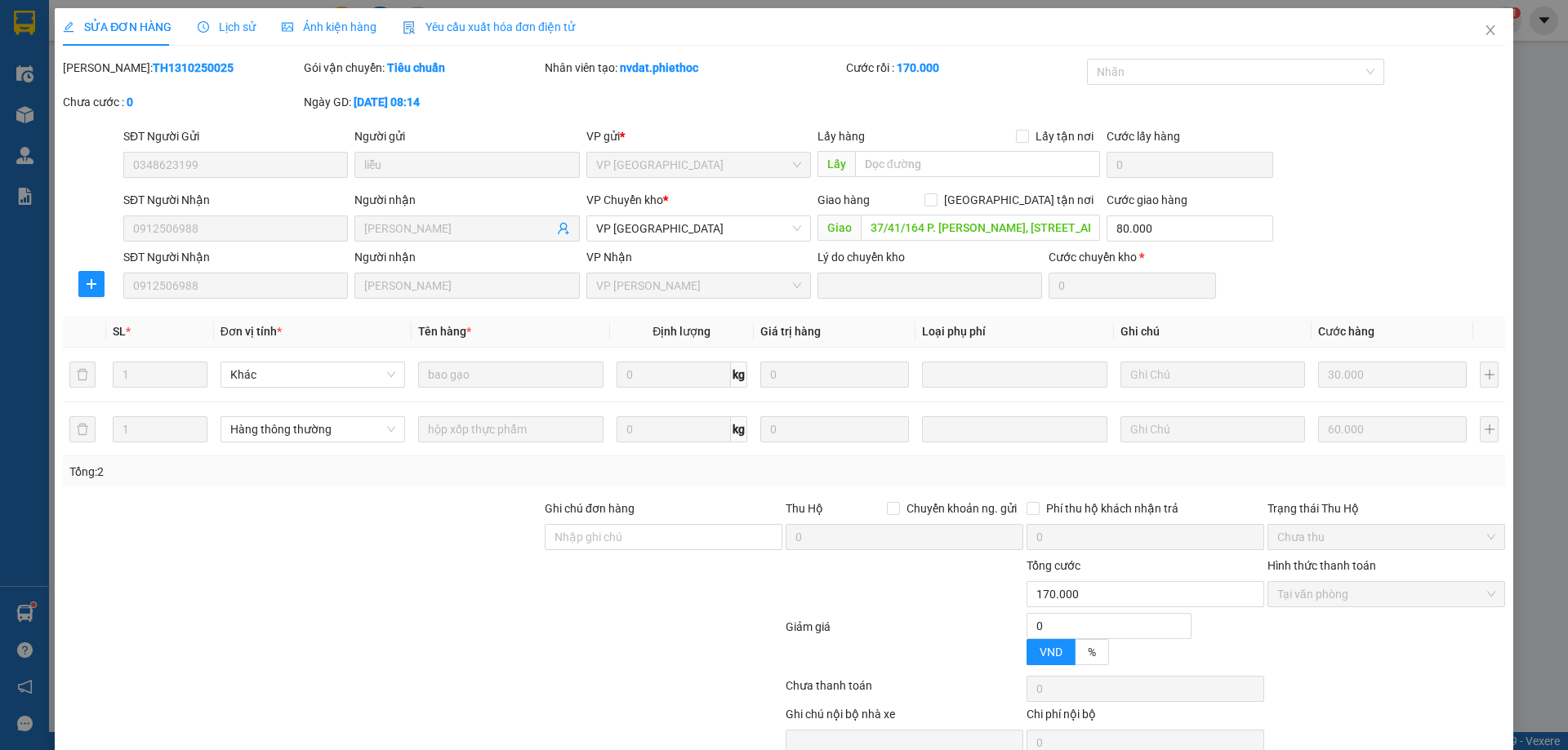
type input "0348623199"
type input "liễu"
type input "0912506988"
type input "[PERSON_NAME]"
type input "37/41/164 P. [PERSON_NAME], [STREET_ADDRESS] Nam"
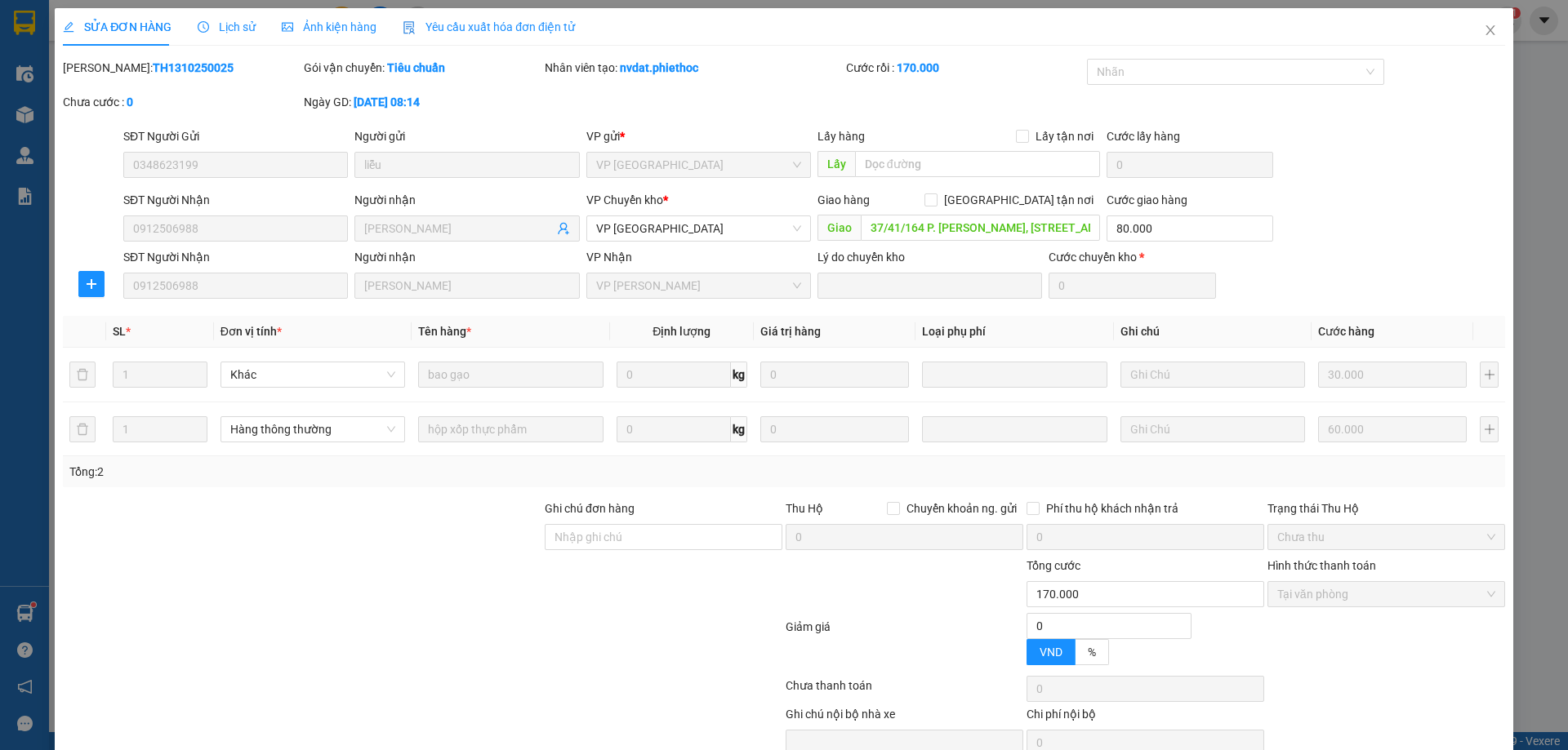
type input "80.000"
type input "0"
type input "170.000"
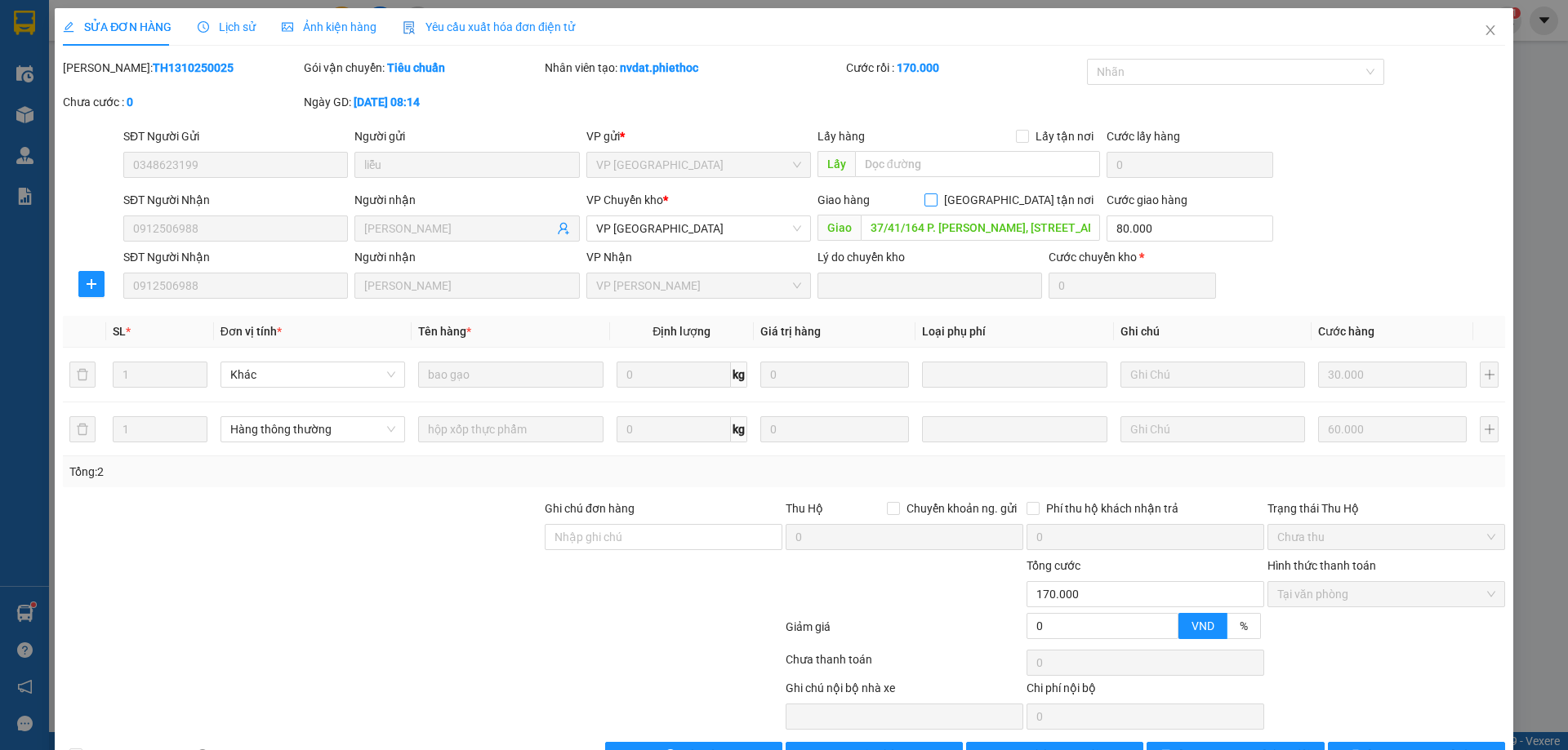
click at [936, 201] on input "[GEOGRAPHIC_DATA] tận nơi" at bounding box center [930, 199] width 11 height 11
checkbox input "true"
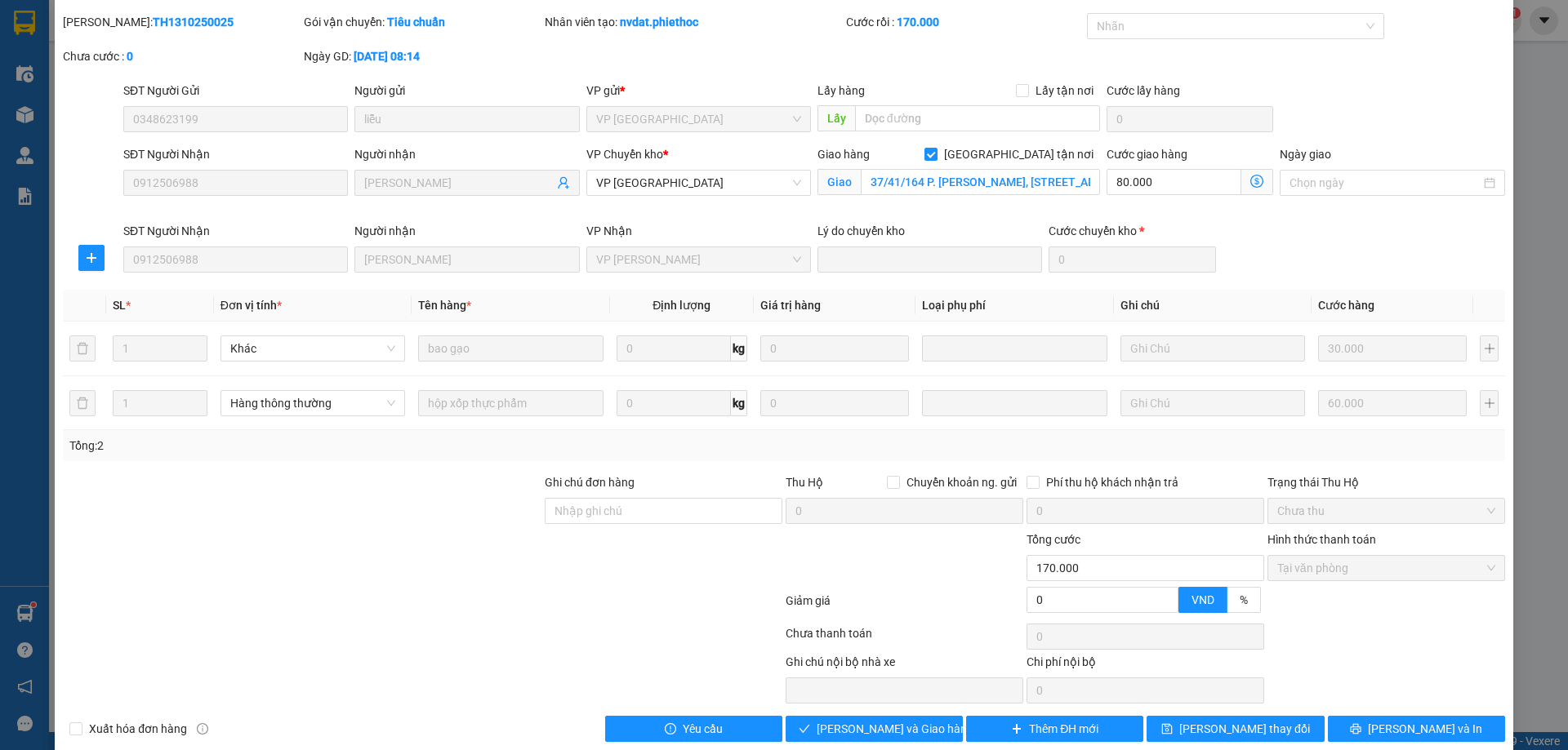
scroll to position [70, 0]
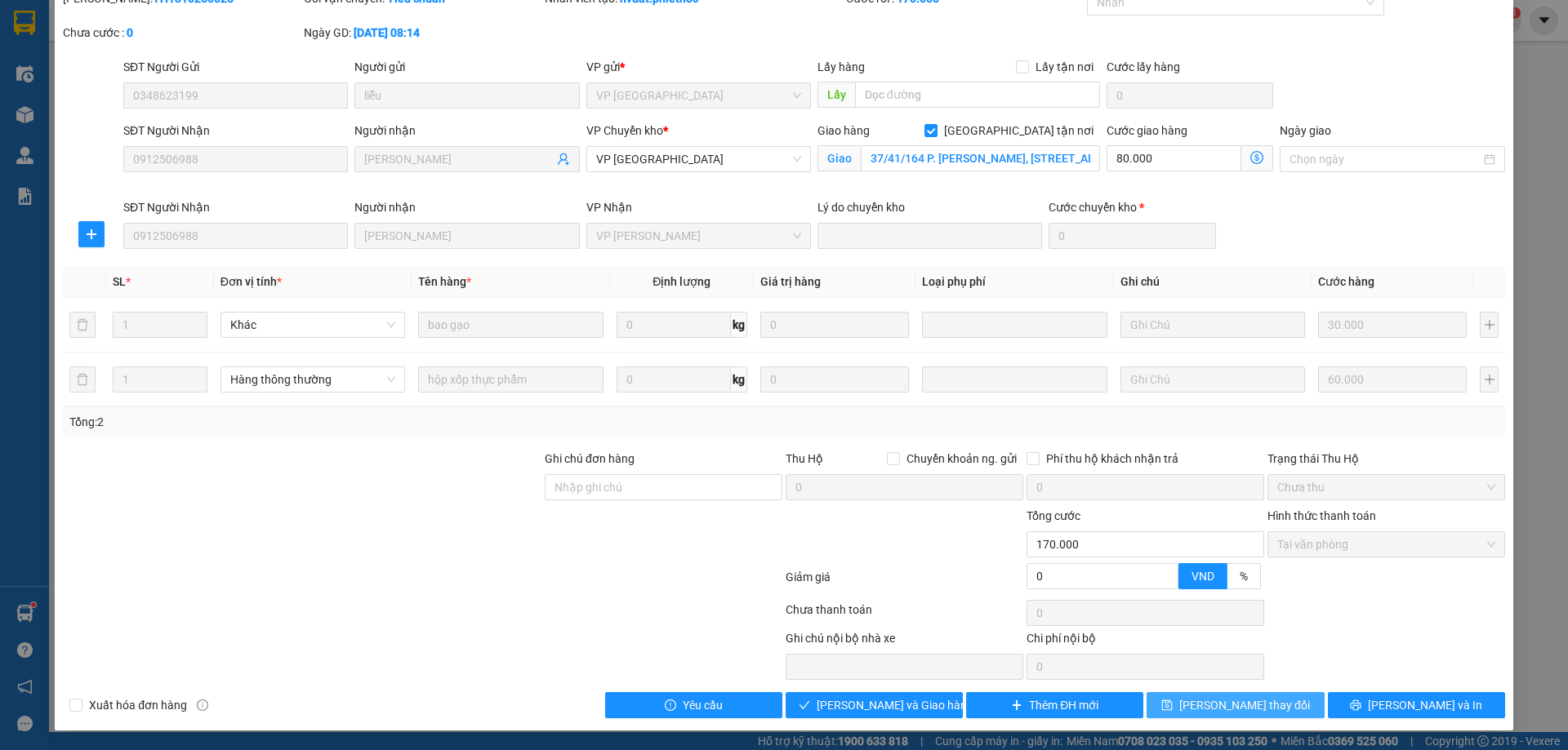
click at [1173, 700] on icon "save" at bounding box center [1167, 706] width 11 height 11
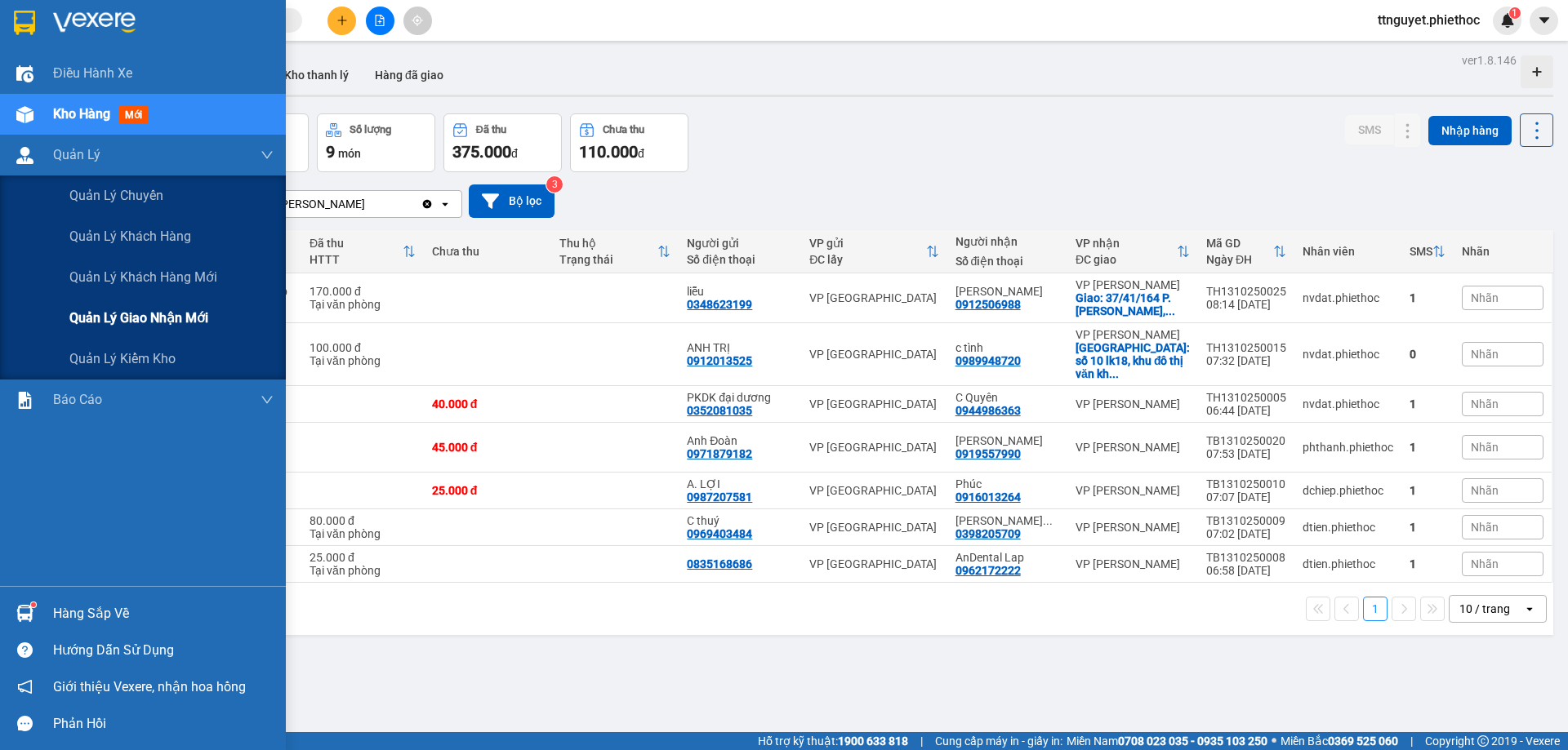
click at [94, 316] on span "Quản lý giao nhận mới" at bounding box center [139, 318] width 139 height 20
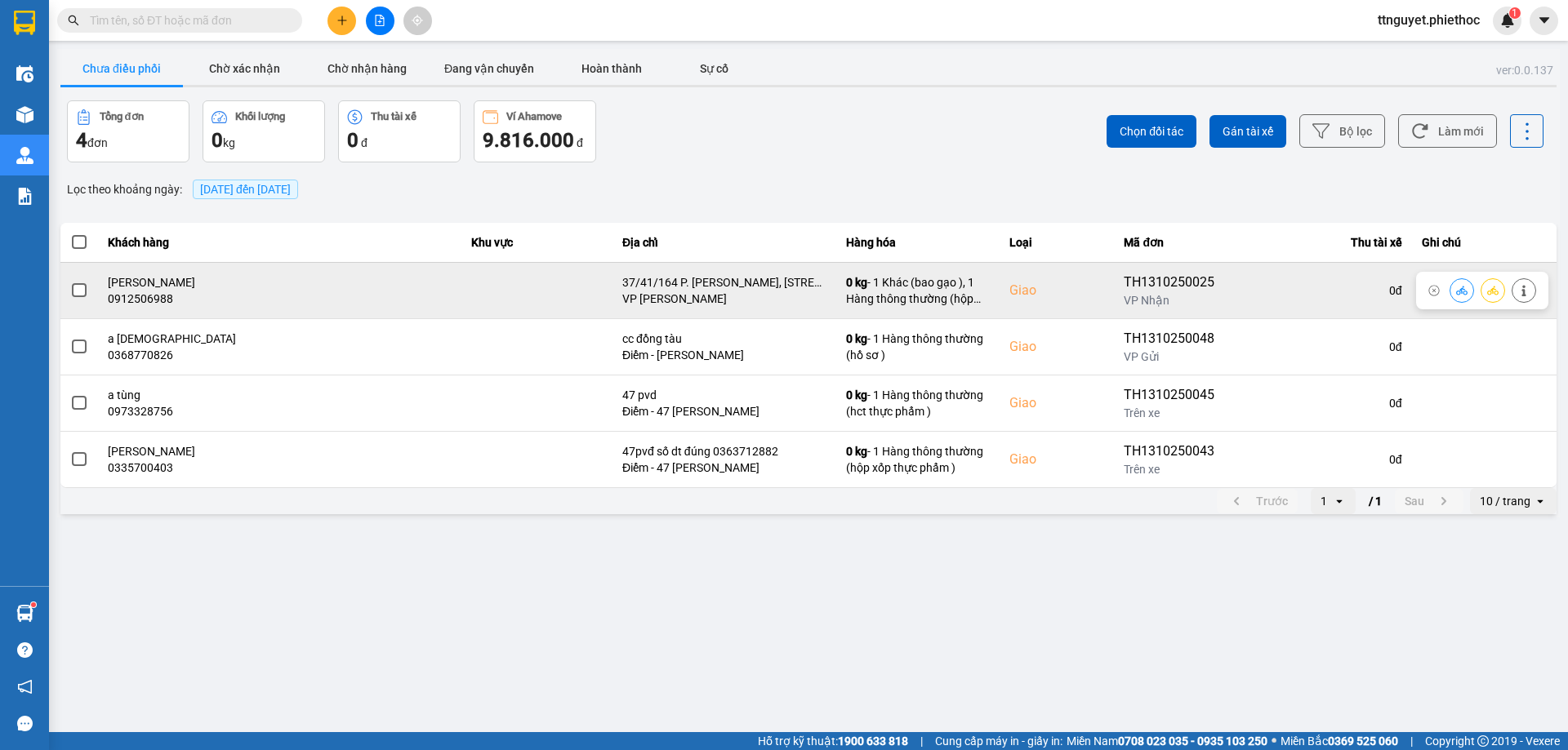
click at [510, 292] on td at bounding box center [537, 290] width 151 height 57
click at [84, 291] on span at bounding box center [80, 291] width 15 height 15
click at [70, 282] on input "checkbox" at bounding box center [70, 282] width 0 height 0
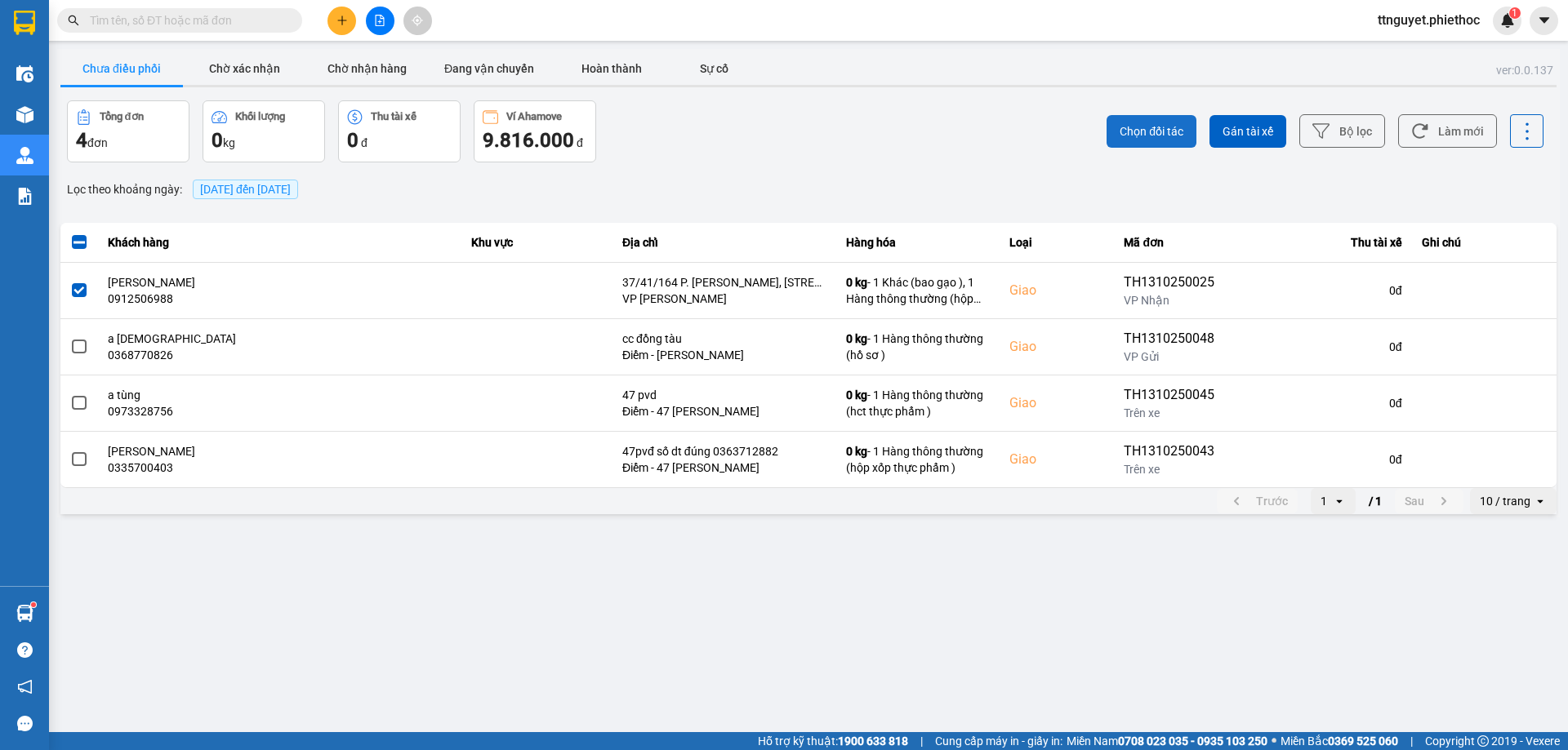
click at [1148, 126] on span "Chọn đối tác" at bounding box center [1152, 131] width 64 height 16
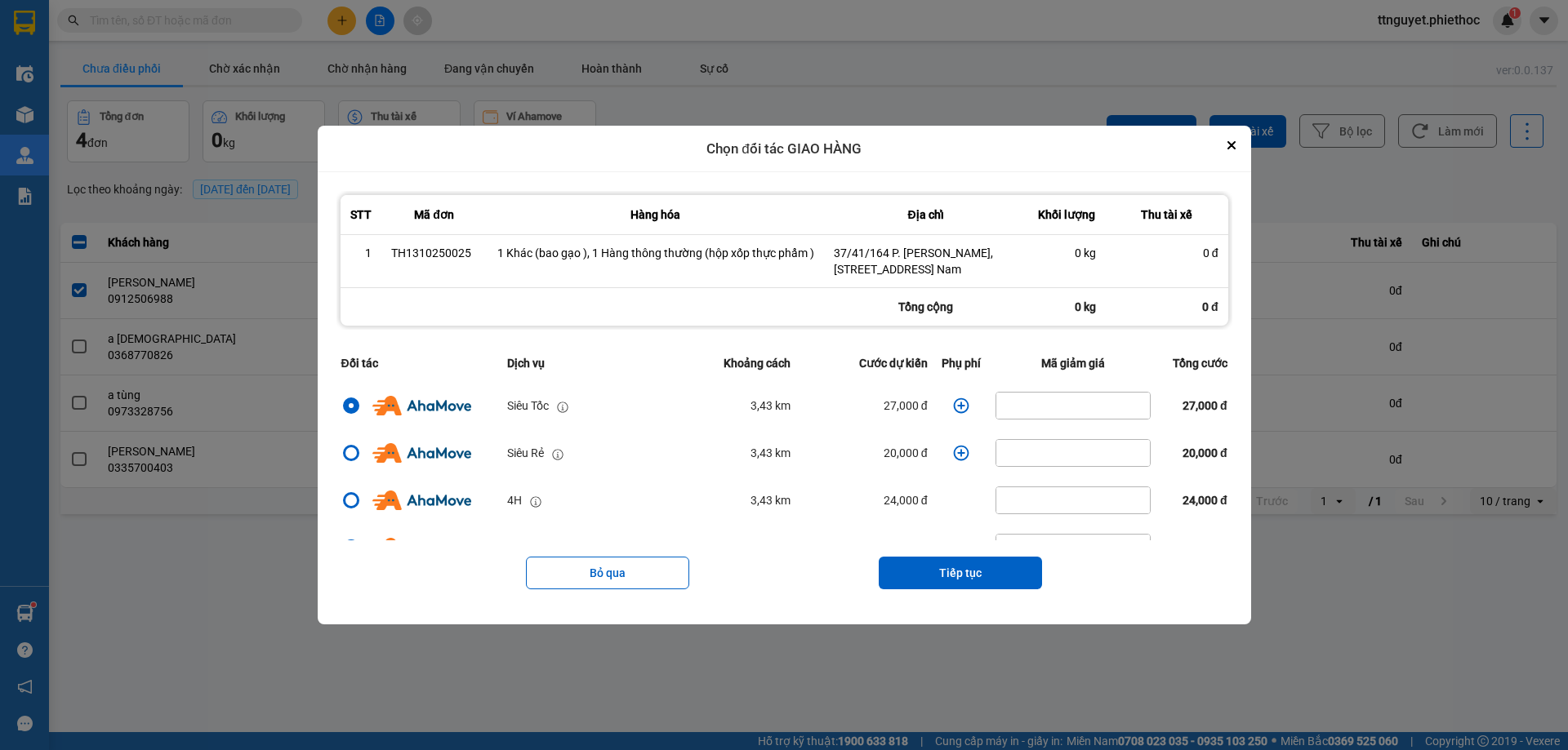
click at [954, 406] on icon "dialog" at bounding box center [961, 406] width 16 height 16
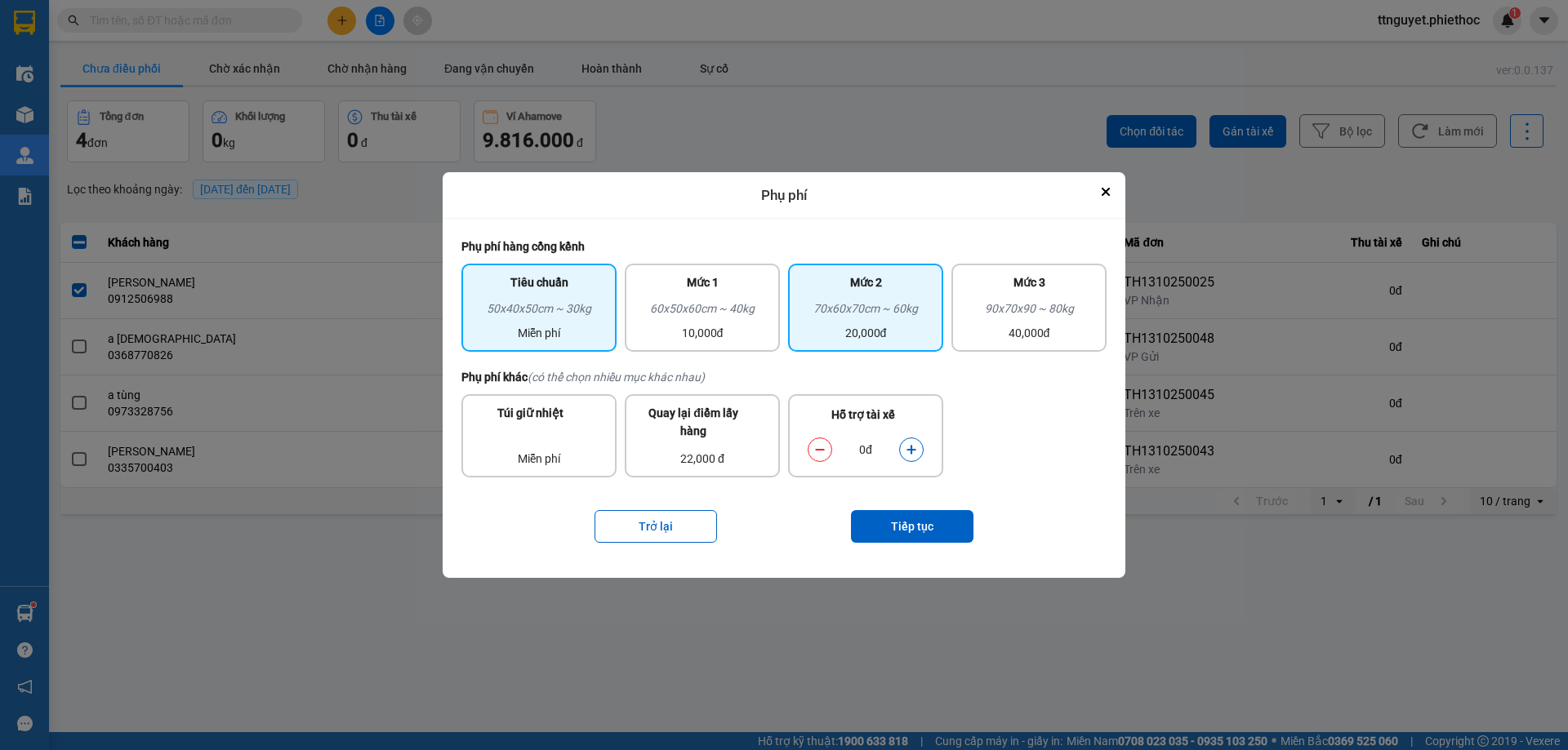
click at [893, 302] on div "70x60x70cm ~ 60kg" at bounding box center [865, 312] width 135 height 25
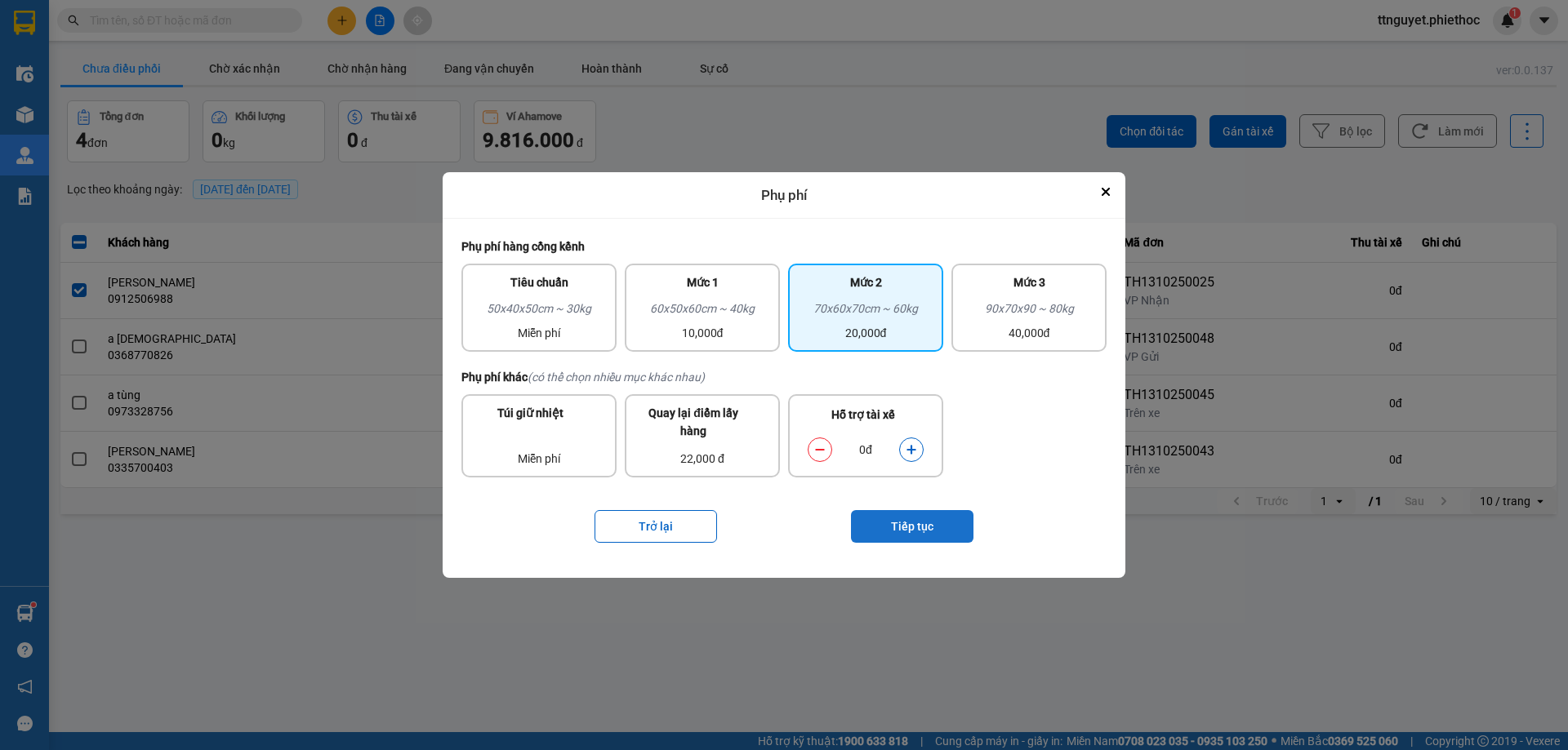
click at [895, 520] on button "Tiếp tục" at bounding box center [911, 527] width 122 height 33
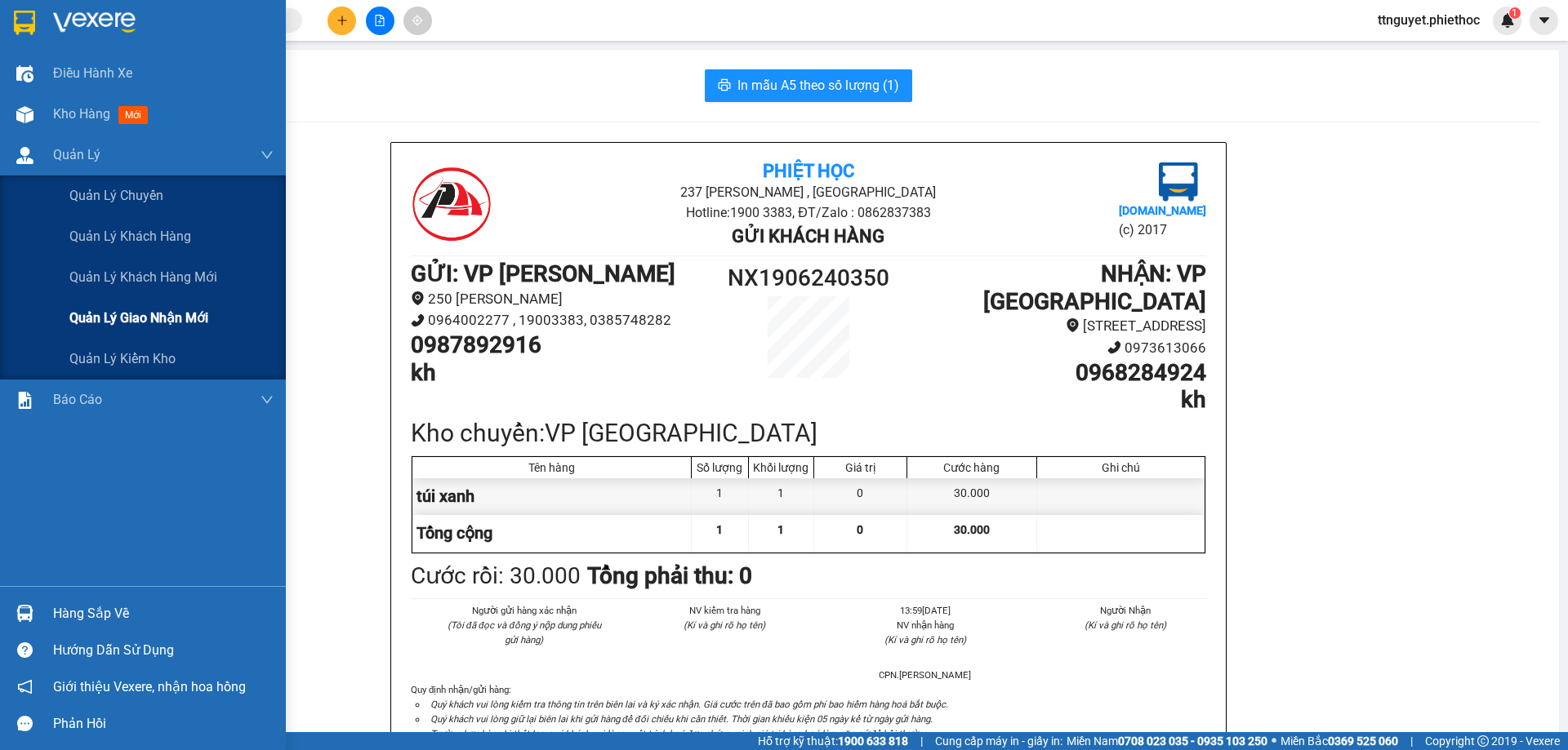
click at [69, 319] on div "Quản lý giao nhận mới" at bounding box center [143, 319] width 286 height 41
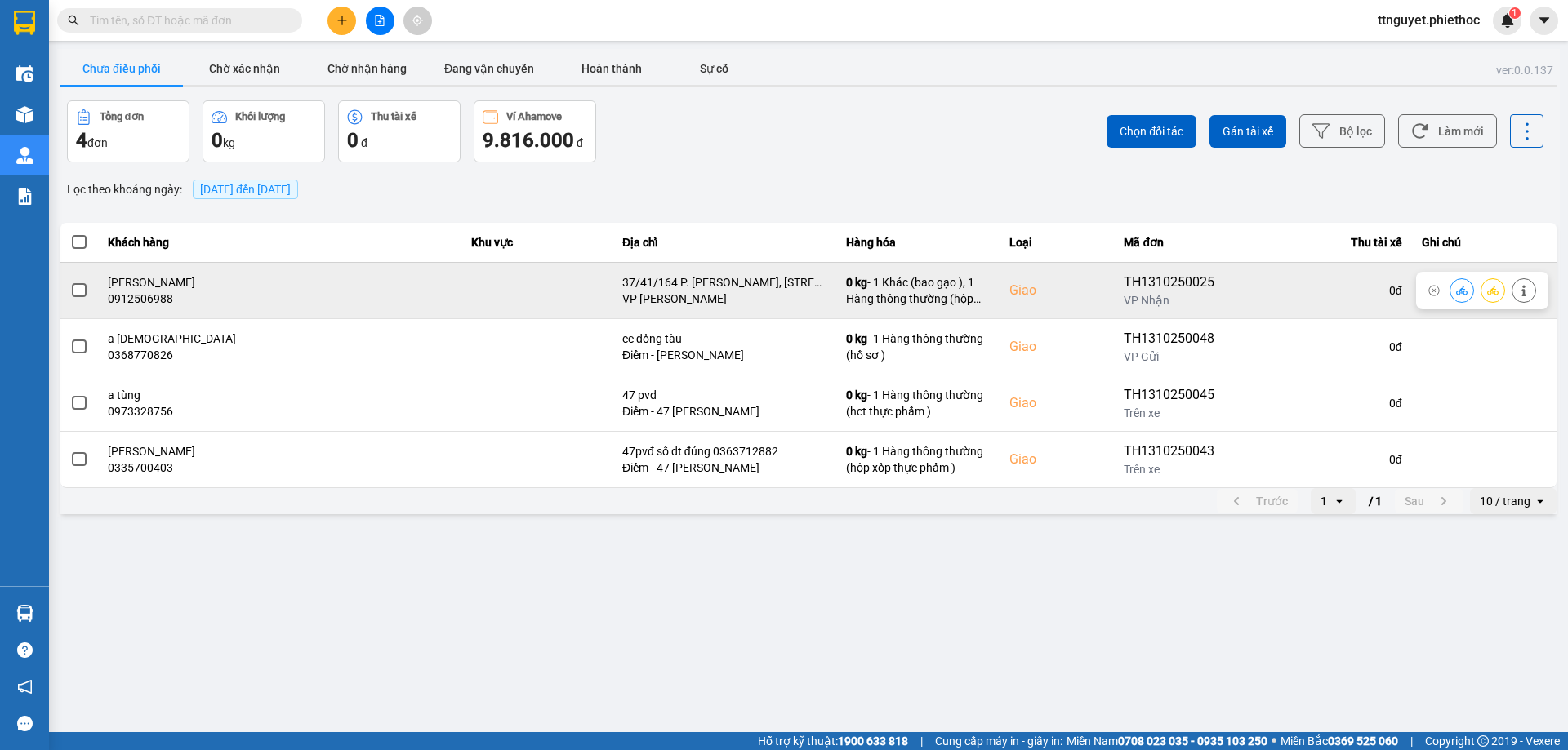
click at [463, 283] on td at bounding box center [537, 290] width 151 height 57
click at [74, 293] on span at bounding box center [80, 291] width 15 height 15
click at [70, 282] on input "checkbox" at bounding box center [70, 282] width 0 height 0
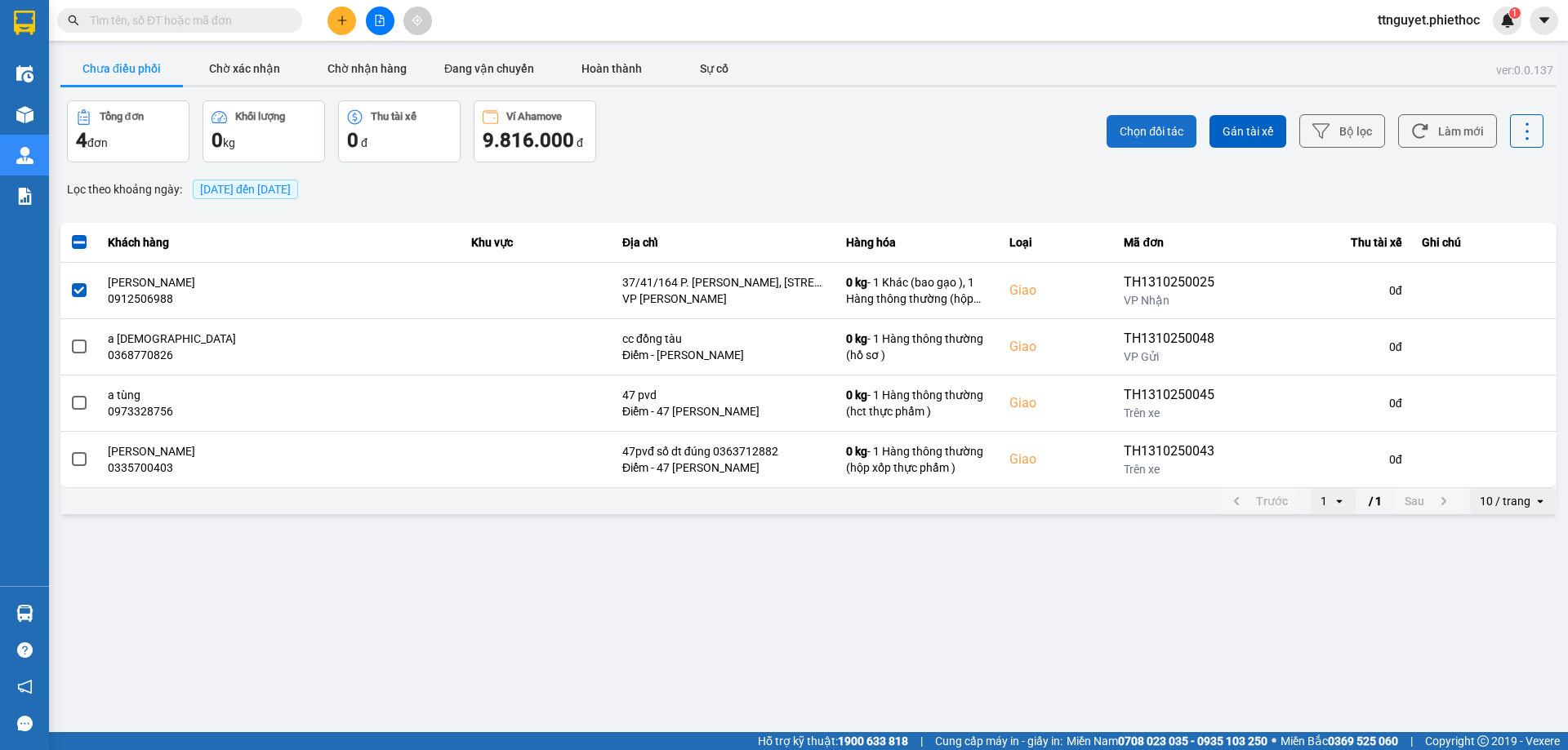
click at [1173, 135] on span "Chọn đối tác" at bounding box center [1152, 131] width 64 height 16
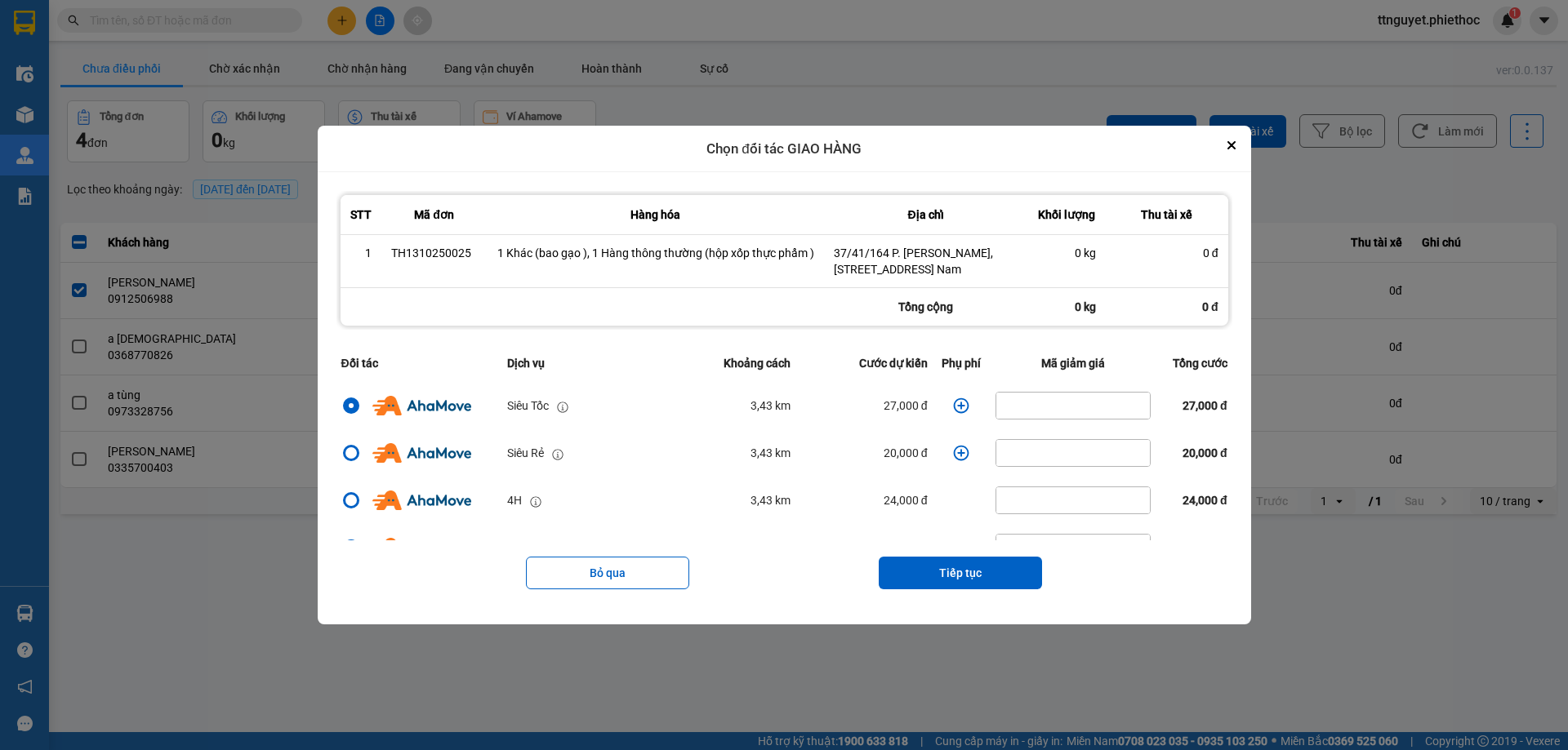
click at [954, 406] on icon "dialog" at bounding box center [961, 406] width 16 height 16
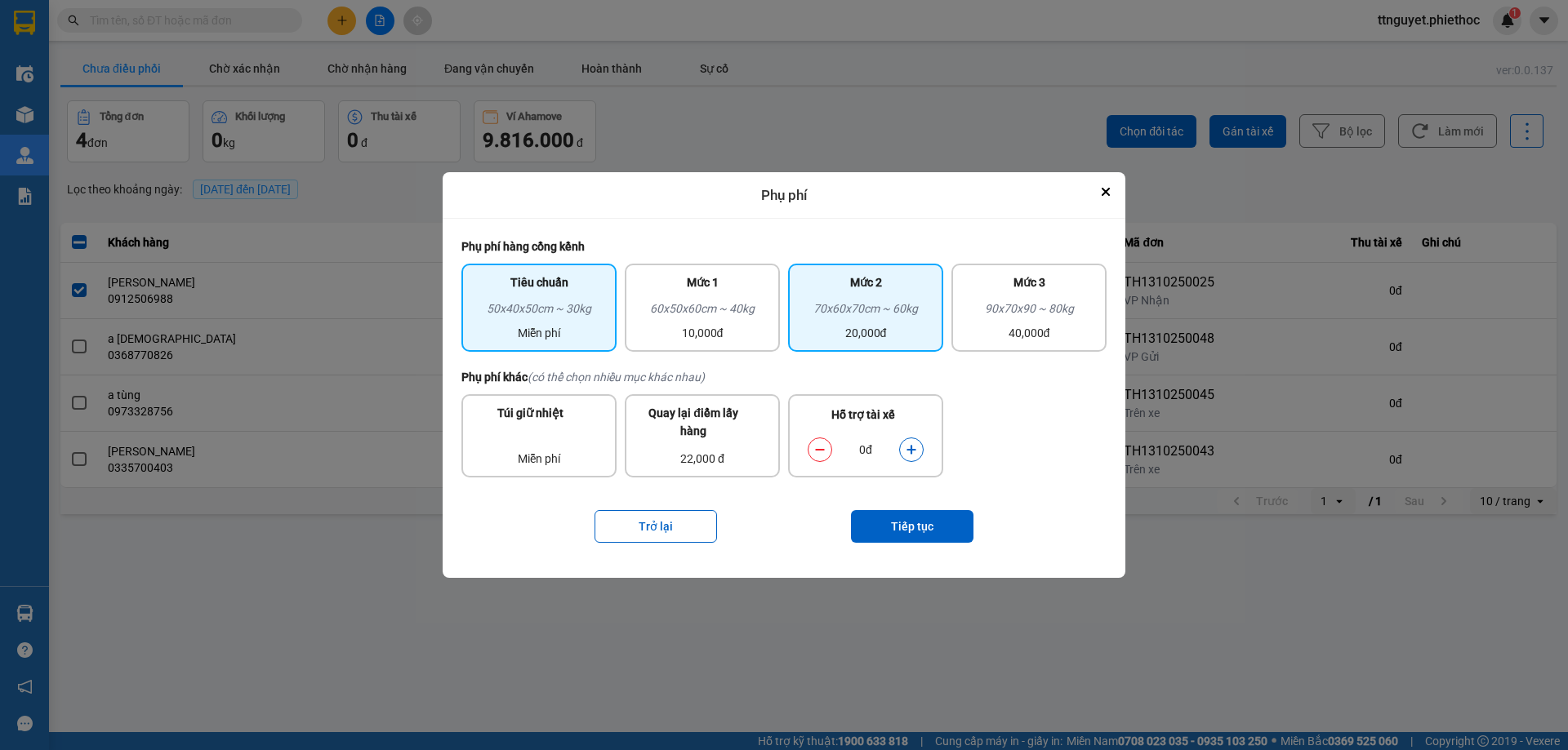
click at [847, 288] on div "Mức 2" at bounding box center [865, 287] width 135 height 26
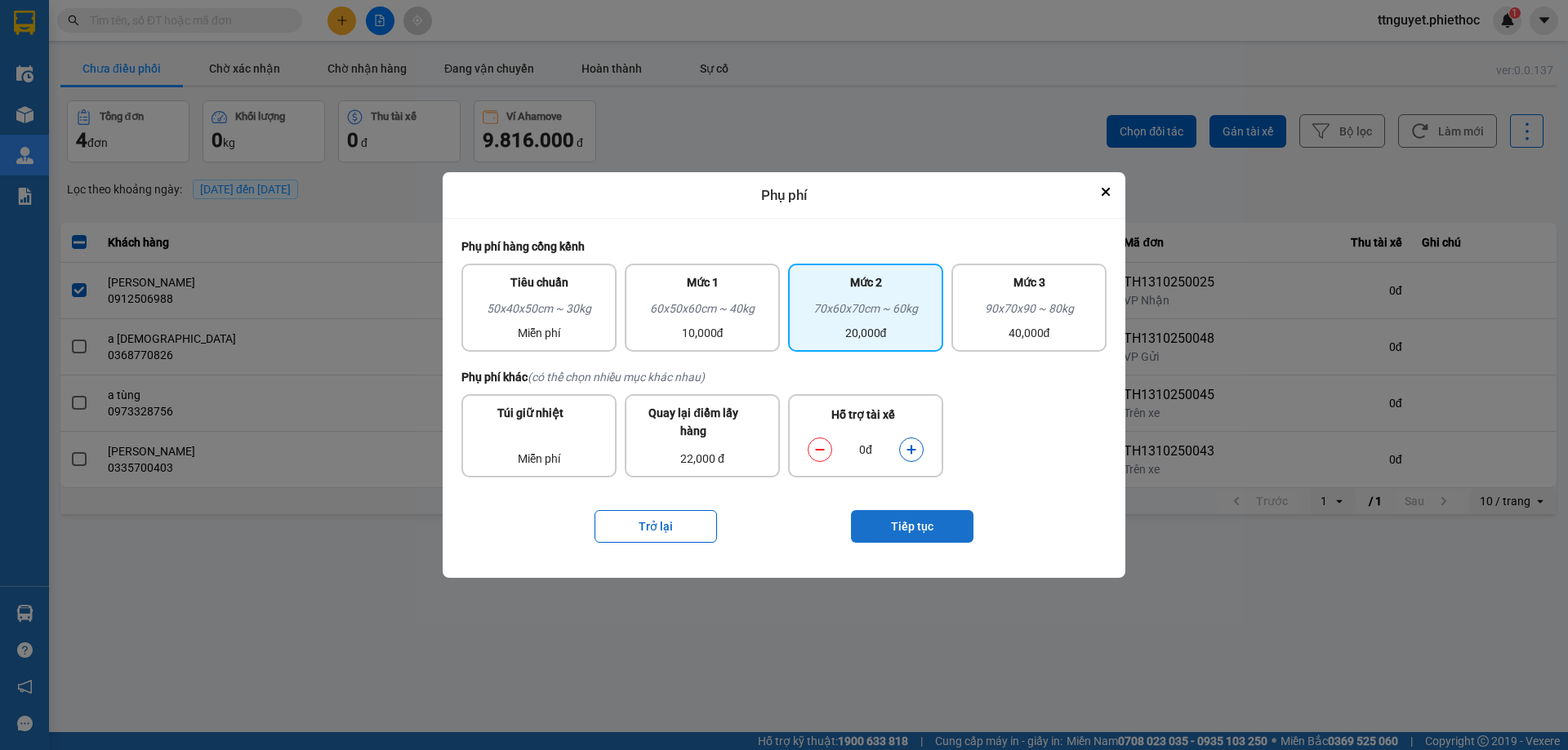
click at [902, 526] on button "Tiếp tục" at bounding box center [911, 527] width 122 height 33
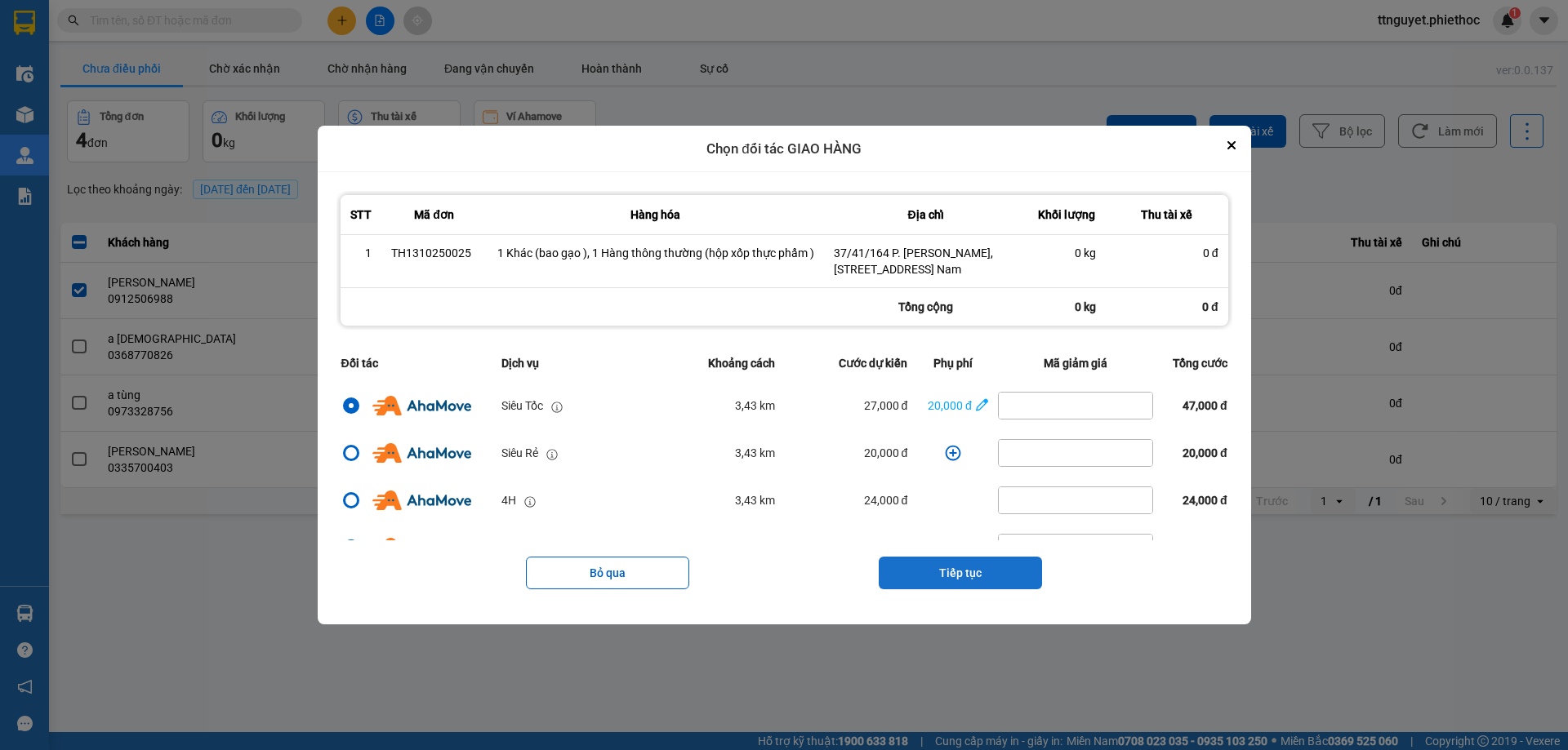
click at [948, 574] on button "Tiếp tục" at bounding box center [960, 573] width 163 height 33
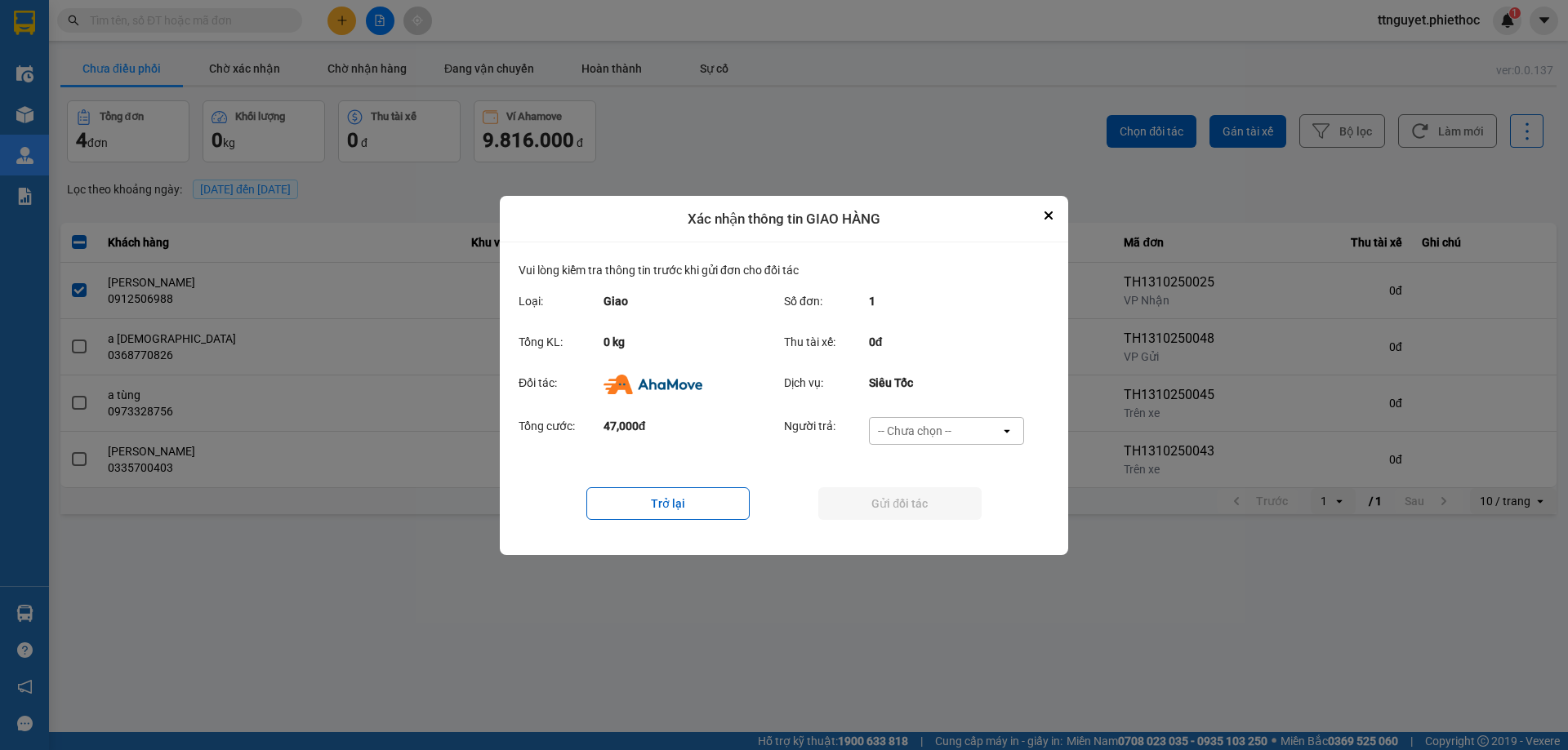
click at [962, 423] on div "-- Chưa chọn --" at bounding box center [934, 431] width 130 height 26
click at [934, 526] on span "Ví Ahamove" at bounding box center [914, 525] width 66 height 16
click at [920, 502] on button "Gửi đối tác" at bounding box center [899, 504] width 163 height 33
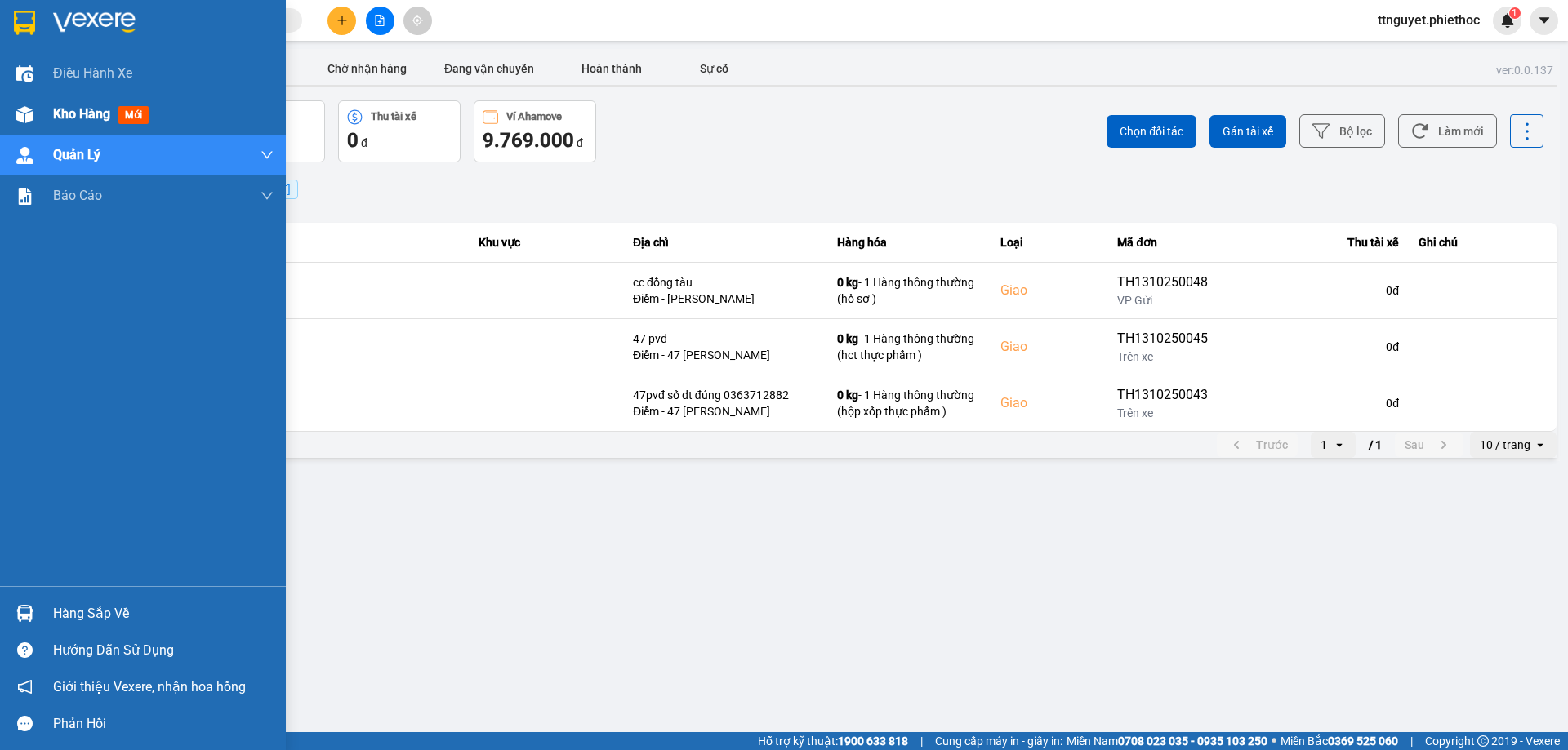
click at [17, 108] on img at bounding box center [25, 115] width 17 height 17
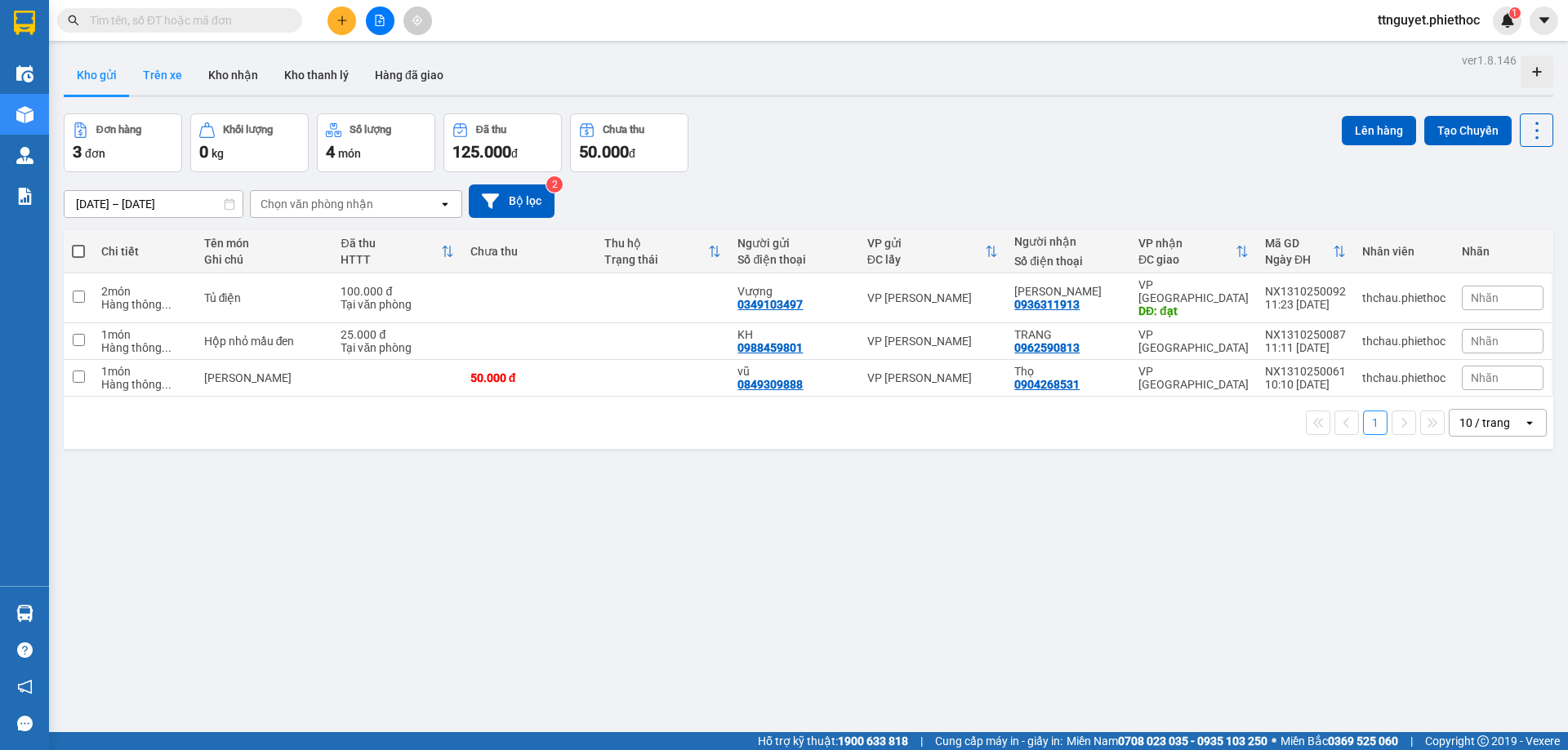
click at [140, 63] on button "Trên xe" at bounding box center [162, 75] width 66 height 39
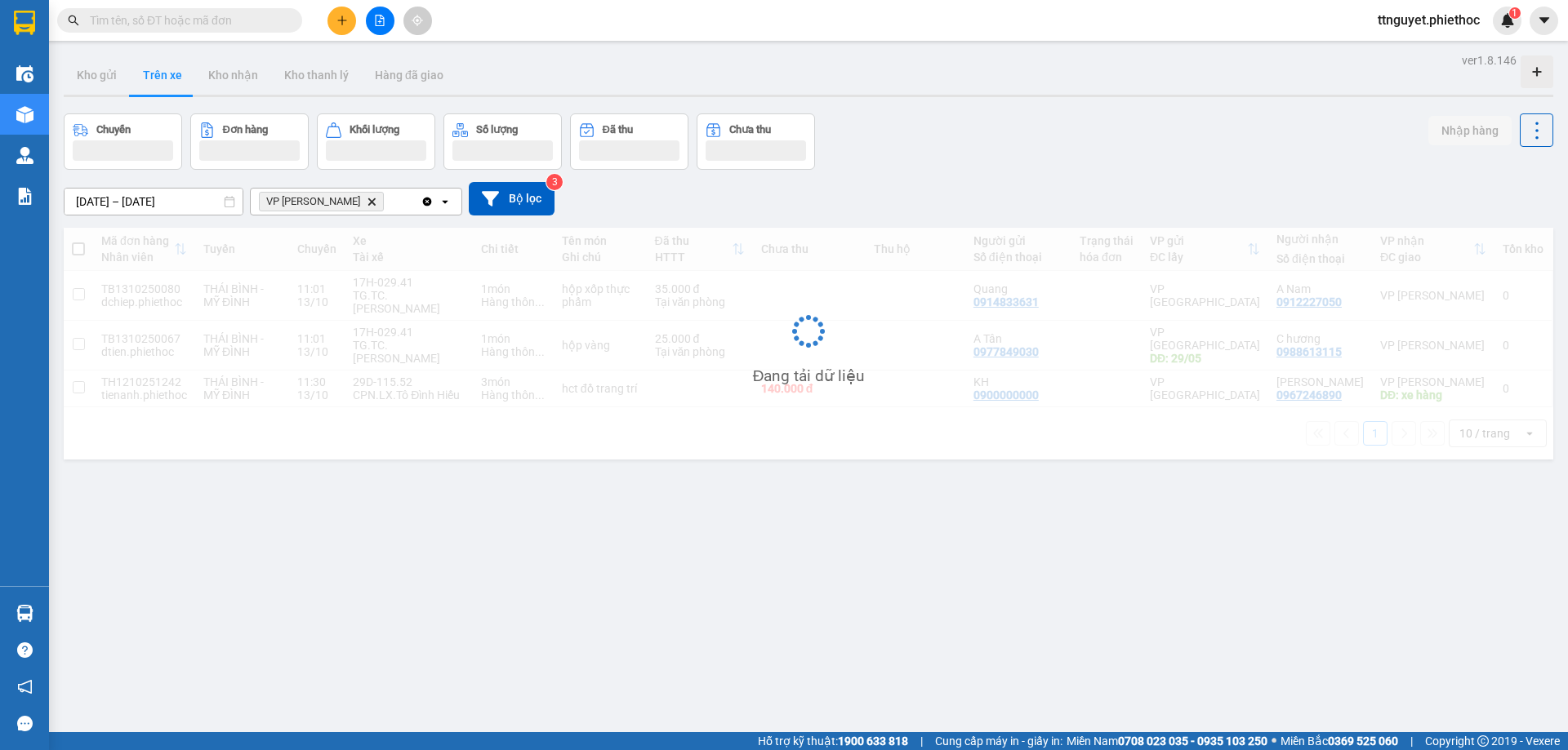
click at [157, 75] on button "Trên xe" at bounding box center [162, 75] width 66 height 39
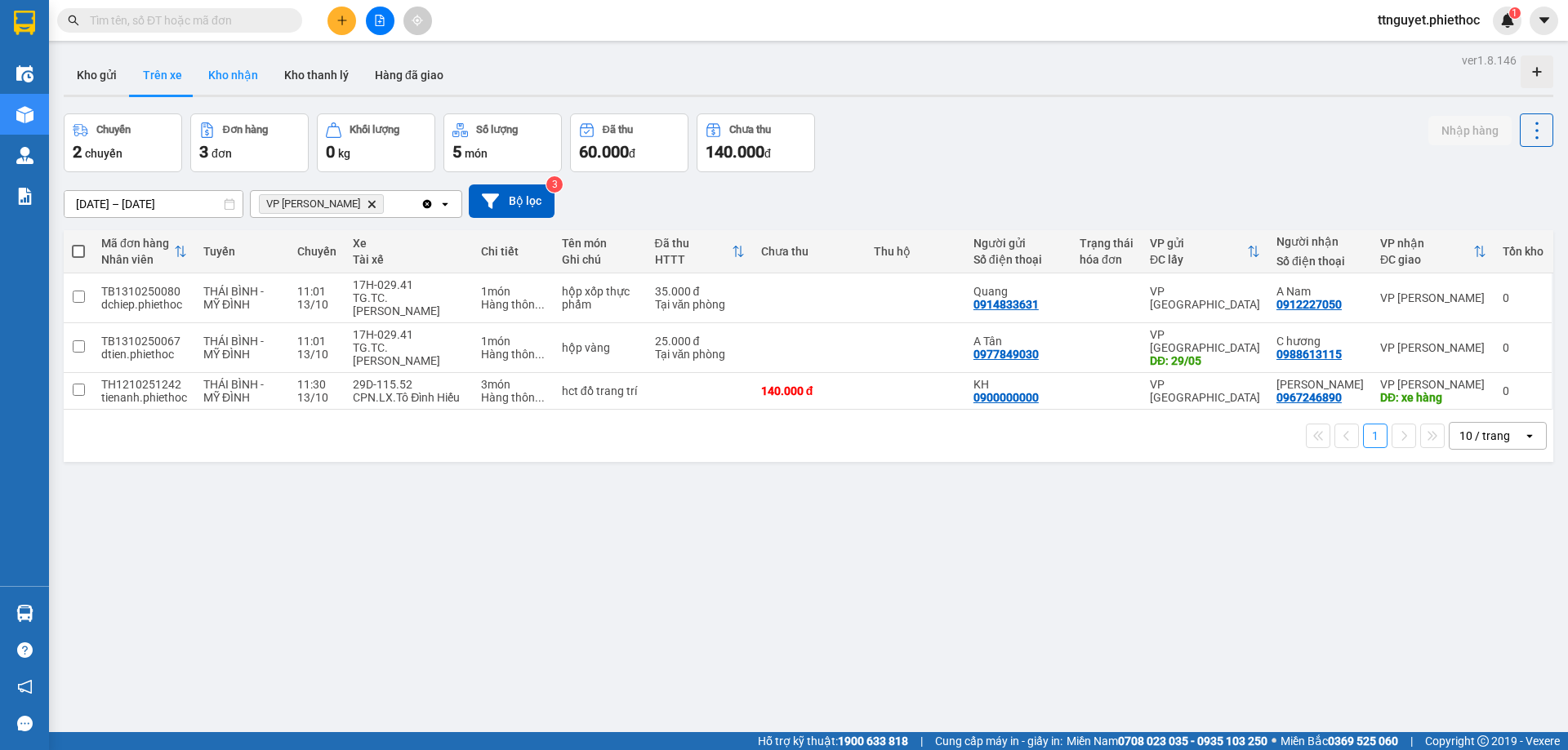
click at [234, 78] on button "Kho nhận" at bounding box center [233, 75] width 76 height 39
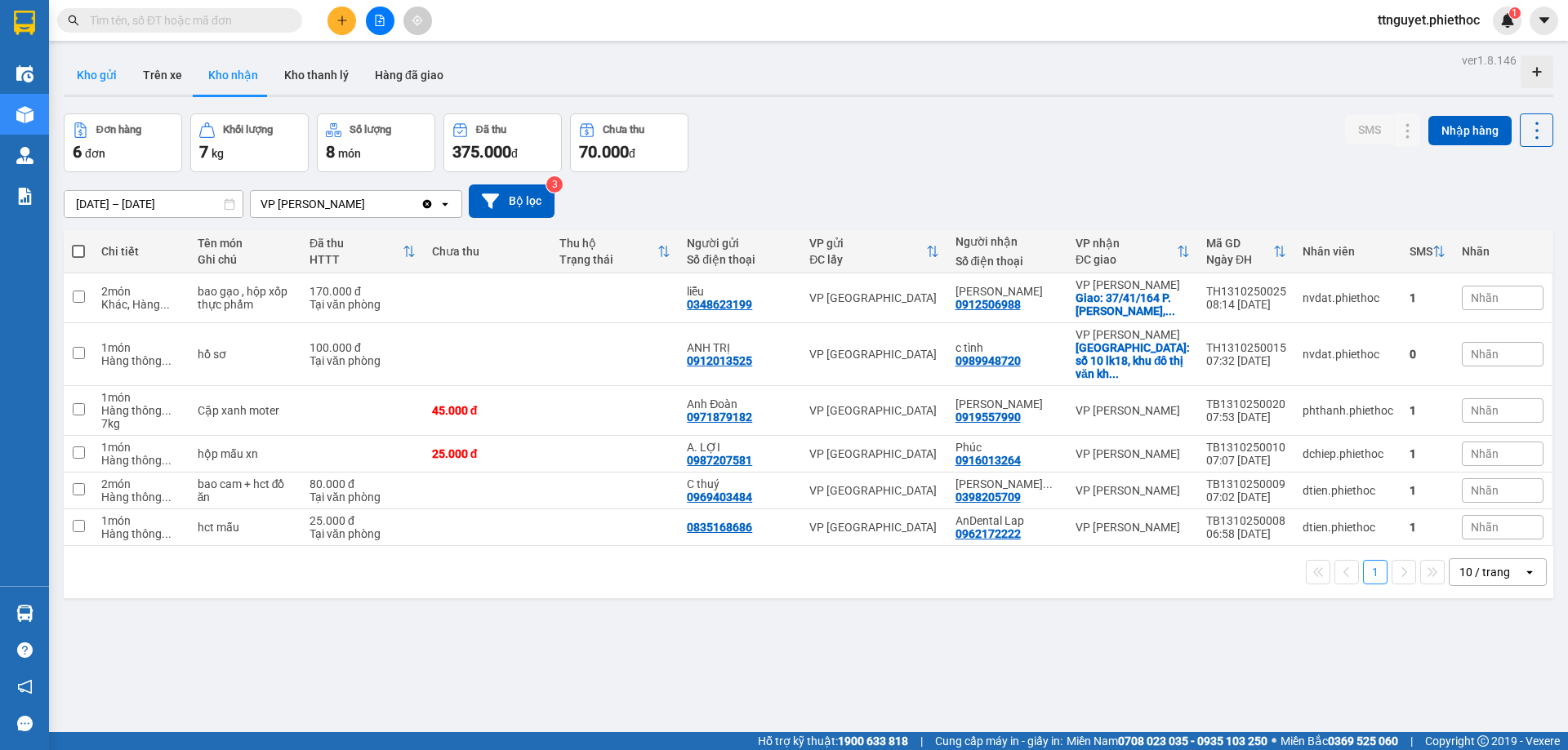
click at [98, 72] on button "Kho gửi" at bounding box center [97, 75] width 66 height 39
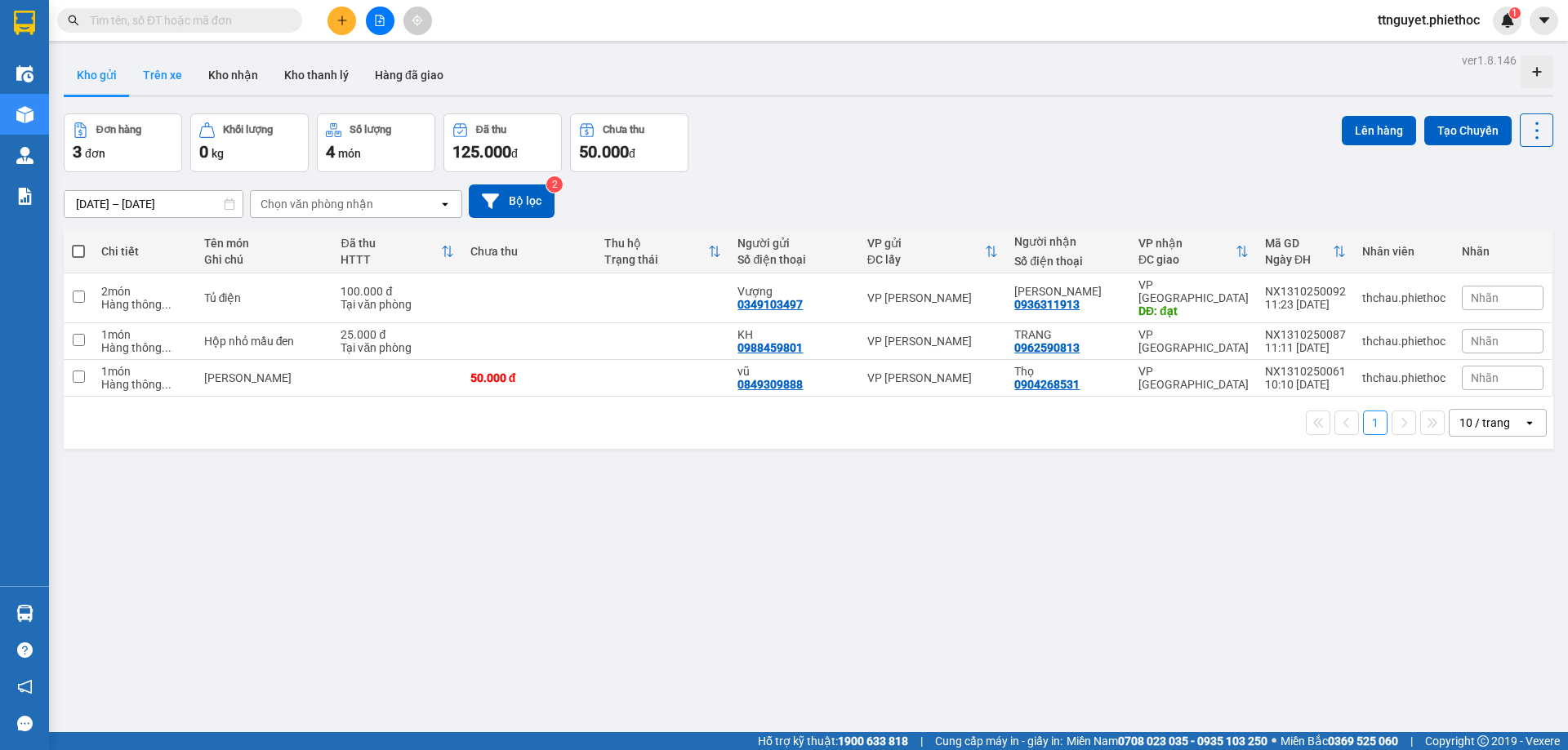
click at [172, 77] on button "Trên xe" at bounding box center [162, 75] width 66 height 39
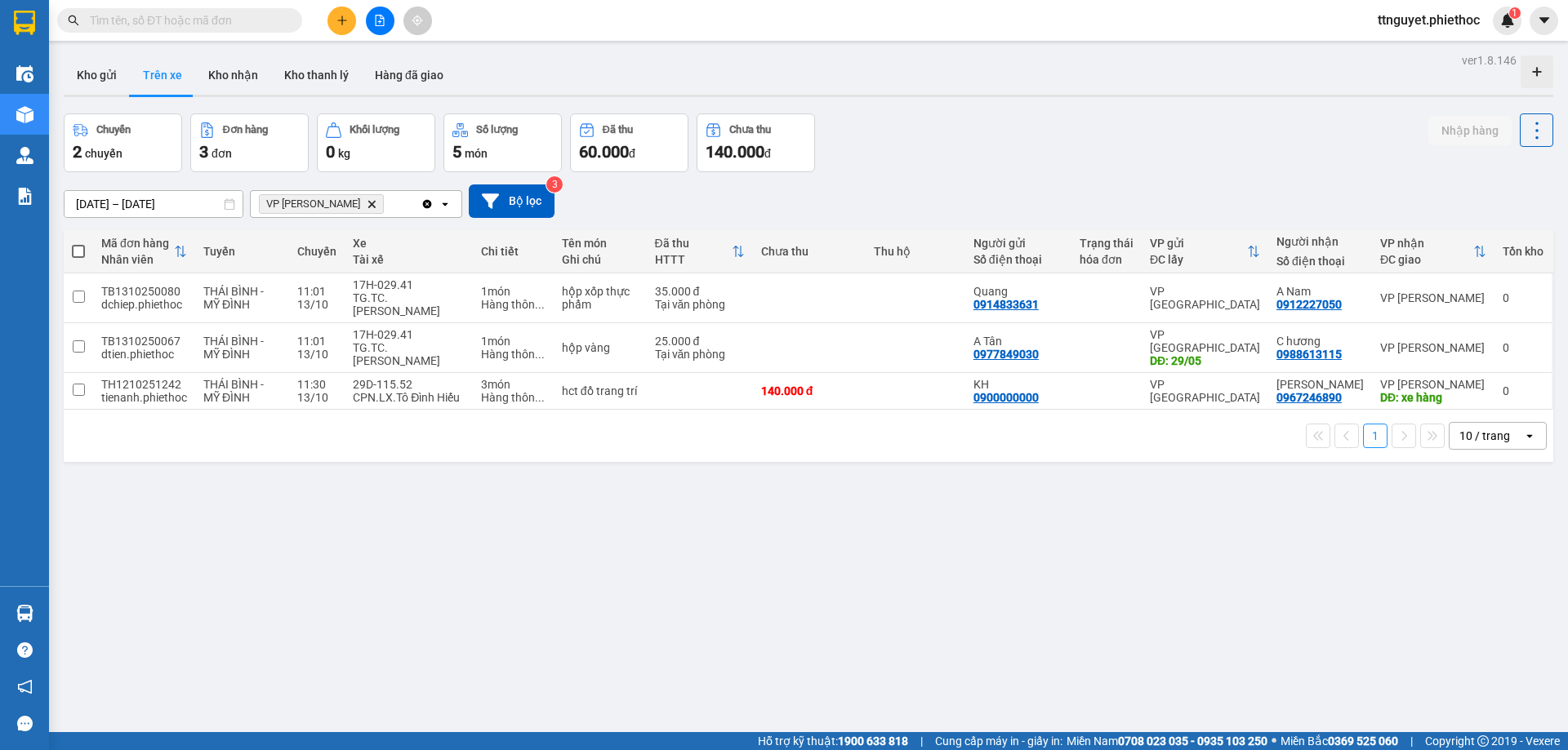
click at [350, 214] on div "VP [PERSON_NAME]" at bounding box center [335, 204] width 170 height 26
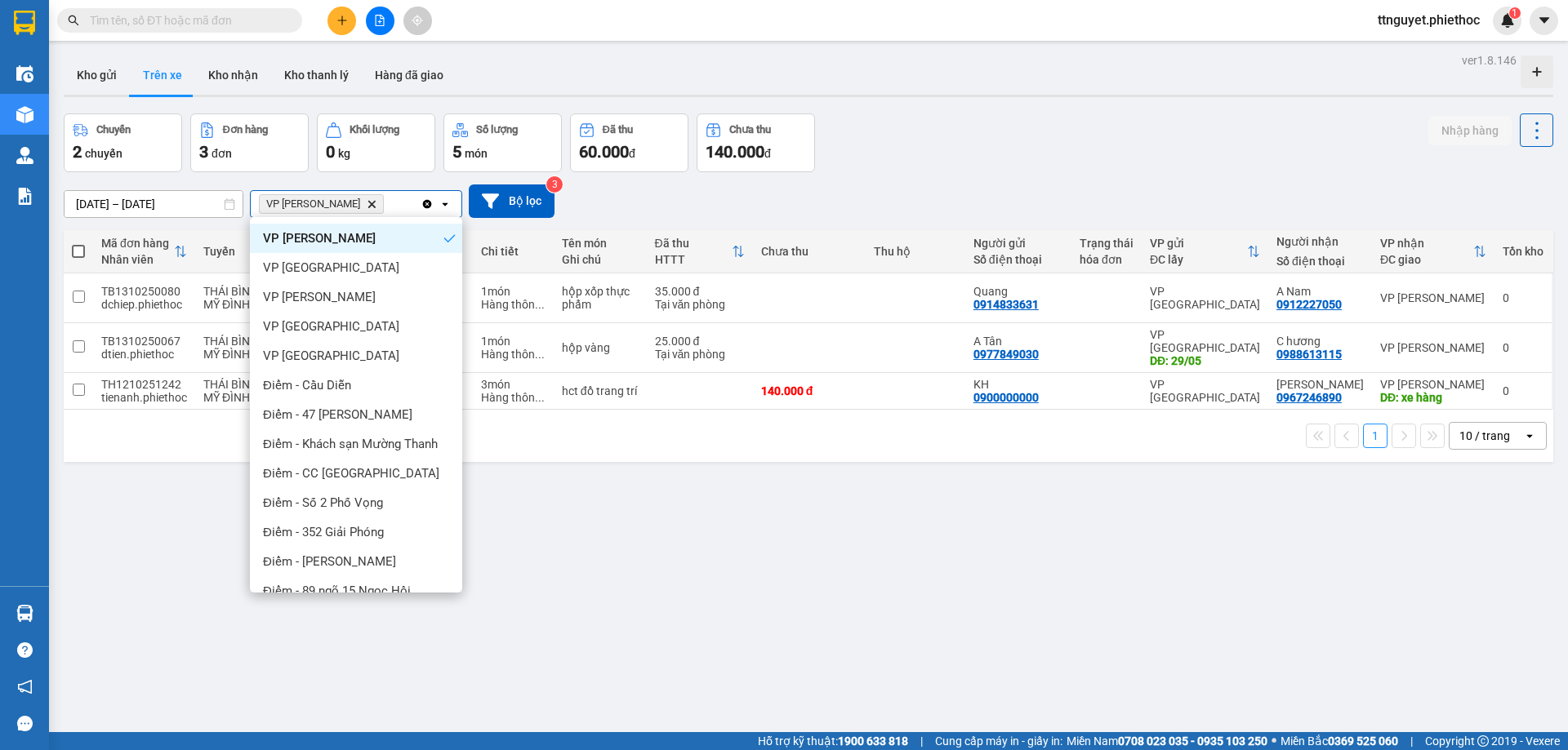
click at [366, 204] on icon "Delete" at bounding box center [371, 204] width 10 height 10
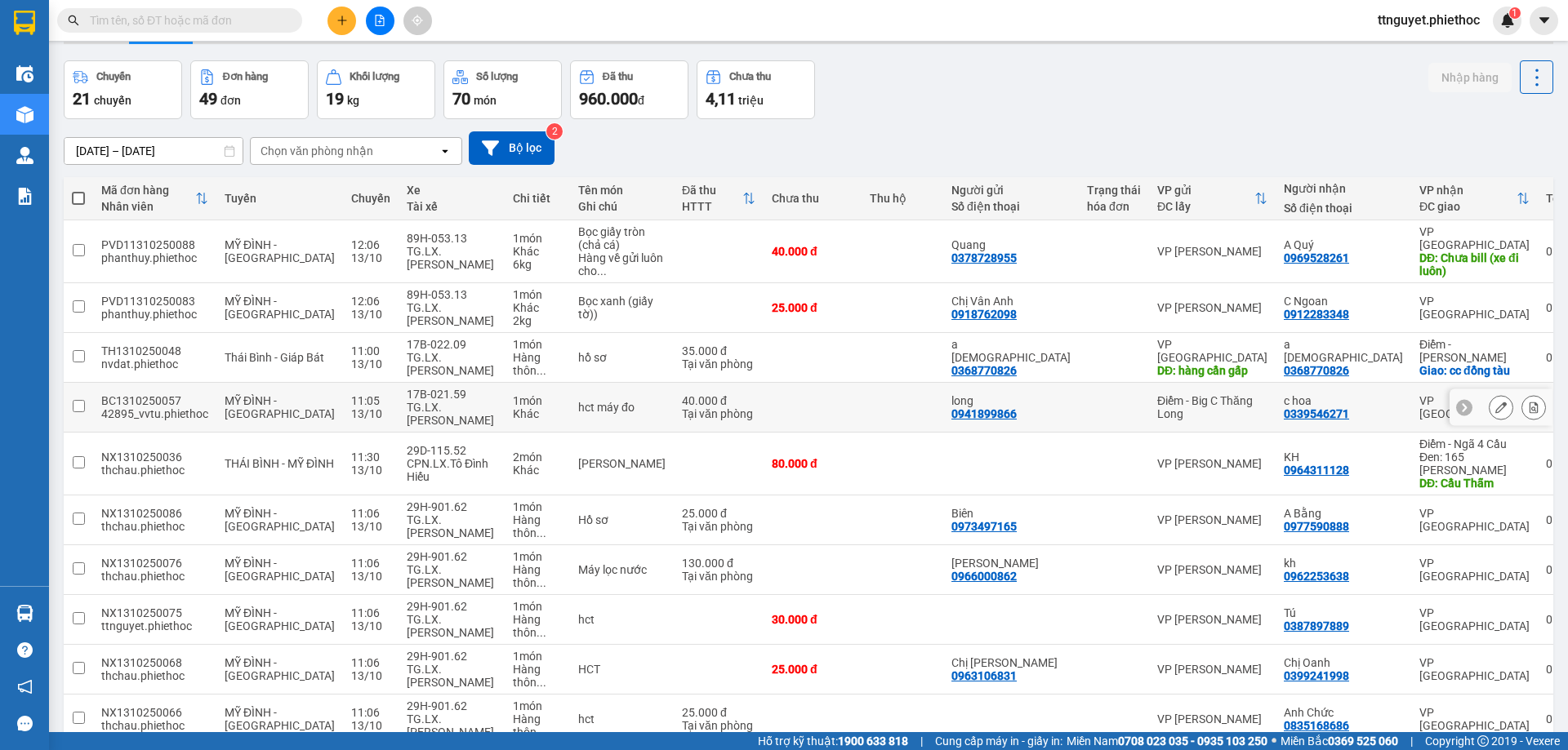
scroll to position [82, 0]
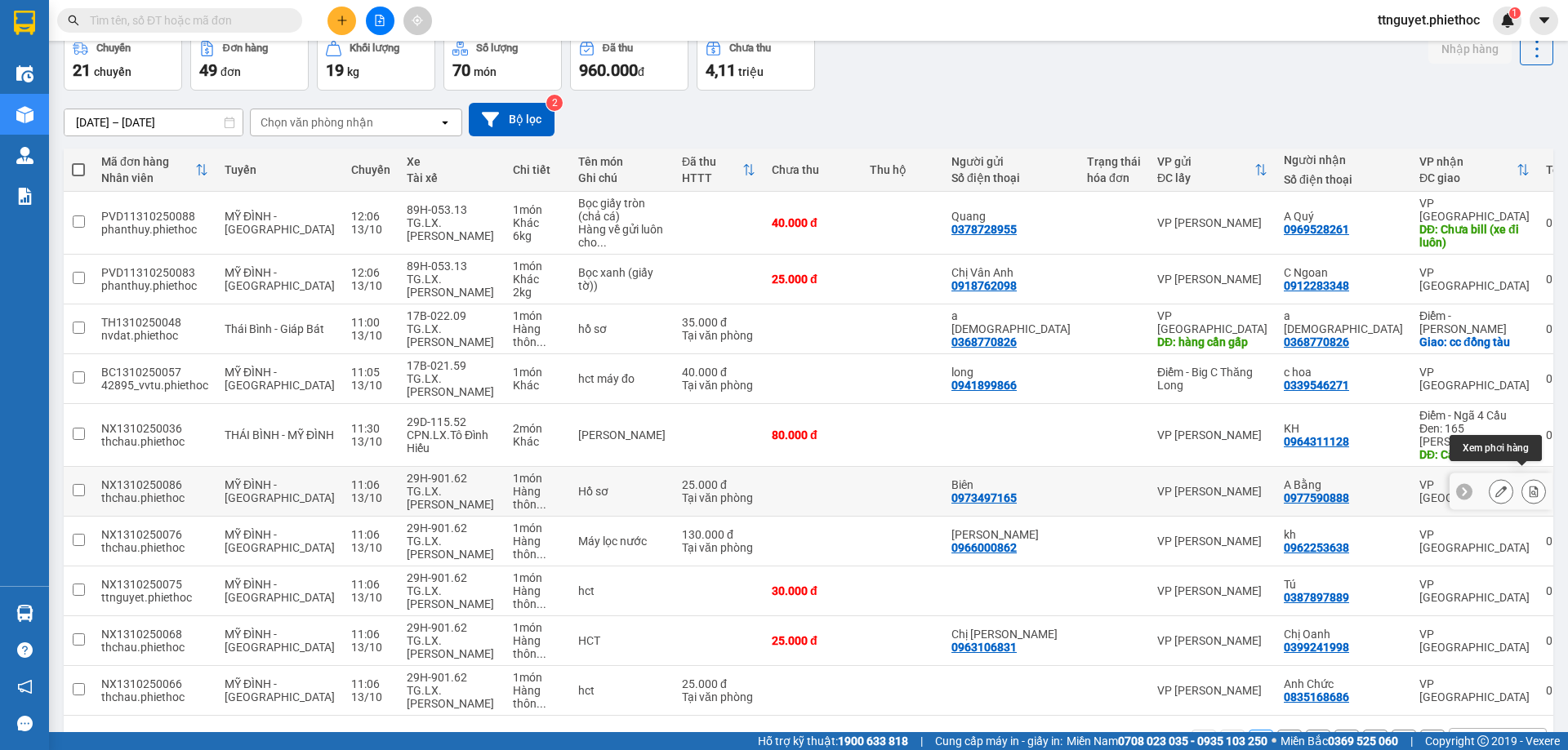
click at [1528, 486] on icon at bounding box center [1534, 492] width 11 height 11
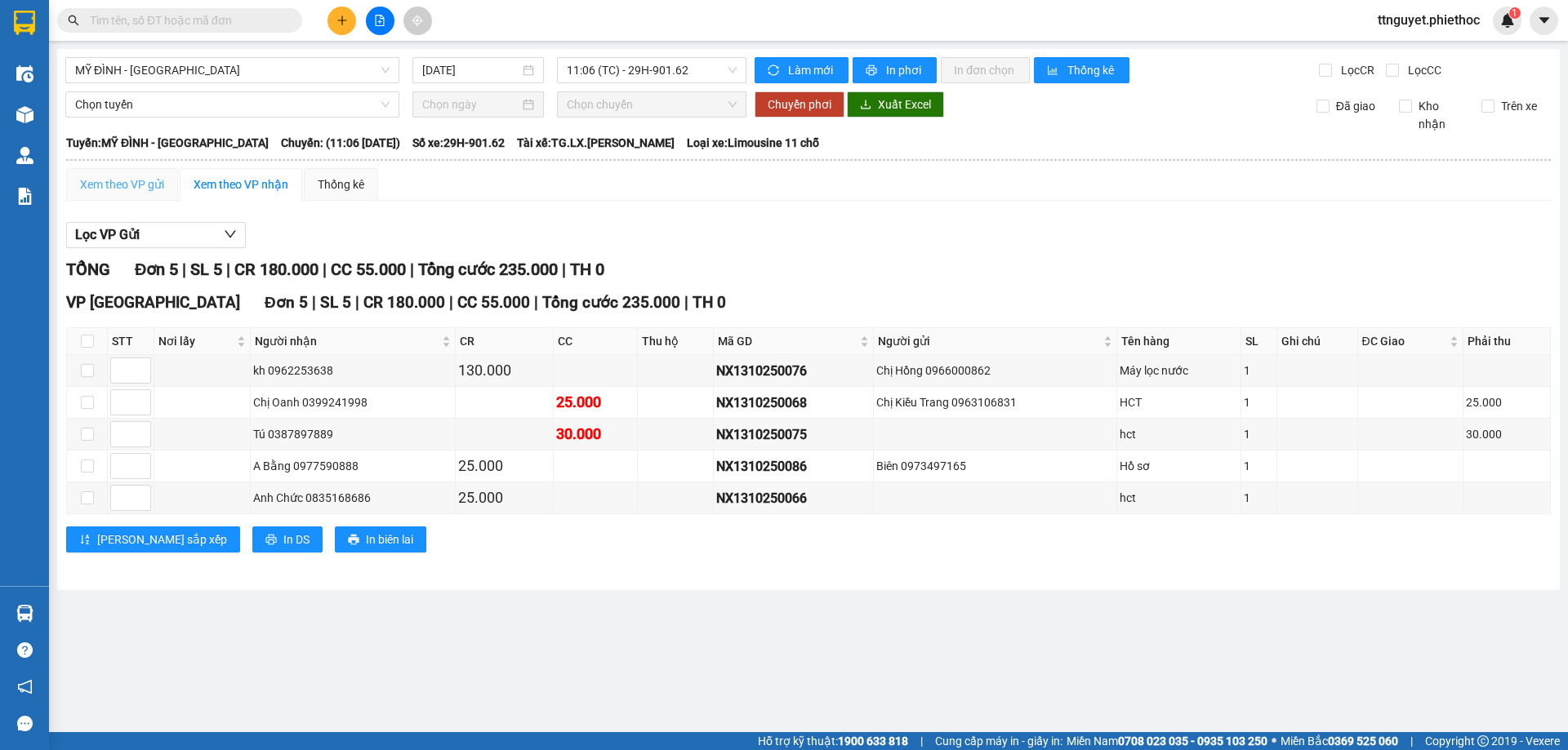
click at [112, 171] on div "Xem theo VP gửi" at bounding box center [122, 184] width 111 height 33
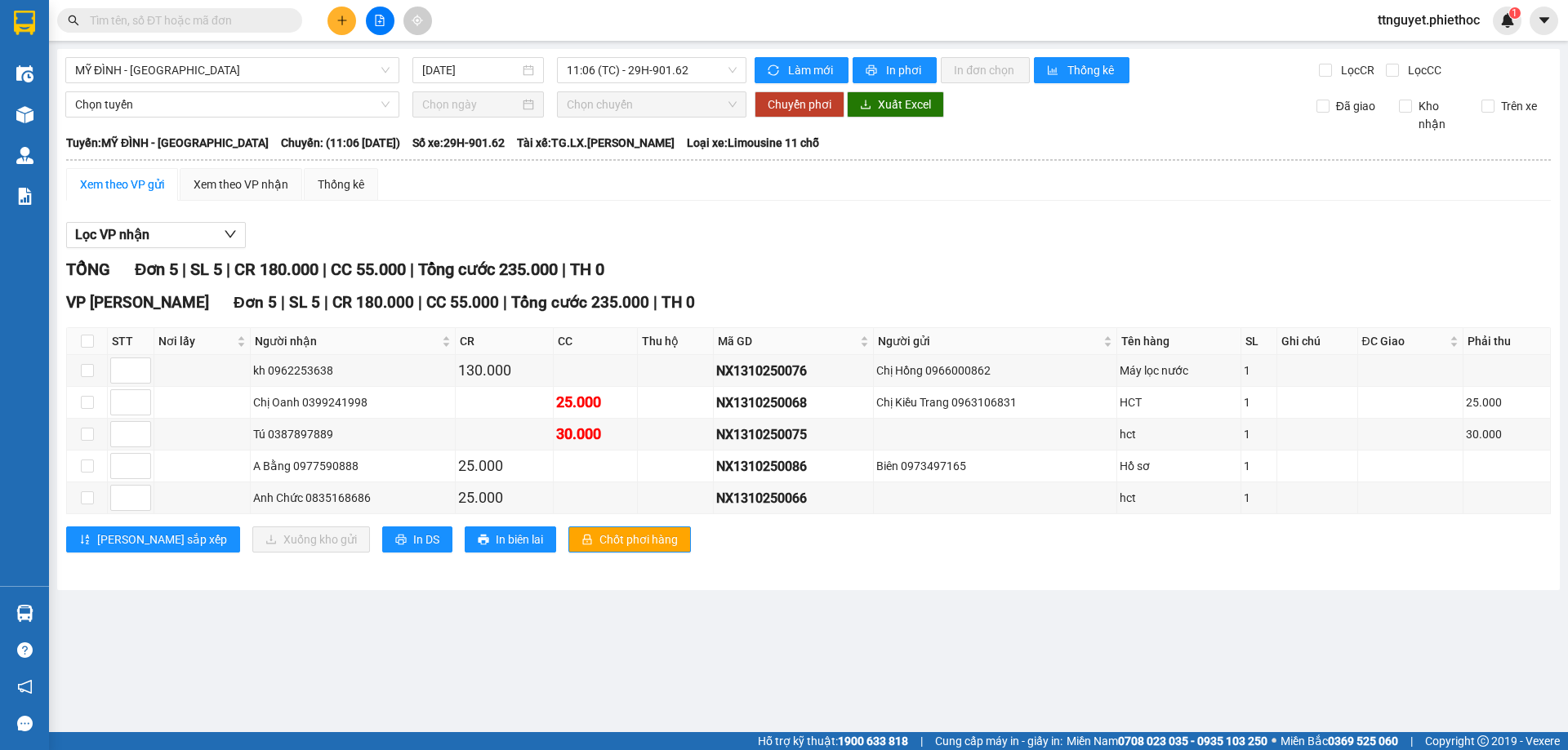
click at [346, 658] on main "MỸ ĐÌNH - THÁI BÌNH [DATE] 11:06 (TC) - 29H-901.62 Làm mới In phơi In đơn chọn …" at bounding box center [784, 366] width 1568 height 733
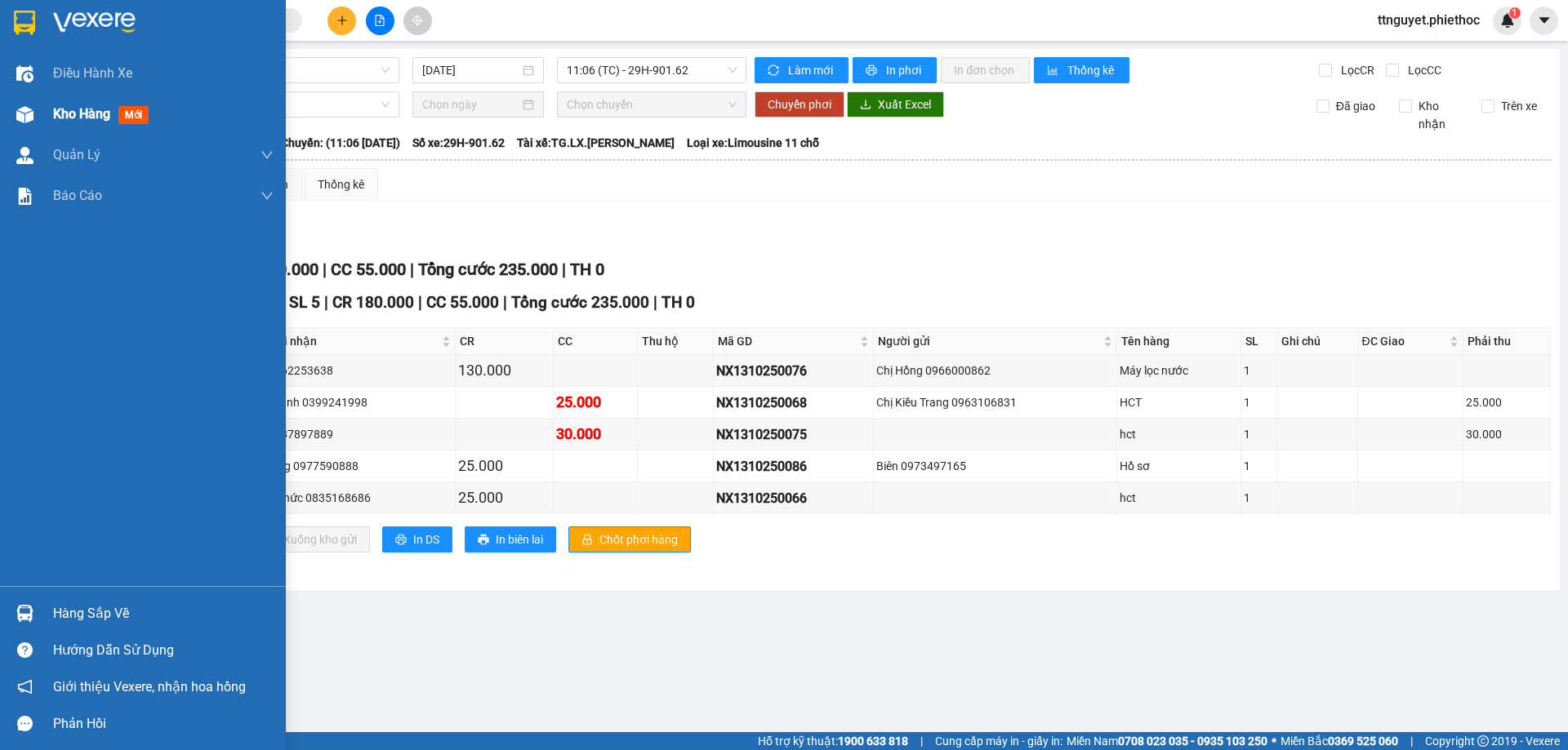
click at [20, 118] on img at bounding box center [25, 115] width 17 height 17
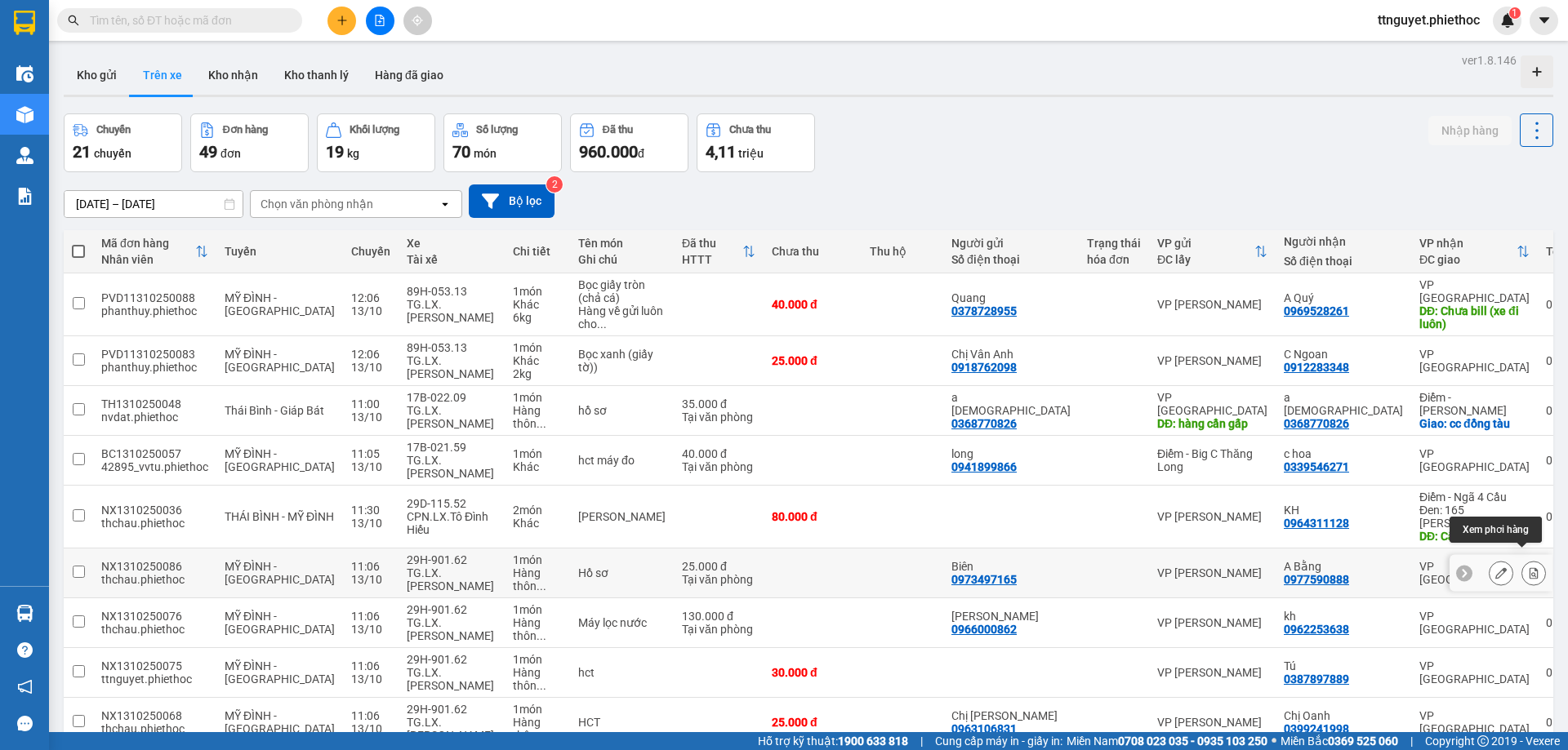
click at [1529, 567] on icon at bounding box center [1534, 573] width 9 height 11
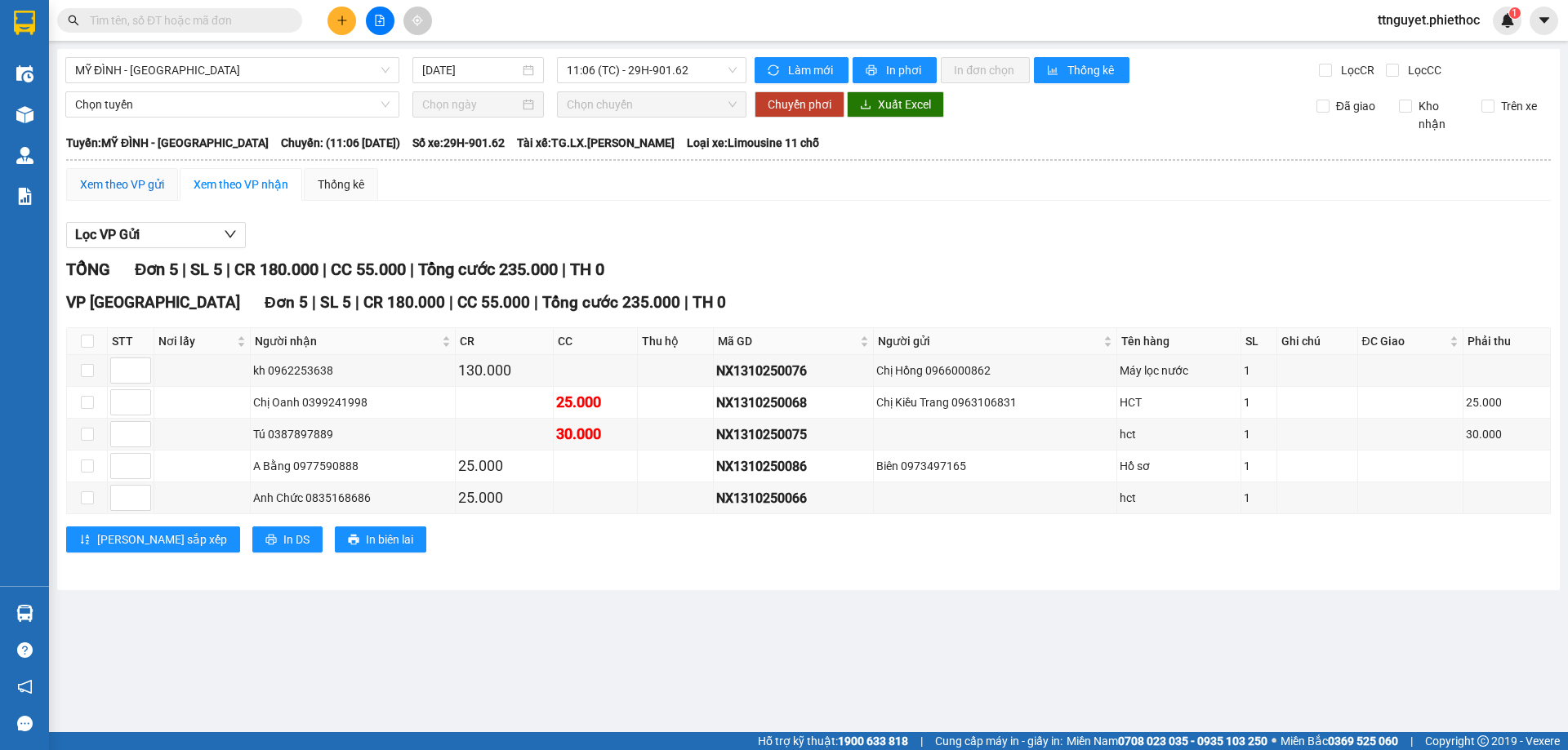
click at [101, 184] on div "Xem theo VP gửi" at bounding box center [122, 184] width 84 height 18
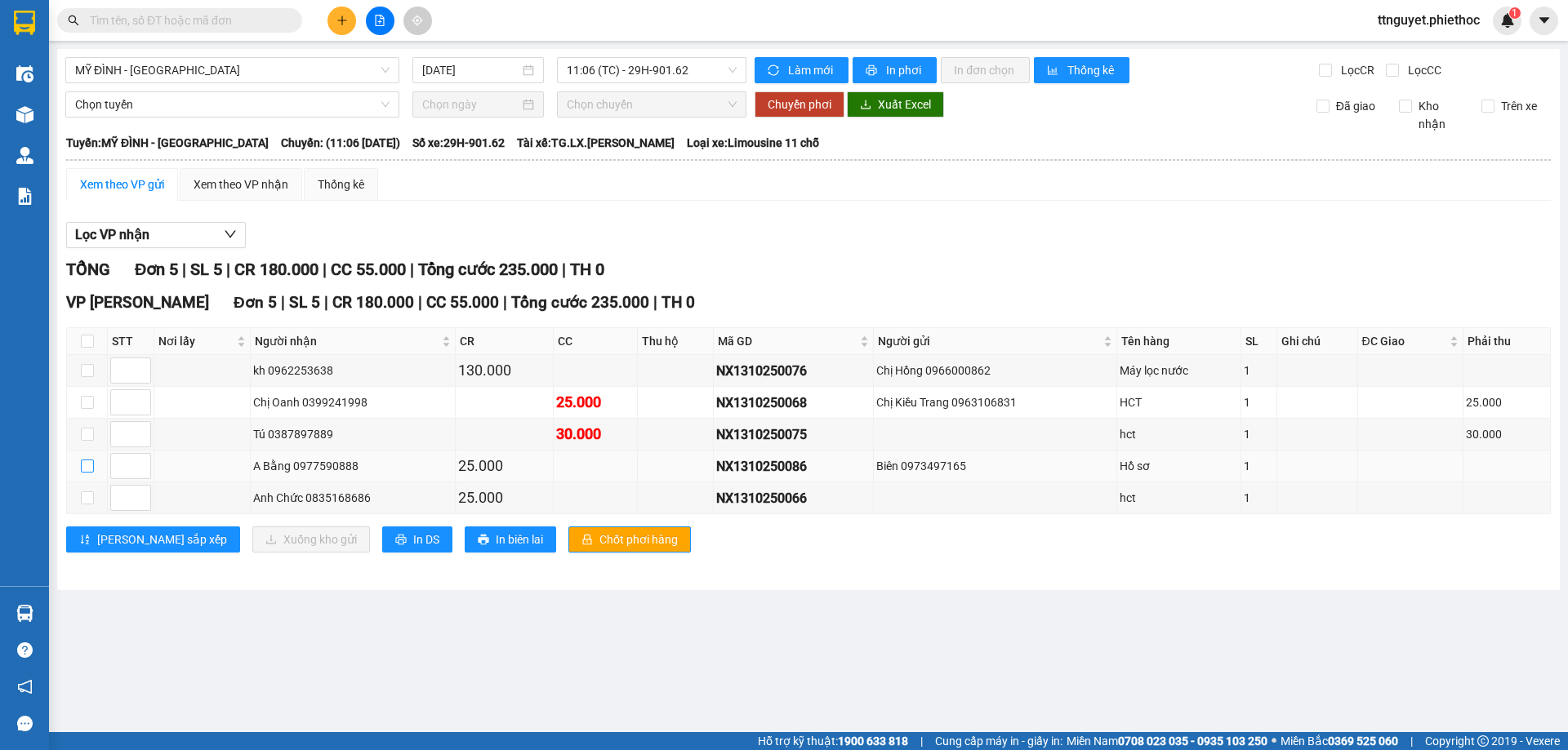
click at [86, 462] on input "checkbox" at bounding box center [88, 466] width 13 height 13
checkbox input "true"
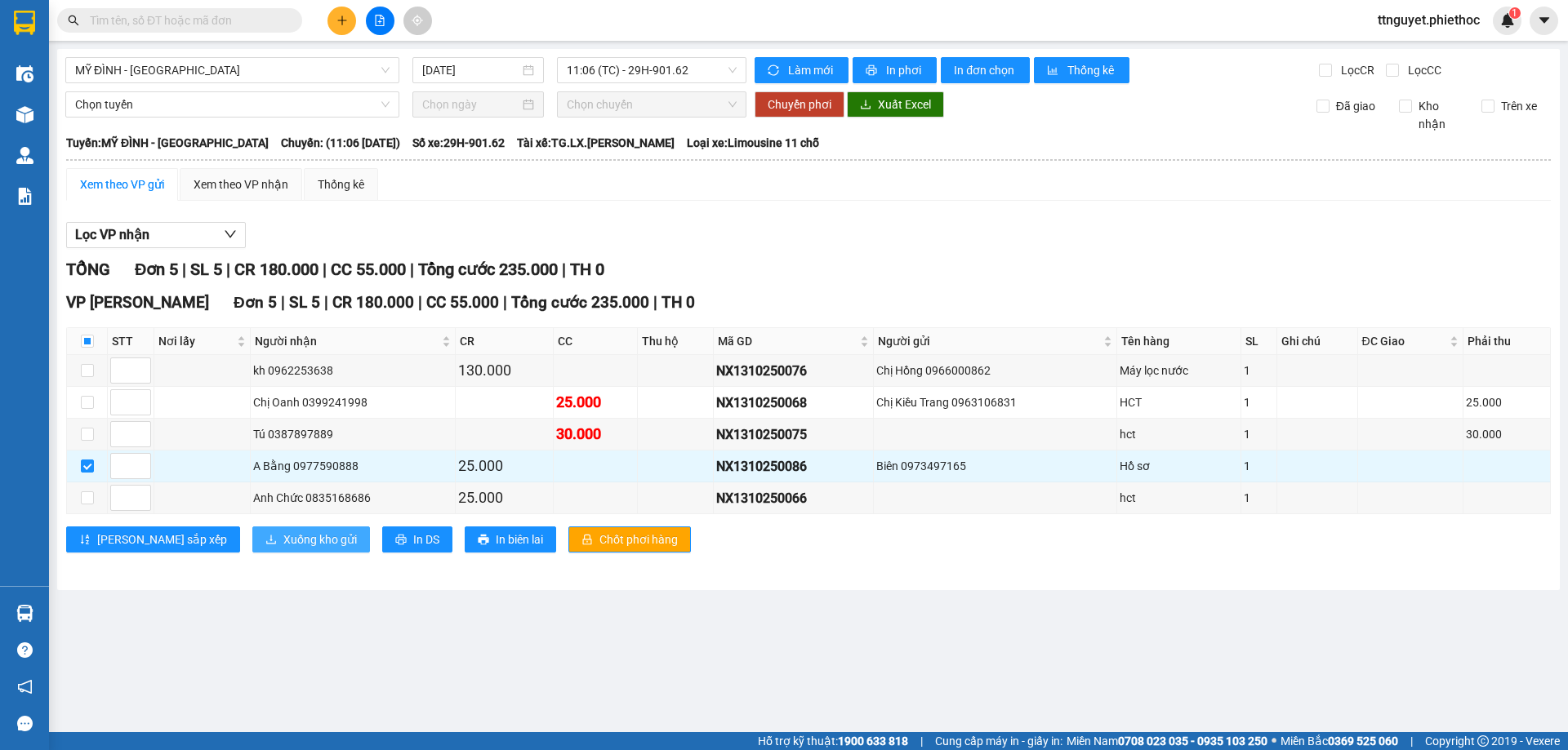
click at [284, 534] on span "Xuống kho gửi" at bounding box center [320, 540] width 74 height 18
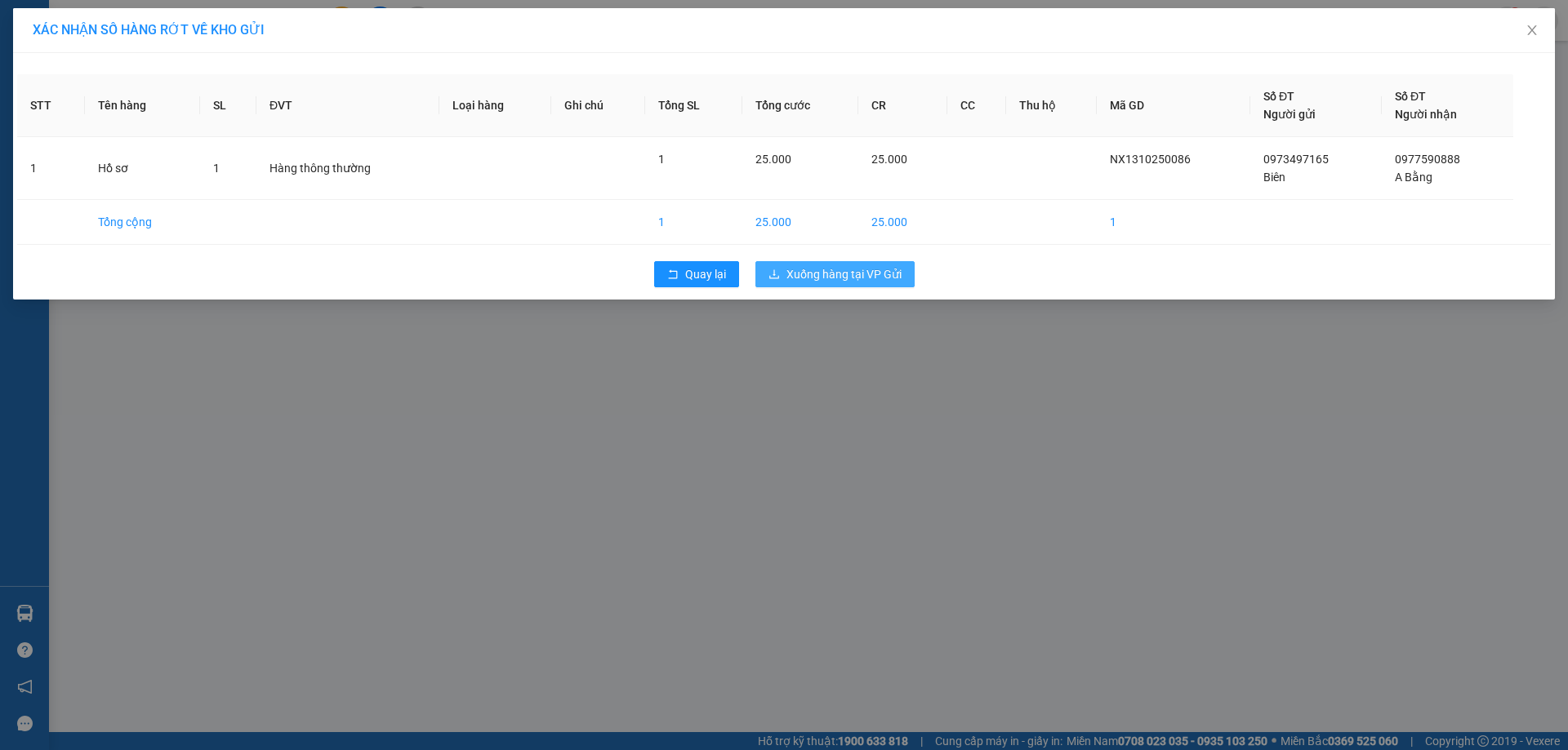
click at [818, 276] on span "Xuống hàng tại VP Gửi" at bounding box center [843, 275] width 115 height 18
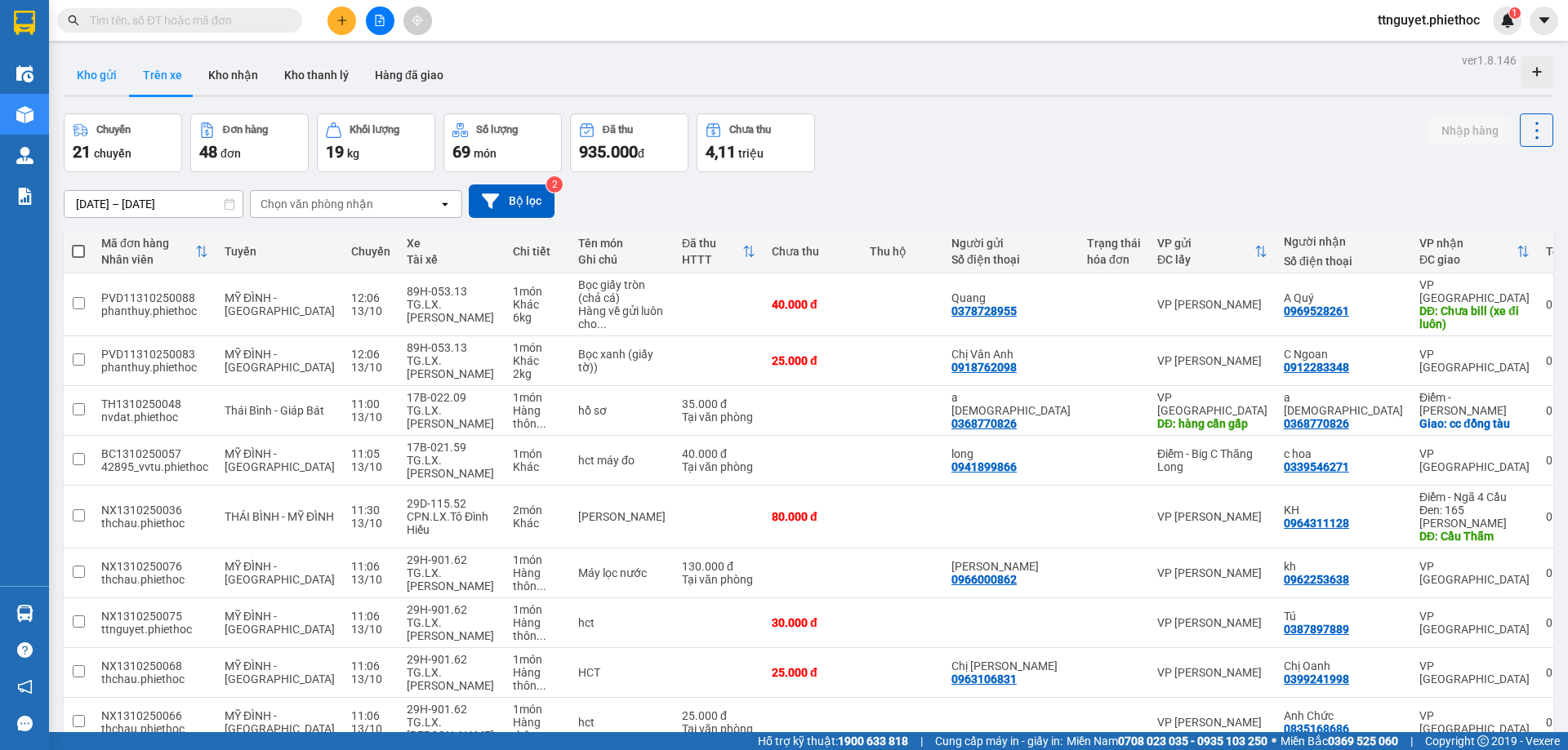
click at [89, 75] on button "Kho gửi" at bounding box center [97, 75] width 66 height 39
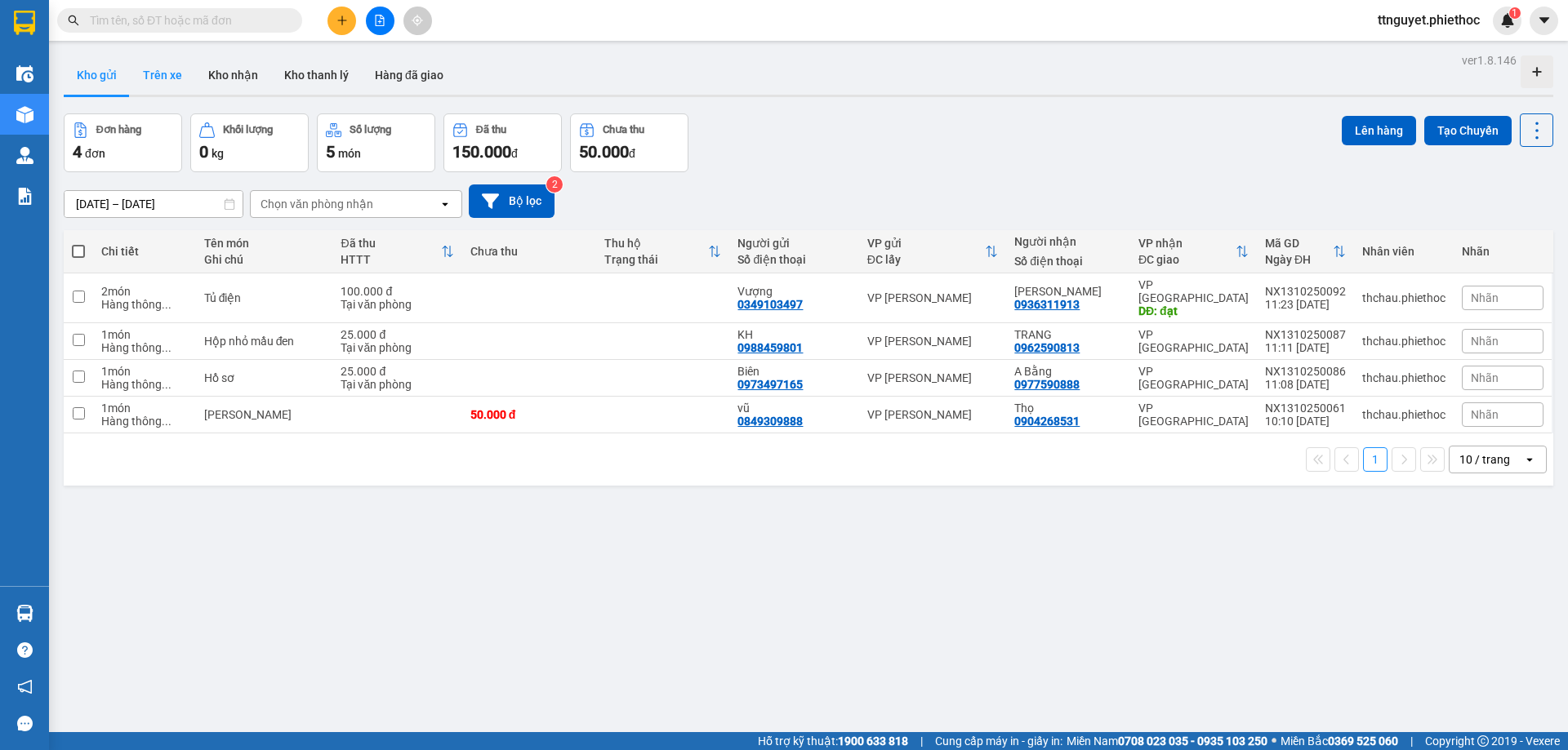
click at [162, 63] on button "Trên xe" at bounding box center [162, 75] width 66 height 39
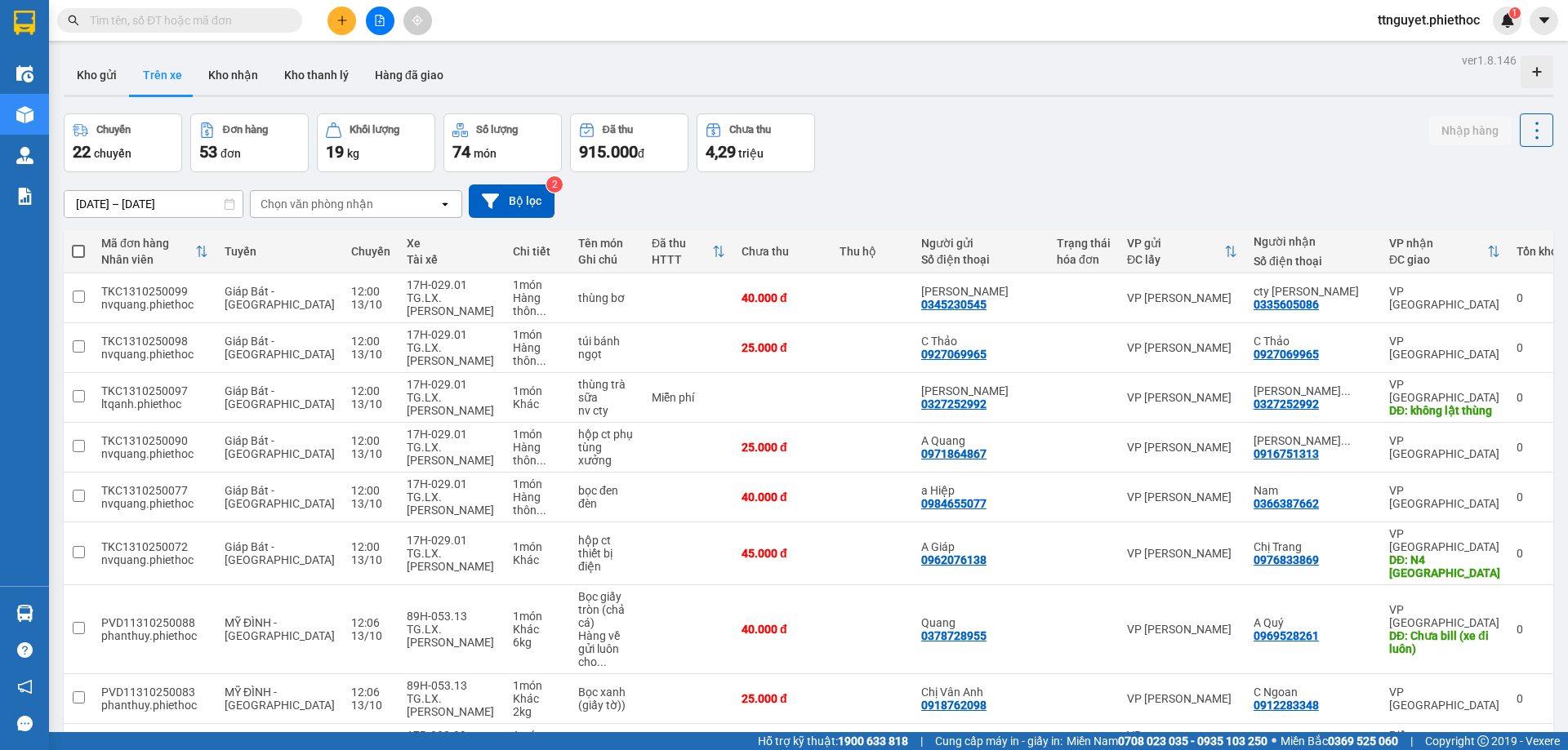
click at [286, 210] on div "Chọn văn phòng nhận" at bounding box center [316, 204] width 112 height 16
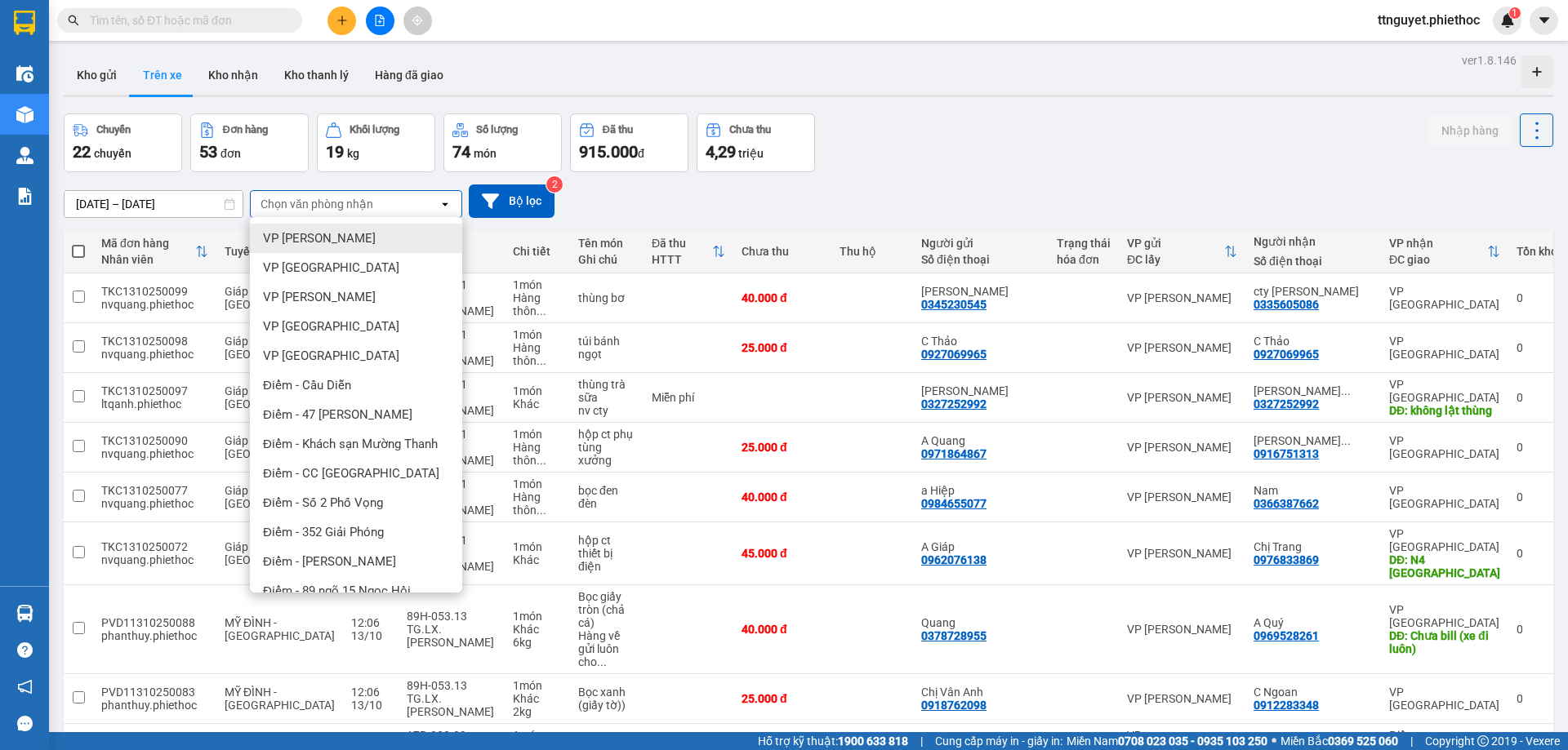
click at [309, 241] on span "VP [PERSON_NAME]" at bounding box center [319, 239] width 112 height 16
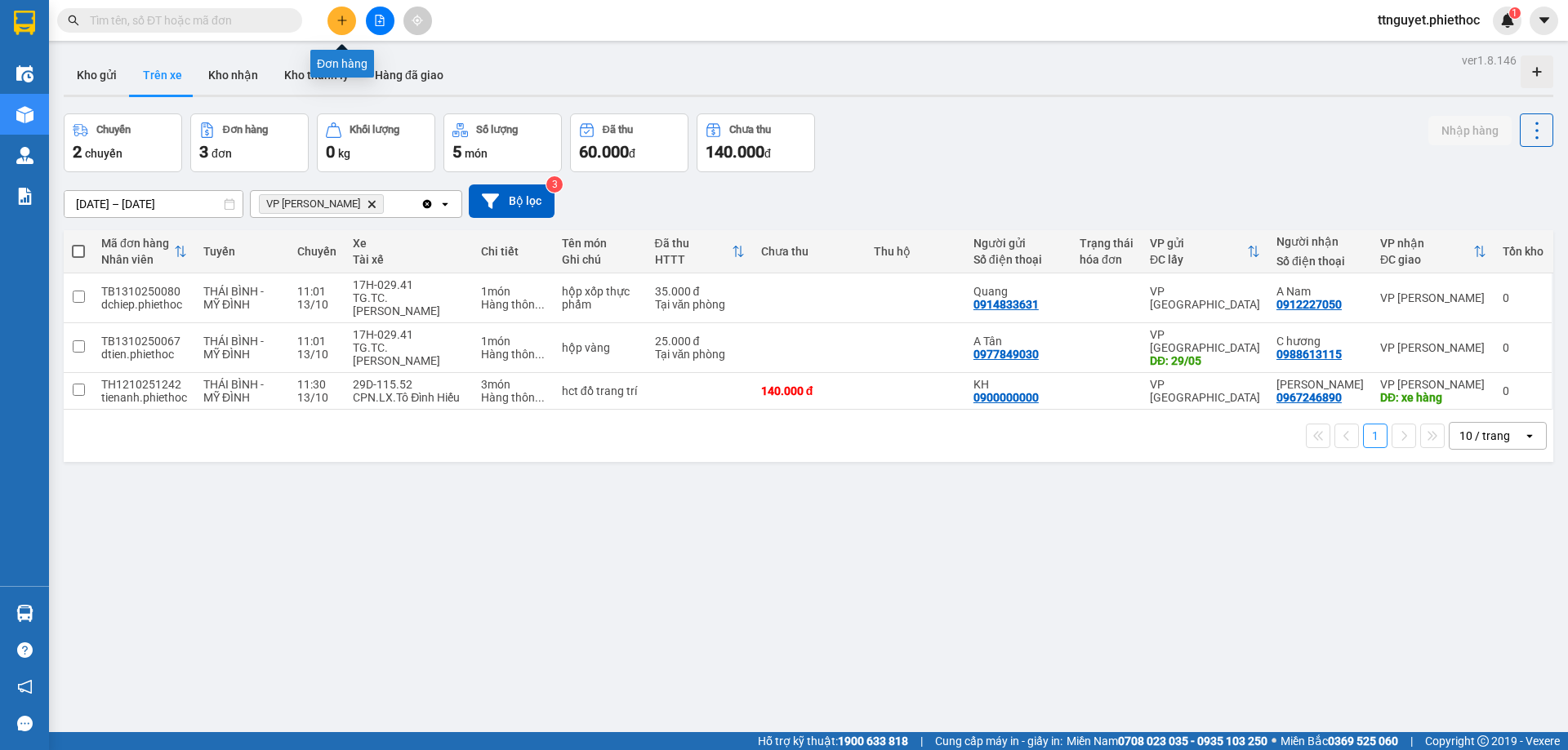
click at [343, 16] on icon "plus" at bounding box center [342, 20] width 11 height 11
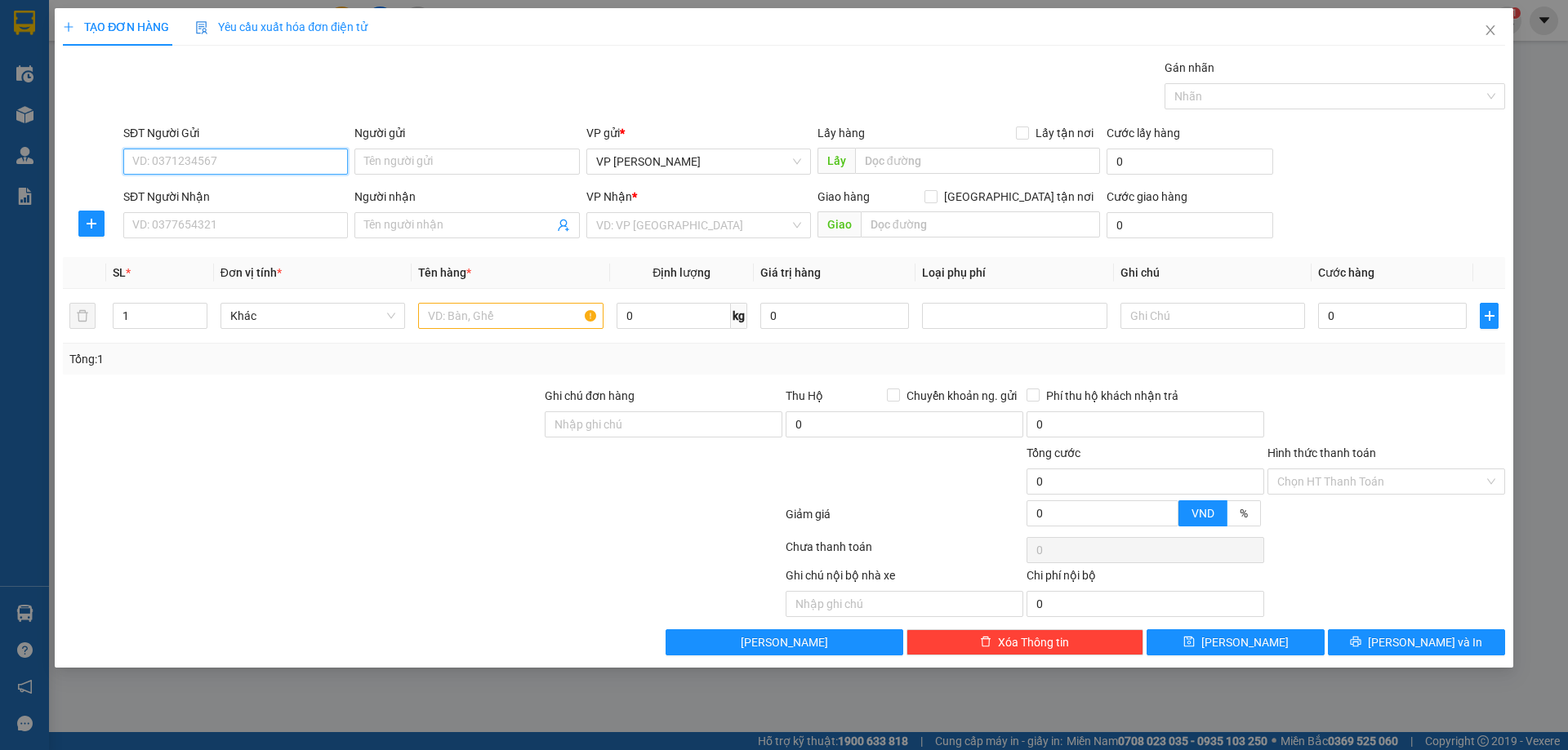
click at [189, 164] on input "SĐT Người Gửi" at bounding box center [235, 161] width 225 height 26
type input "0979333885"
click at [173, 193] on div "0979333885 - kh" at bounding box center [235, 194] width 205 height 18
type input "kh"
type input "0979333885"
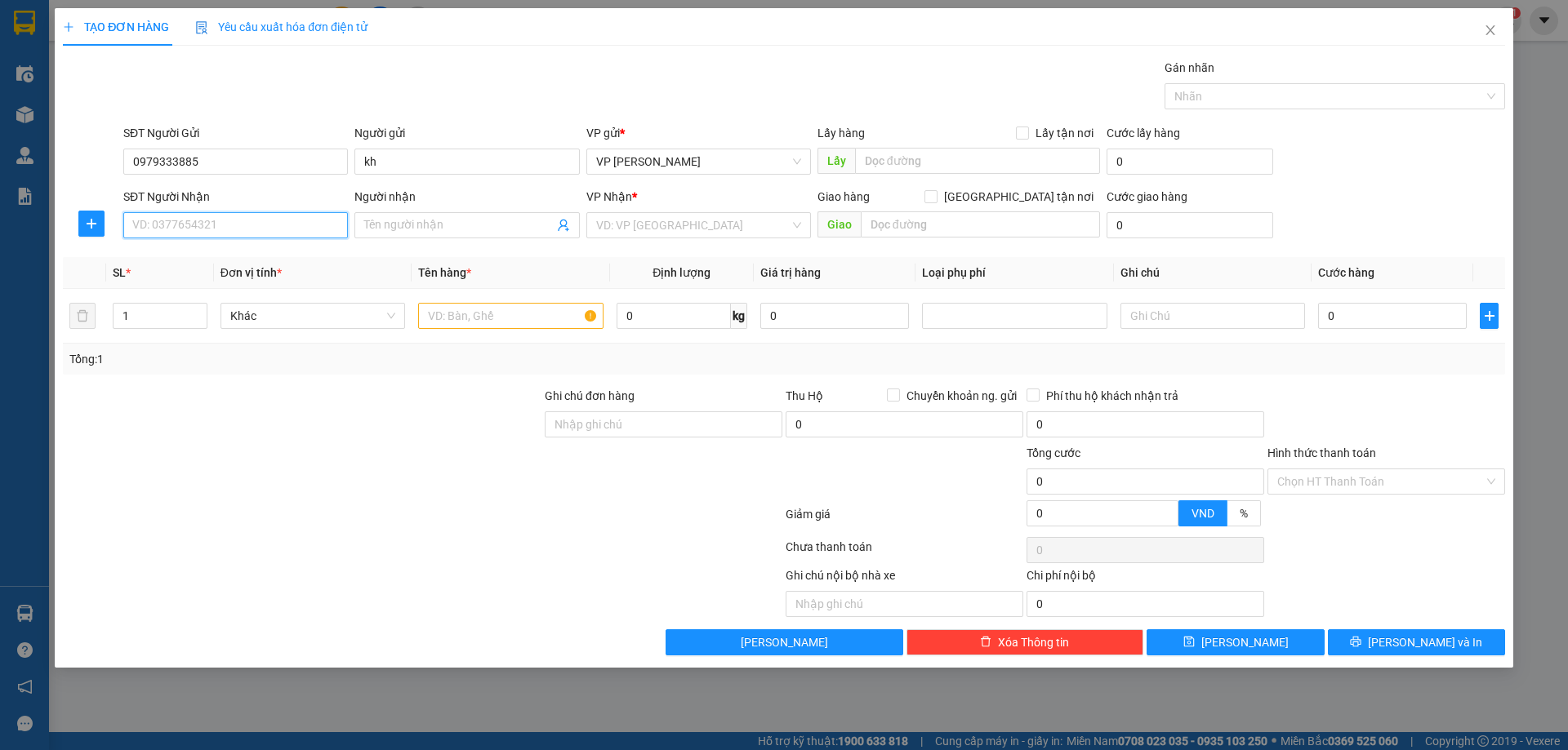
click at [177, 236] on input "SĐT Người Nhận" at bounding box center [235, 225] width 225 height 26
type input "0983215730"
click at [400, 221] on input "Người nhận" at bounding box center [458, 225] width 189 height 18
type input "kh"
click at [678, 220] on input "search" at bounding box center [693, 225] width 193 height 25
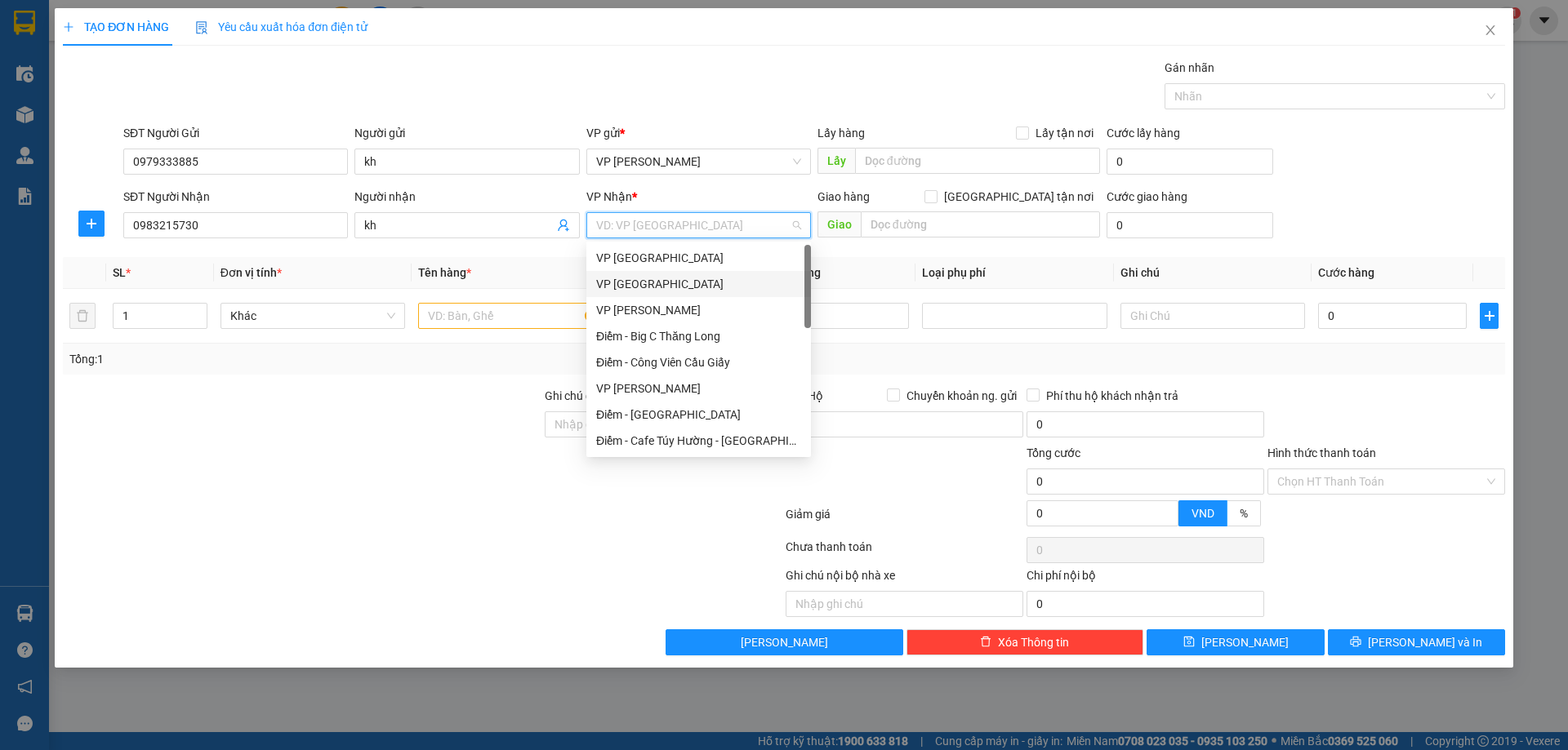
click at [661, 287] on div "VP [GEOGRAPHIC_DATA]" at bounding box center [698, 284] width 205 height 18
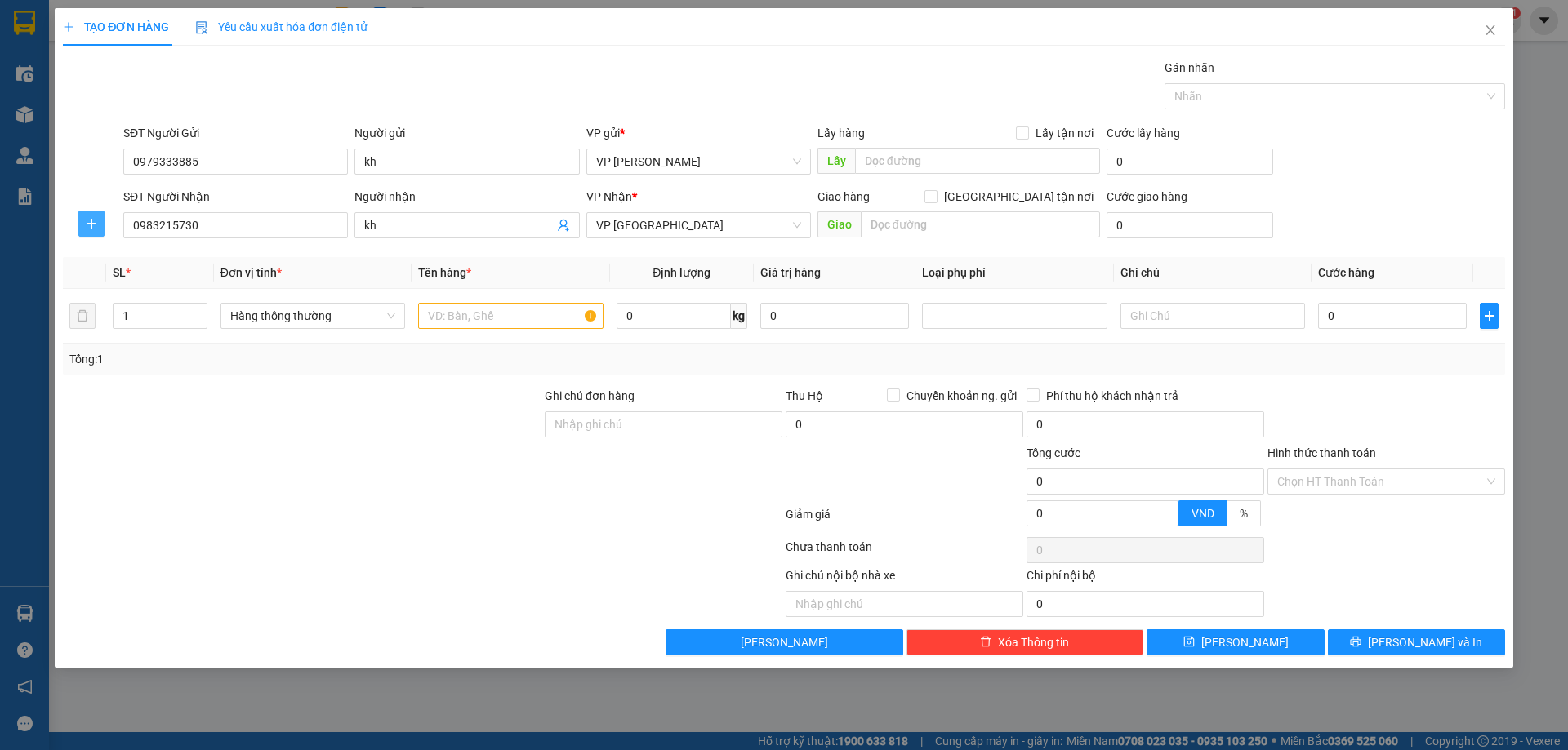
click at [93, 228] on icon "plus" at bounding box center [92, 224] width 13 height 13
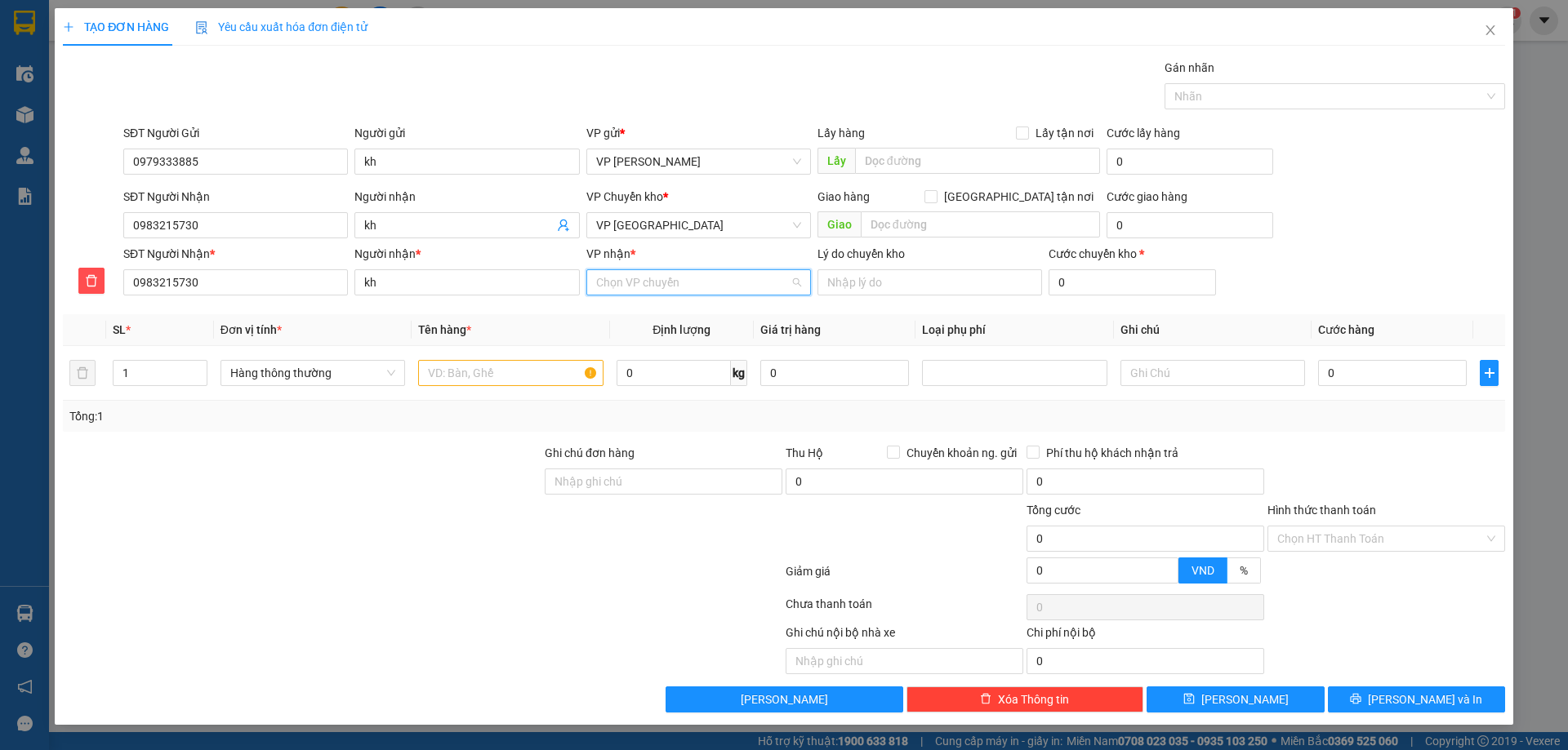
click at [691, 286] on input "VP nhận *" at bounding box center [693, 283] width 193 height 25
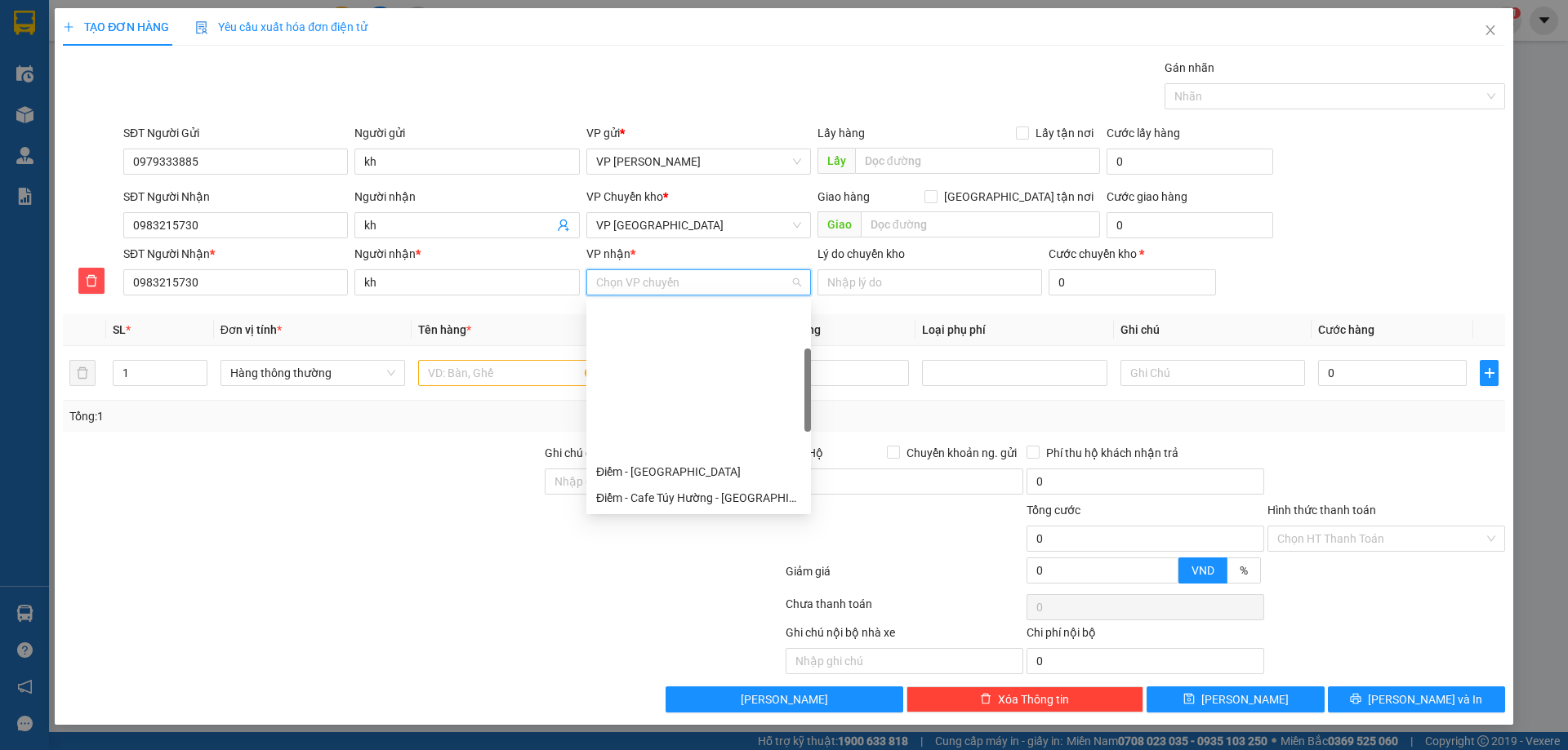
scroll to position [163, 0]
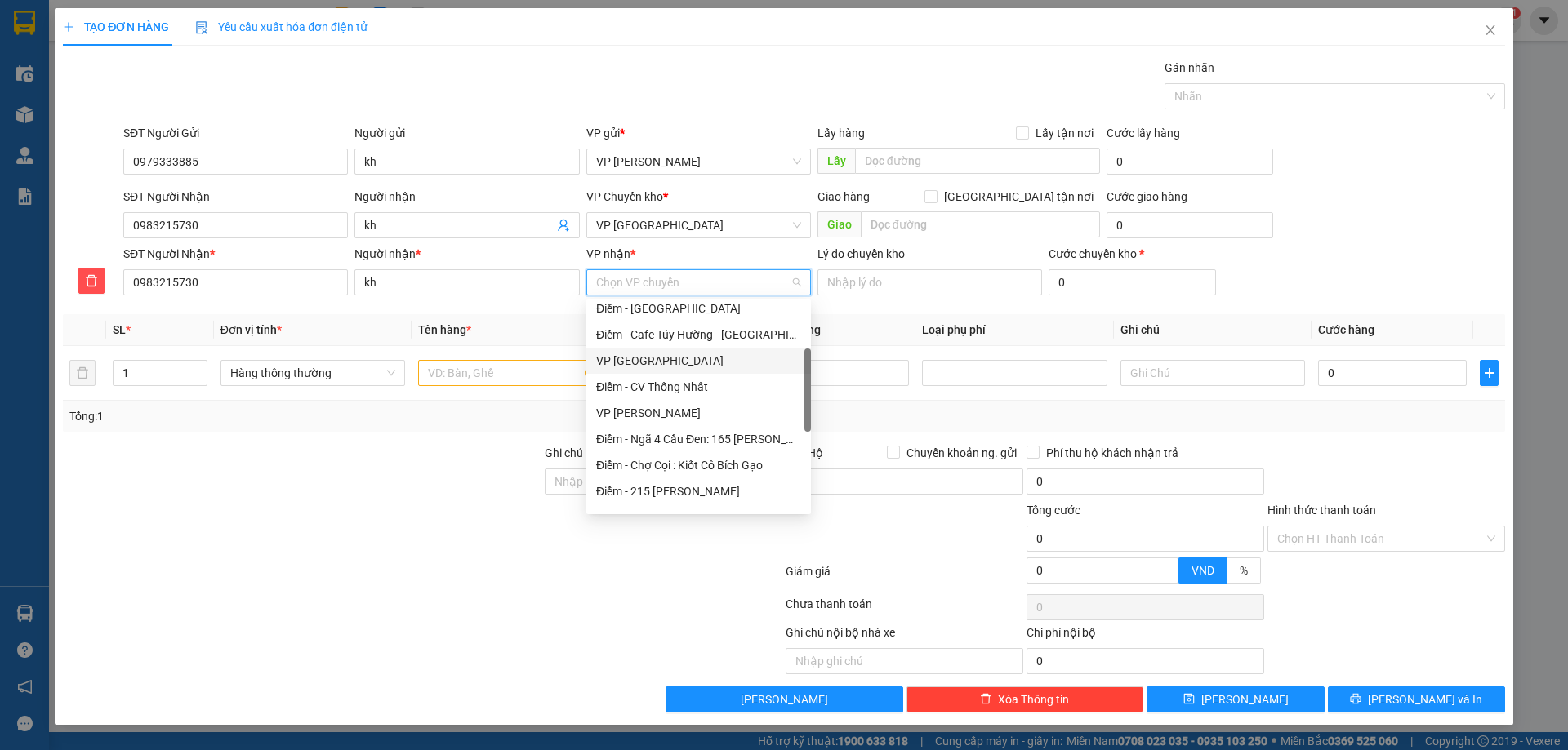
click at [630, 359] on div "VP [GEOGRAPHIC_DATA]" at bounding box center [698, 361] width 205 height 18
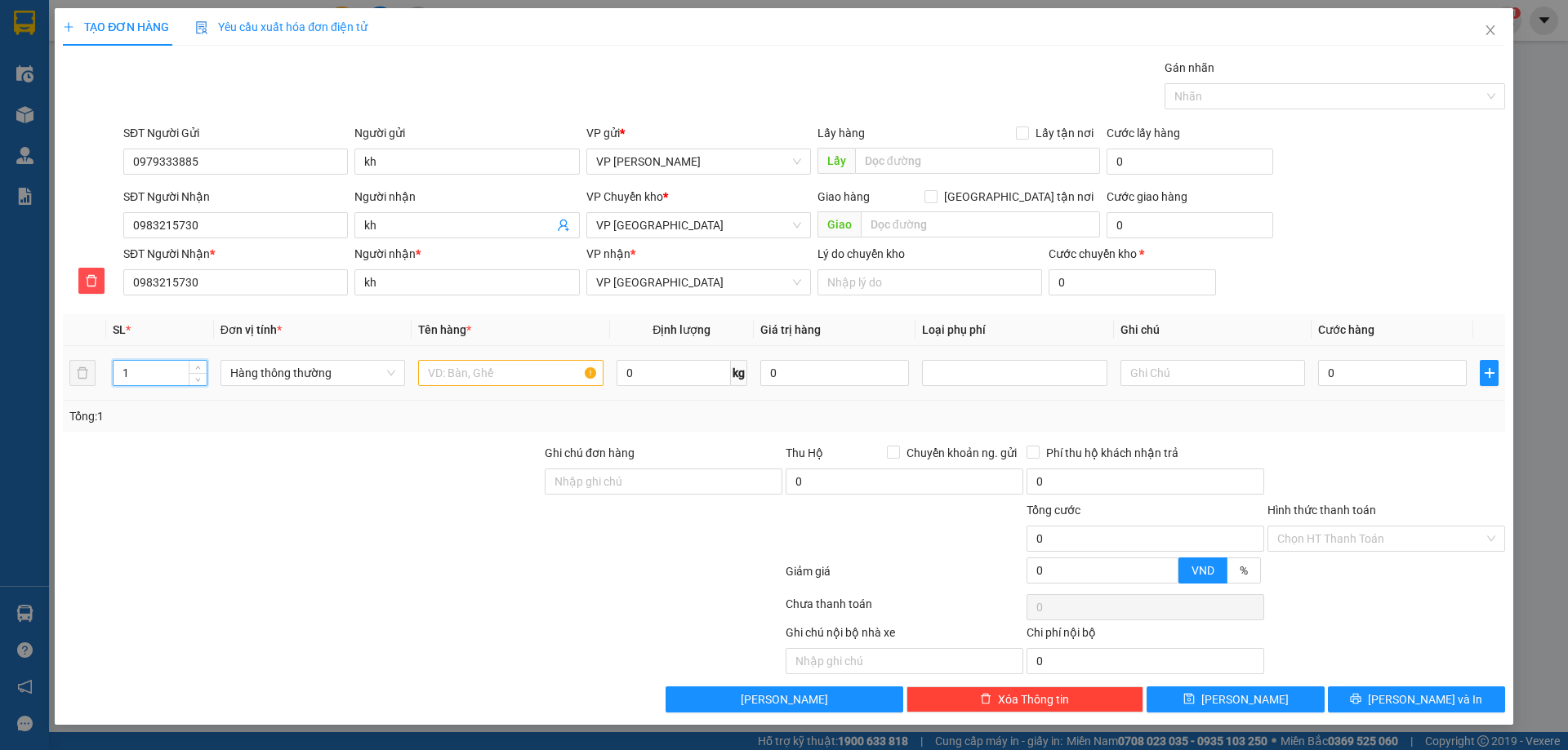
click at [165, 380] on input "1" at bounding box center [160, 373] width 93 height 25
drag, startPoint x: 160, startPoint y: 373, endPoint x: 151, endPoint y: 364, distance: 12.7
click at [160, 372] on input "number" at bounding box center [160, 373] width 93 height 25
type input "2"
drag, startPoint x: 471, startPoint y: 384, endPoint x: 475, endPoint y: 376, distance: 8.9
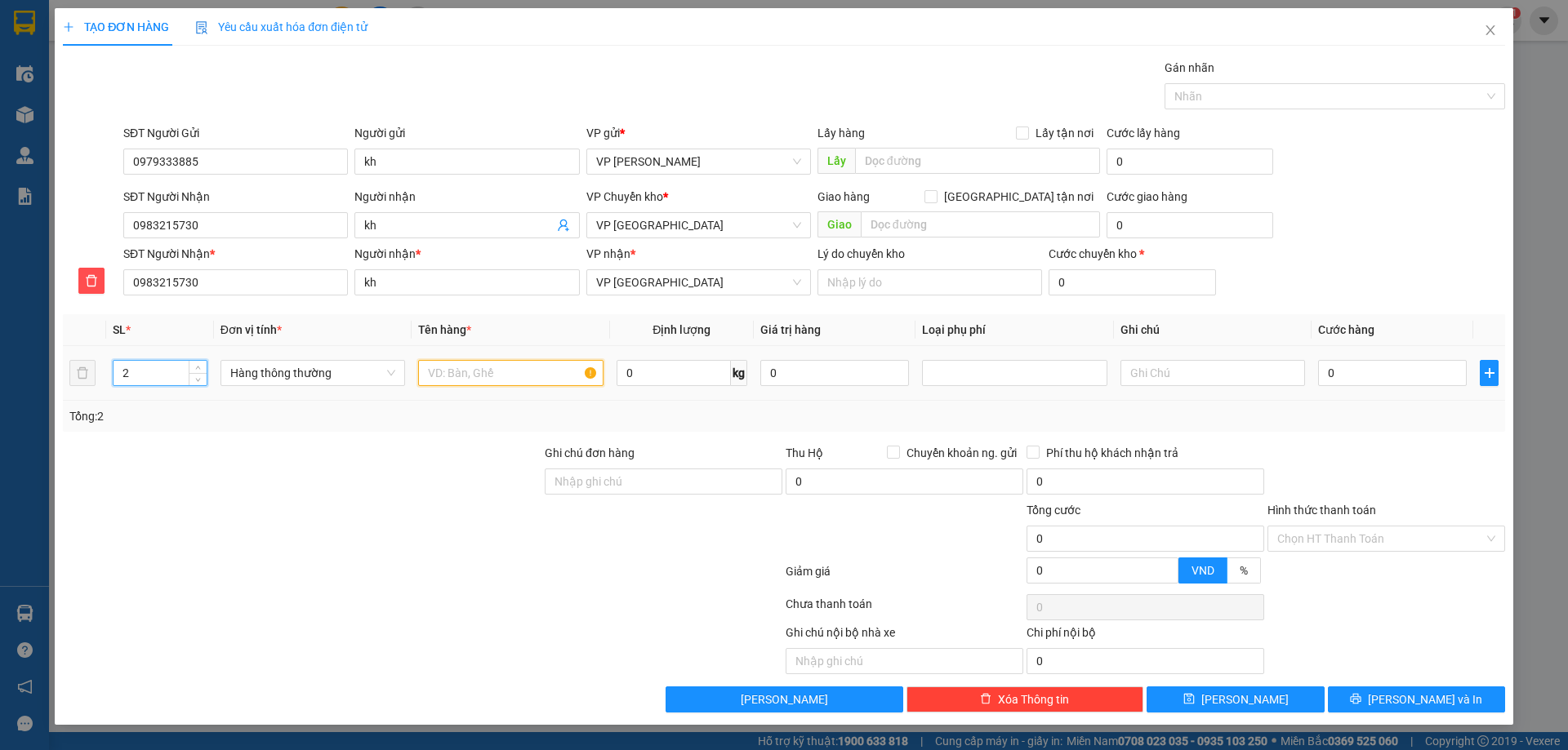
click at [475, 376] on input "text" at bounding box center [510, 373] width 184 height 26
type input "hct chậu"
click at [1384, 378] on input "0" at bounding box center [1392, 373] width 148 height 26
type input "09"
type input "9"
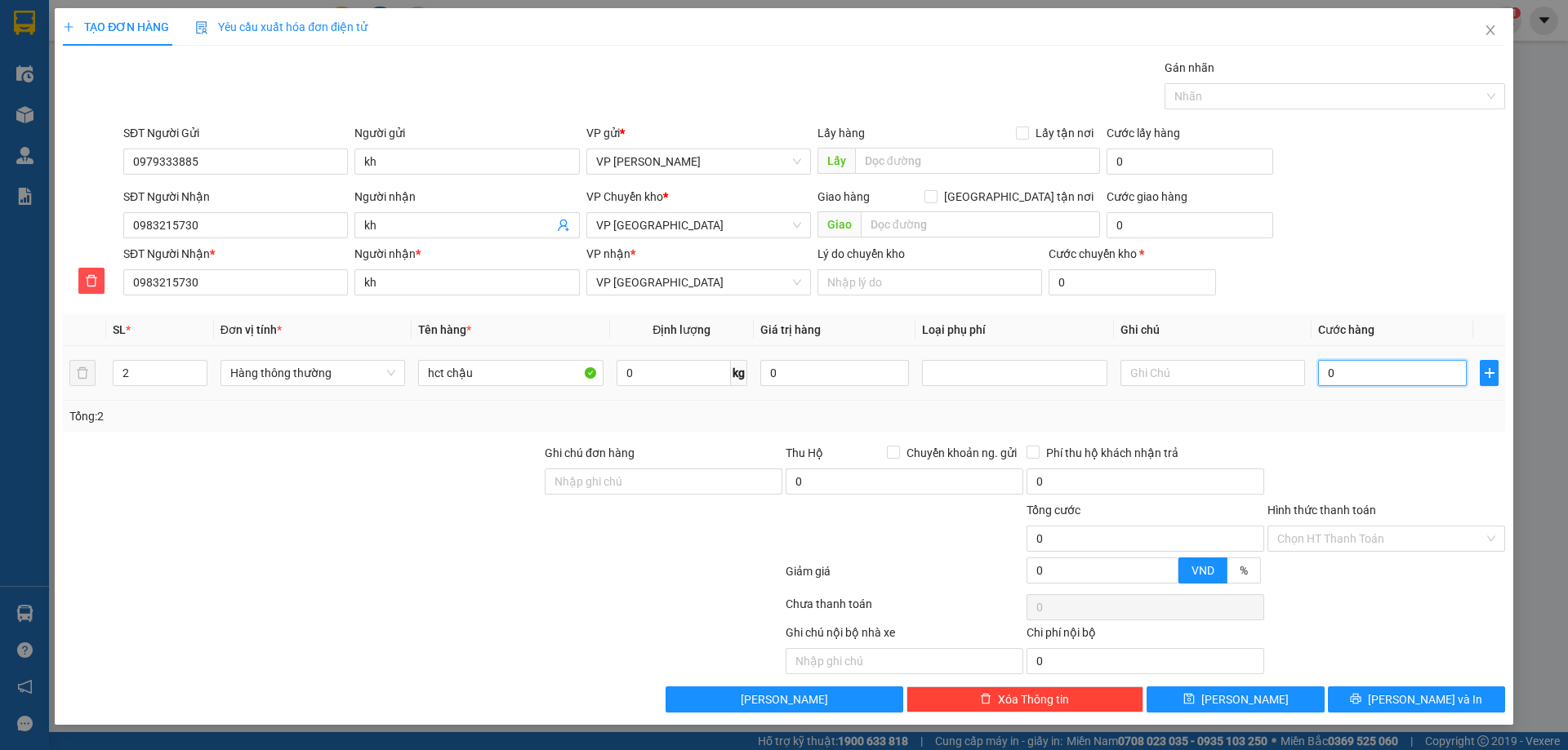
type input "9"
type input "090"
type input "90"
click at [1383, 352] on td "090" at bounding box center [1392, 373] width 161 height 55
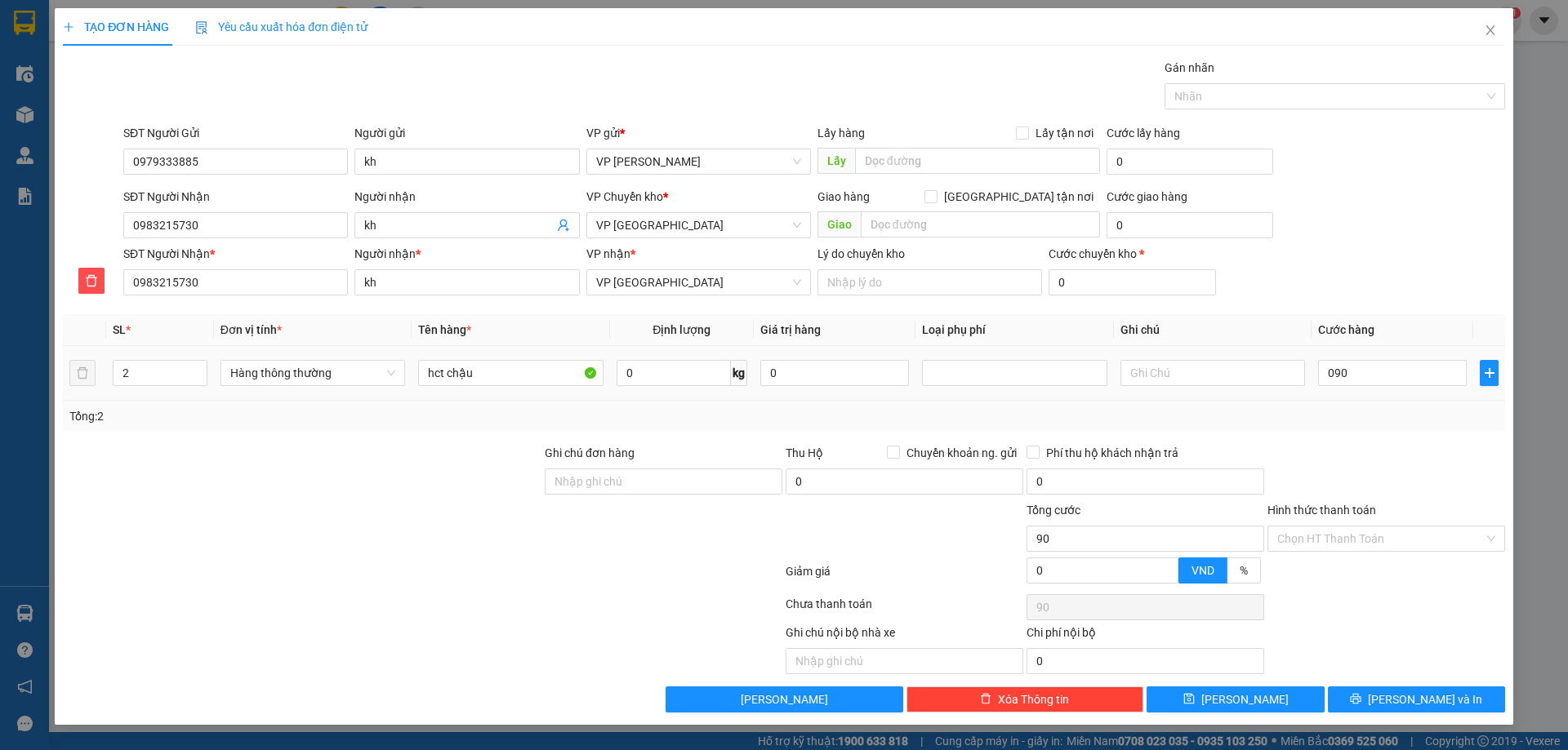
type input "90.000"
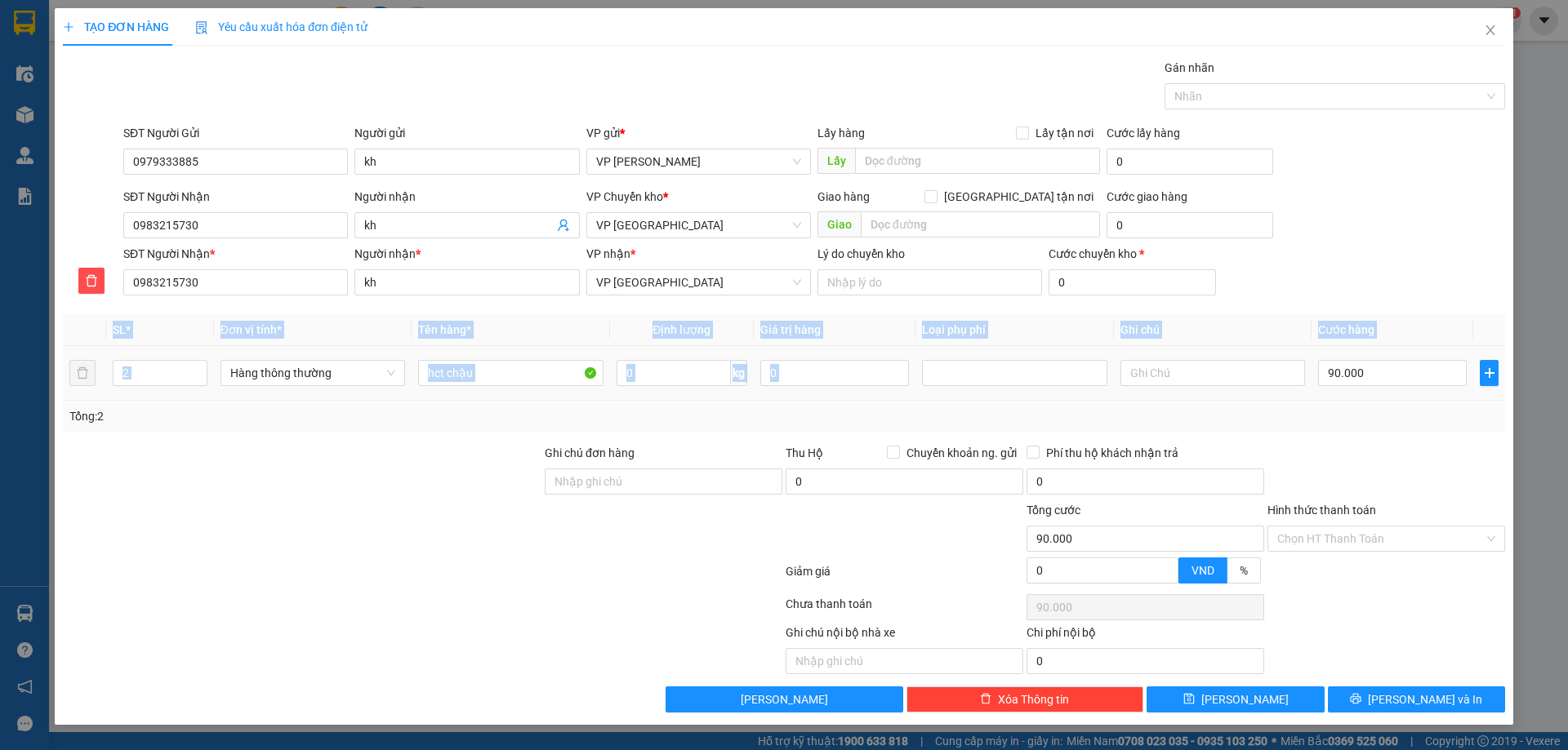
click at [1383, 352] on td "90.000" at bounding box center [1392, 373] width 161 height 55
click at [1384, 389] on td "90.000" at bounding box center [1392, 373] width 161 height 55
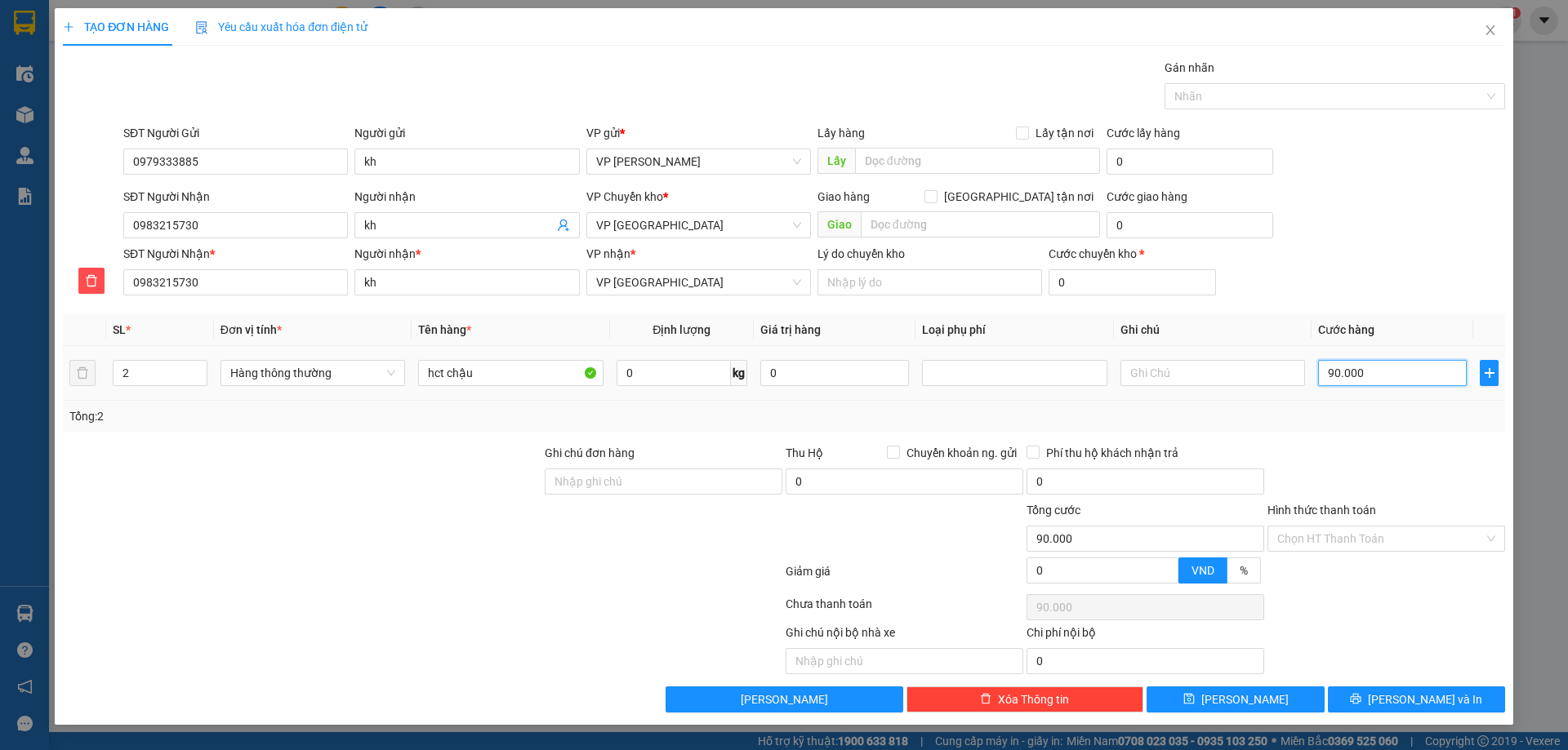
click at [1380, 373] on input "90.000" at bounding box center [1392, 373] width 148 height 26
type input "0"
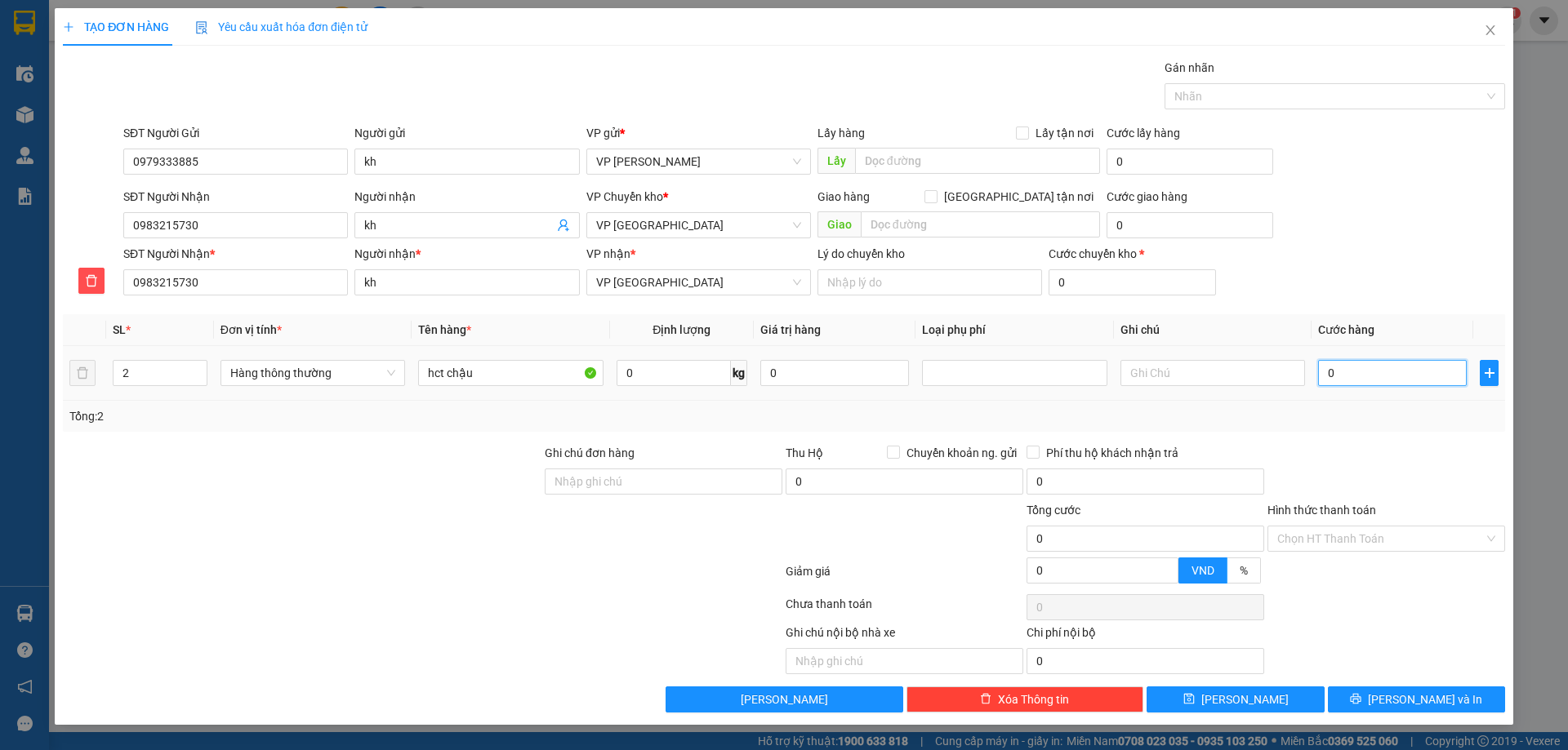
type input "01"
type input "1"
type input "010"
type input "10"
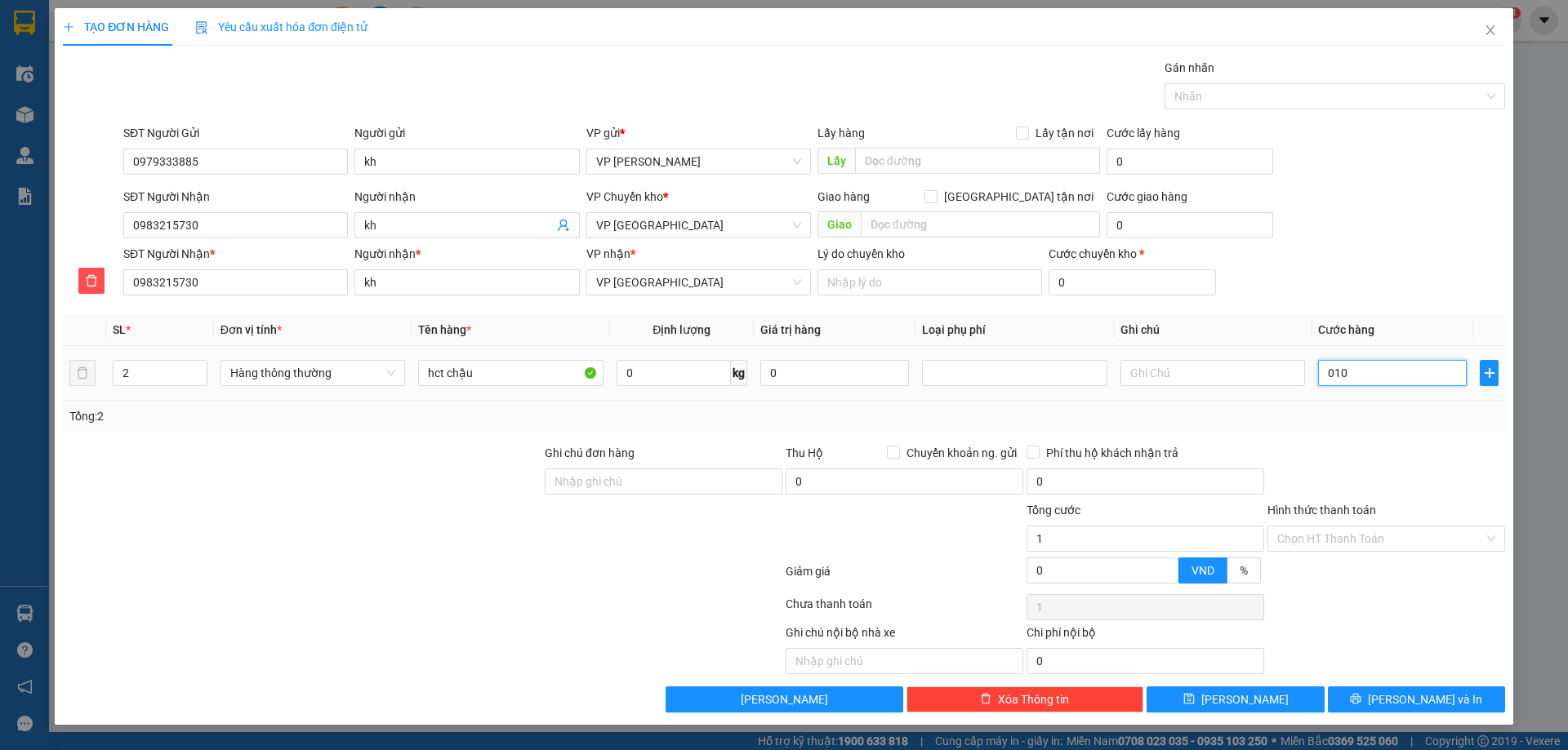
type input "10"
type input "0.100"
type input "100"
type input "100.000"
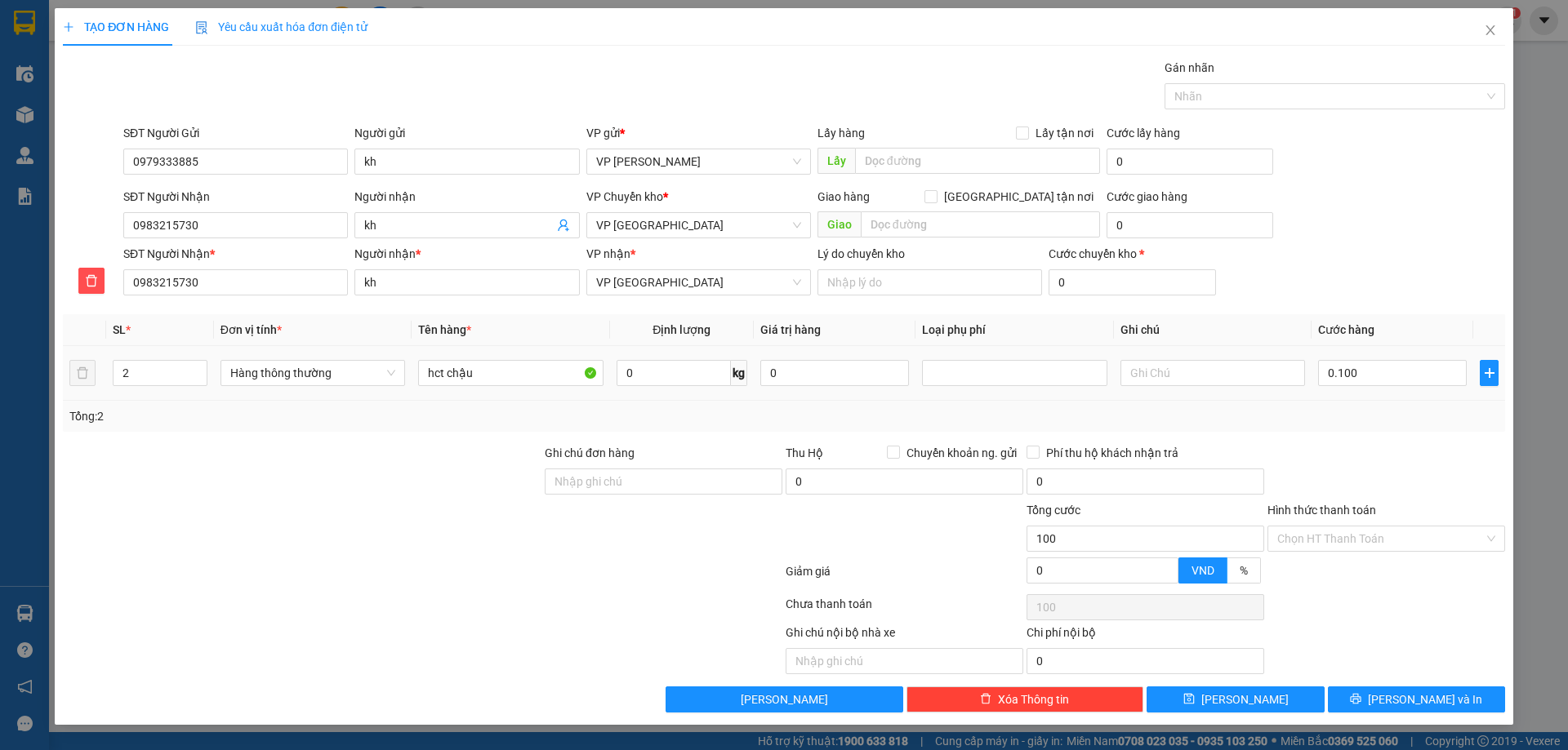
type input "100.000"
click at [1394, 401] on div "Tổng: 2" at bounding box center [784, 416] width 1442 height 31
click at [1361, 694] on icon "printer" at bounding box center [1356, 699] width 11 height 11
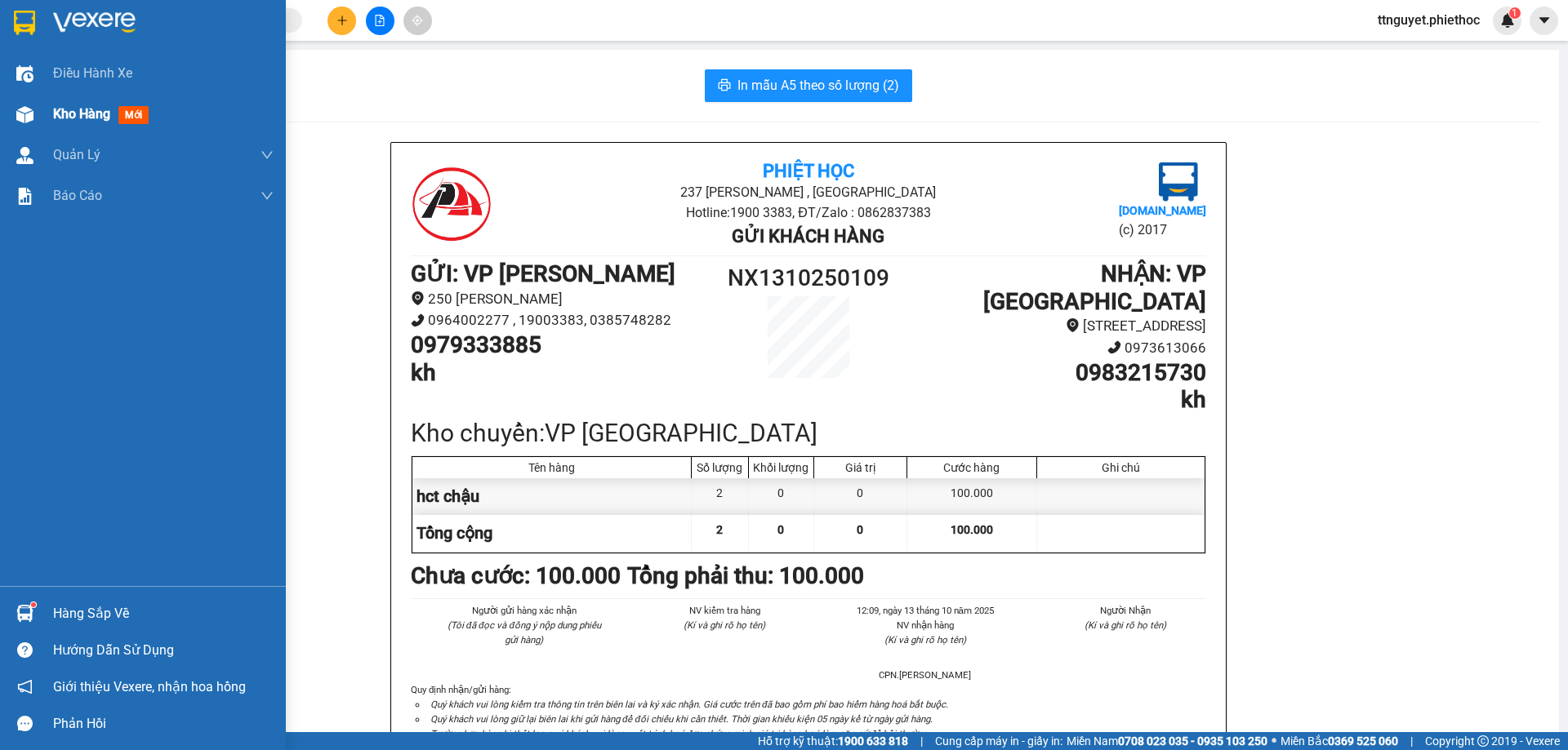
click at [20, 107] on img at bounding box center [25, 115] width 17 height 17
